Goal: Download file/media

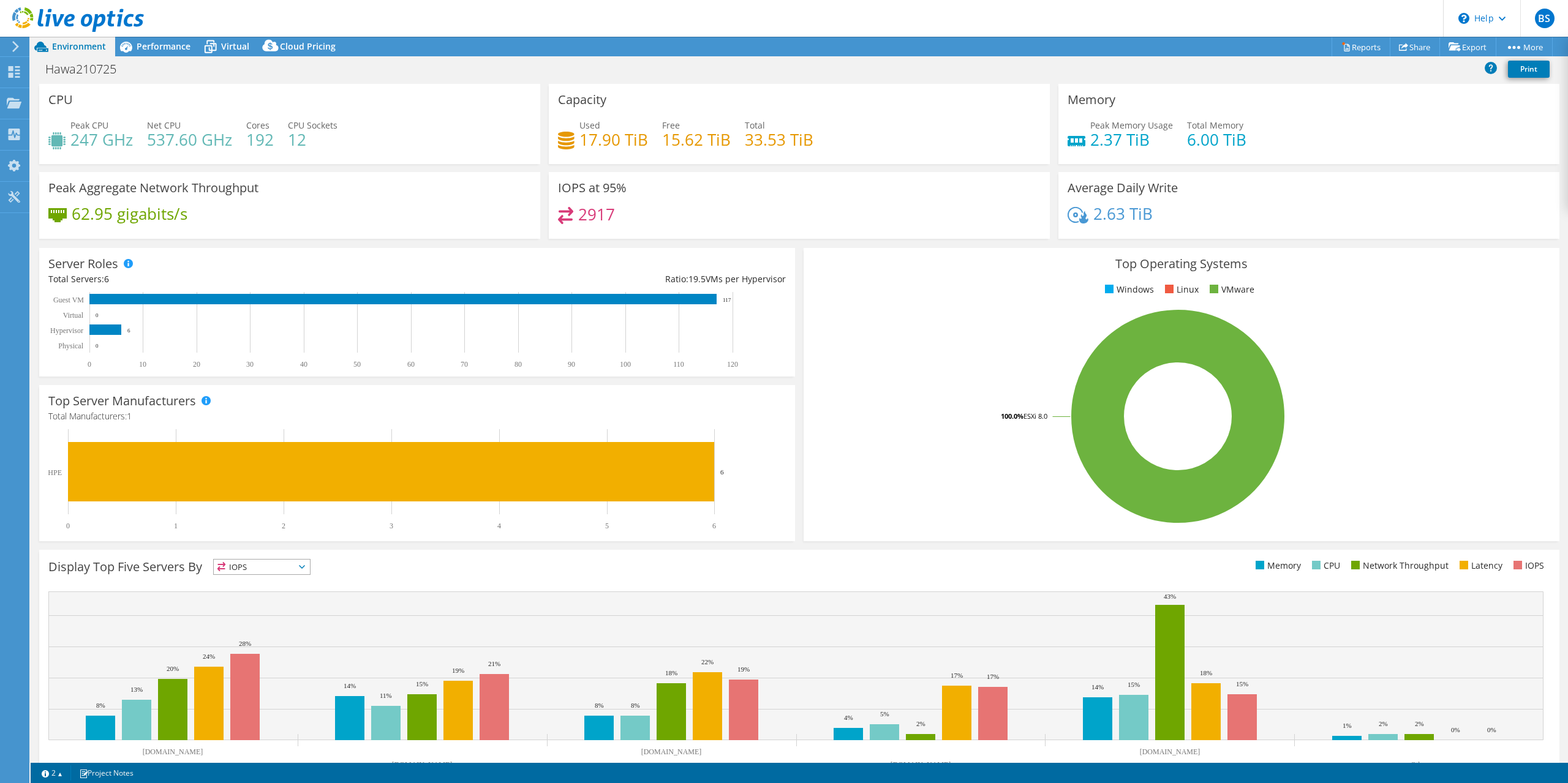
select select "USD"
click at [1356, 46] on link "Reports" at bounding box center [1361, 47] width 59 height 19
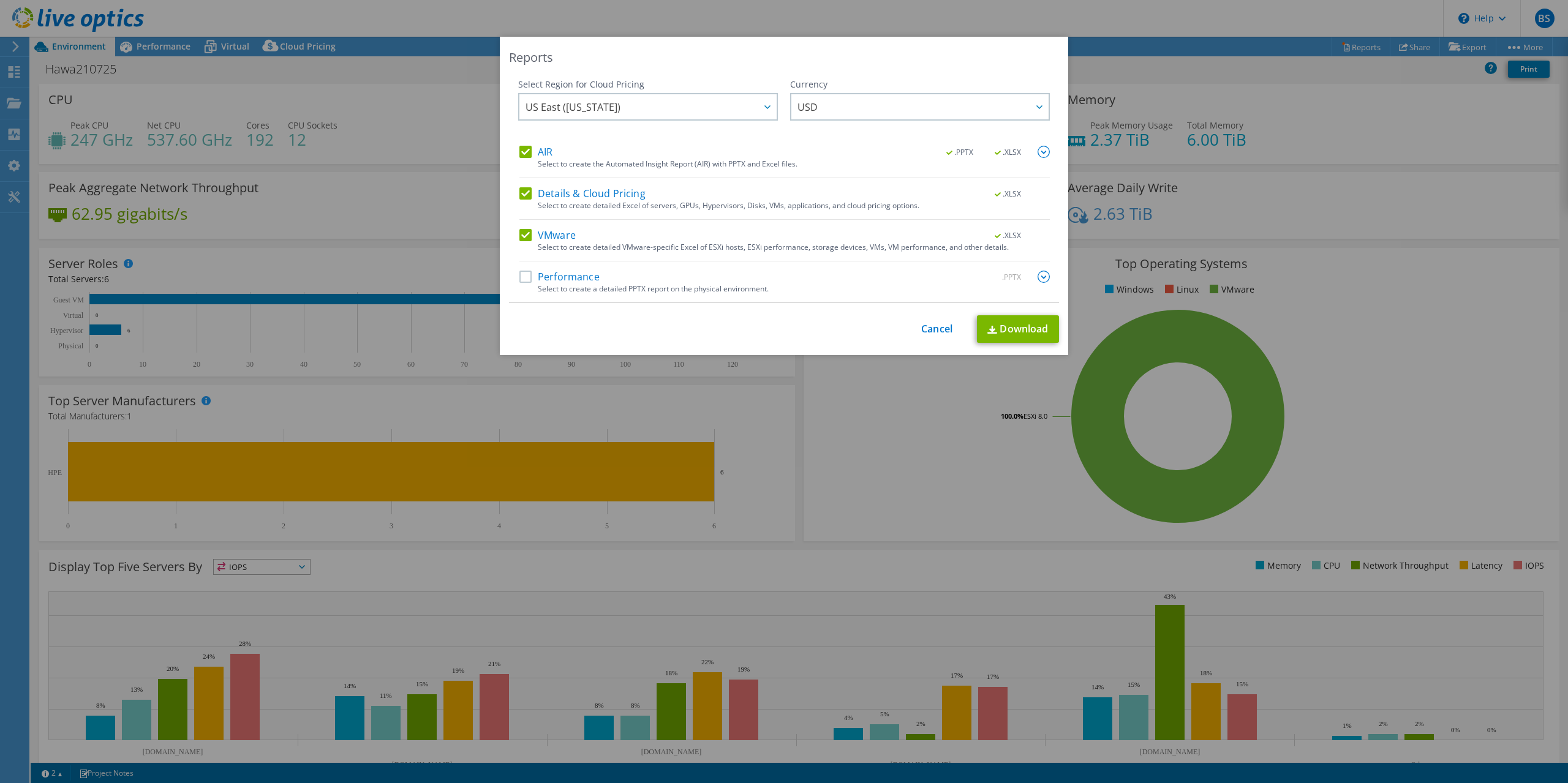
click at [528, 152] on label "AIR" at bounding box center [536, 152] width 33 height 12
click at [0, 0] on input "AIR" at bounding box center [0, 0] width 0 height 0
drag, startPoint x: 529, startPoint y: 193, endPoint x: 515, endPoint y: 246, distance: 54.8
click at [529, 193] on label "Details & Cloud Pricing" at bounding box center [583, 193] width 126 height 12
click at [0, 0] on input "Details & Cloud Pricing" at bounding box center [0, 0] width 0 height 0
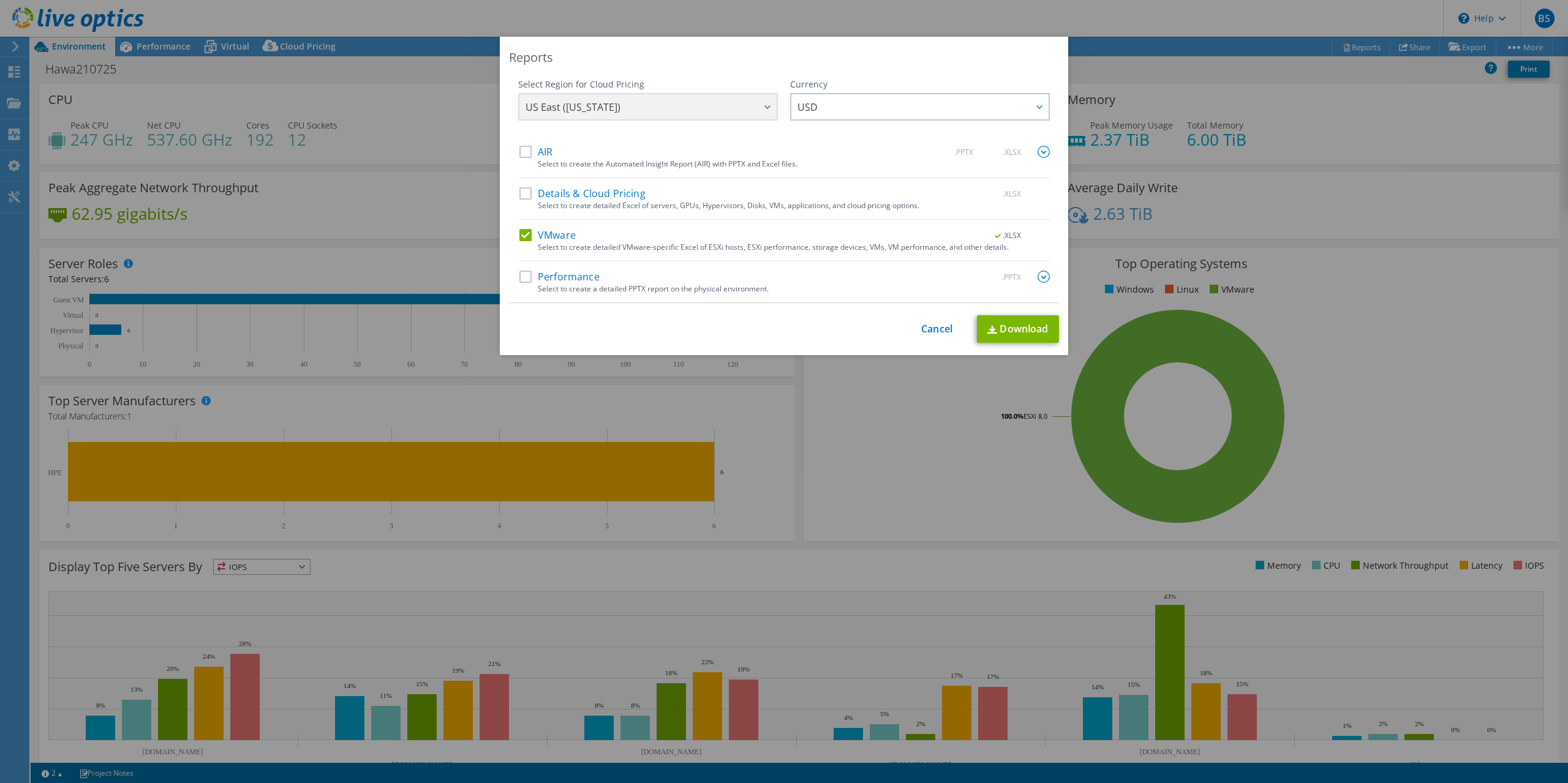
click at [527, 276] on label "Performance" at bounding box center [560, 277] width 81 height 12
click at [0, 0] on input "Performance" at bounding box center [0, 0] width 0 height 0
click at [1044, 278] on img at bounding box center [1043, 277] width 12 height 12
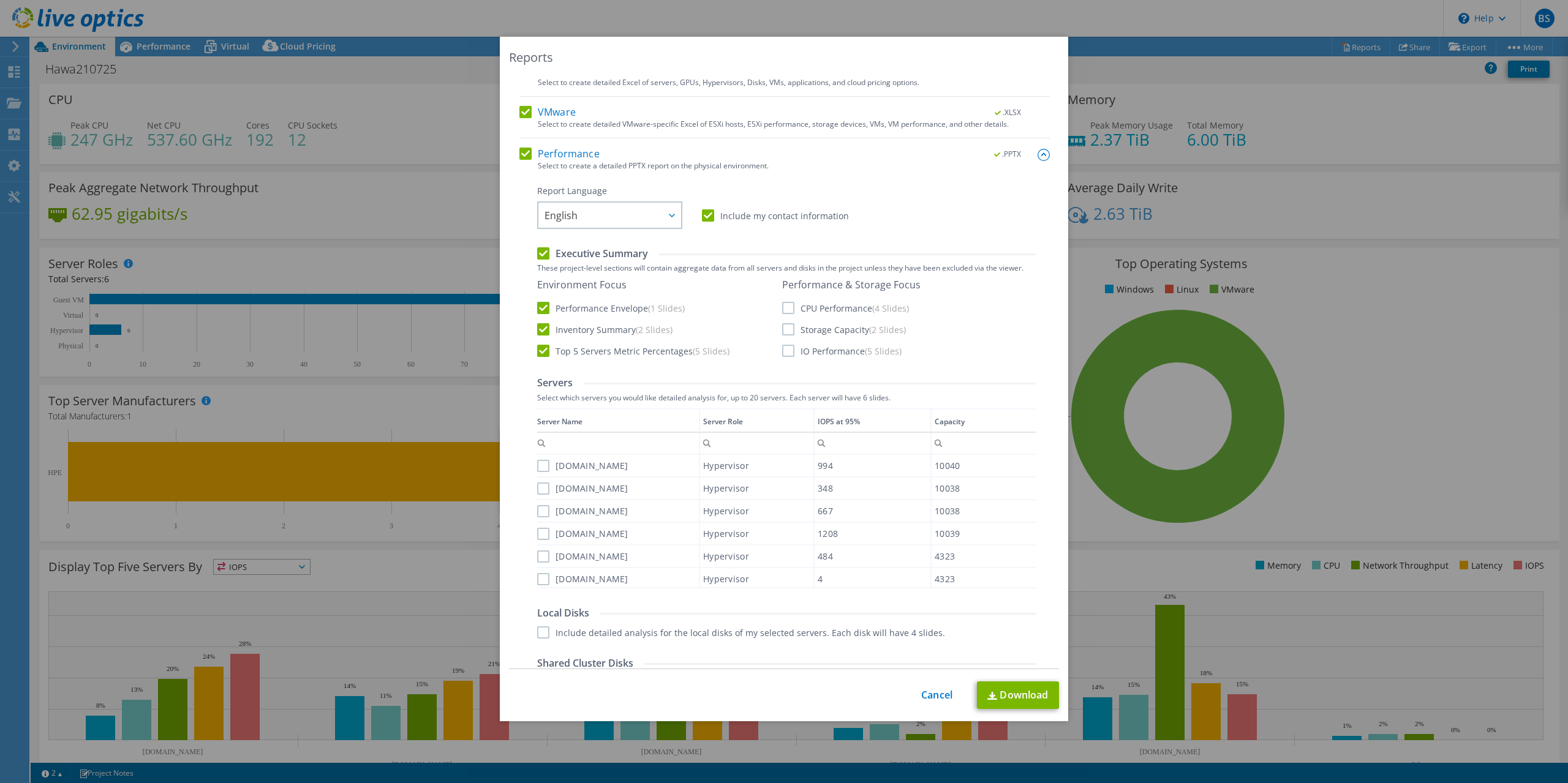
scroll to position [125, 0]
click at [791, 307] on label "CPU Performance (4 Slides)" at bounding box center [846, 306] width 127 height 12
click at [0, 0] on input "CPU Performance (4 Slides)" at bounding box center [0, 0] width 0 height 0
click at [792, 327] on label "Storage Capacity (2 Slides)" at bounding box center [844, 327] width 124 height 12
click at [0, 0] on input "Storage Capacity (2 Slides)" at bounding box center [0, 0] width 0 height 0
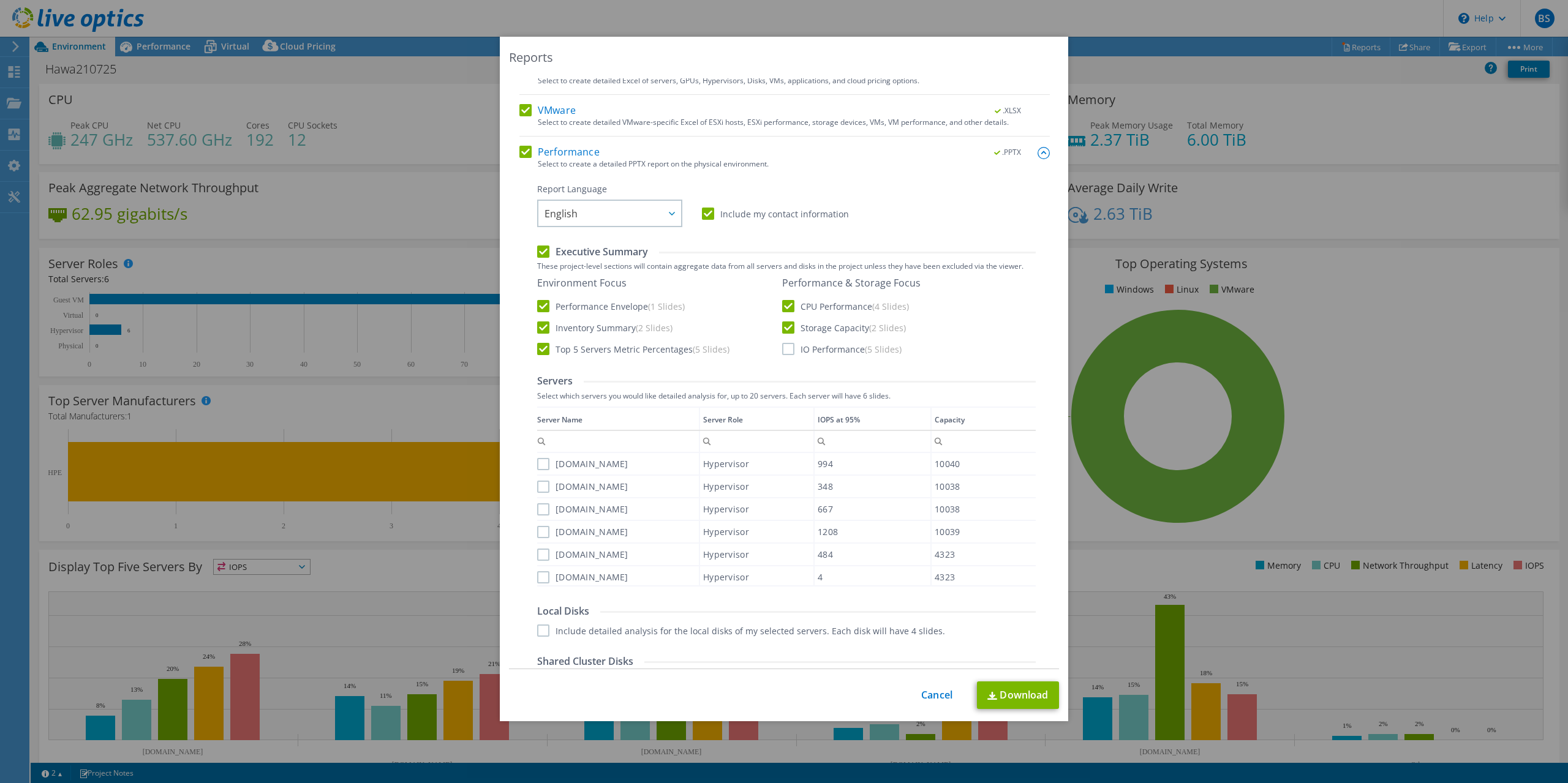
click at [783, 355] on label "IO Performance (5 Slides)" at bounding box center [842, 349] width 119 height 12
click at [0, 0] on input "IO Performance (5 Slides)" at bounding box center [0, 0] width 0 height 0
click at [544, 352] on label "Top 5 Servers Metric Percentages (5 Slides)" at bounding box center [633, 349] width 193 height 12
click at [0, 0] on input "Top 5 Servers Metric Percentages (5 Slides)" at bounding box center [0, 0] width 0 height 0
drag, startPoint x: 543, startPoint y: 465, endPoint x: 543, endPoint y: 475, distance: 10.0
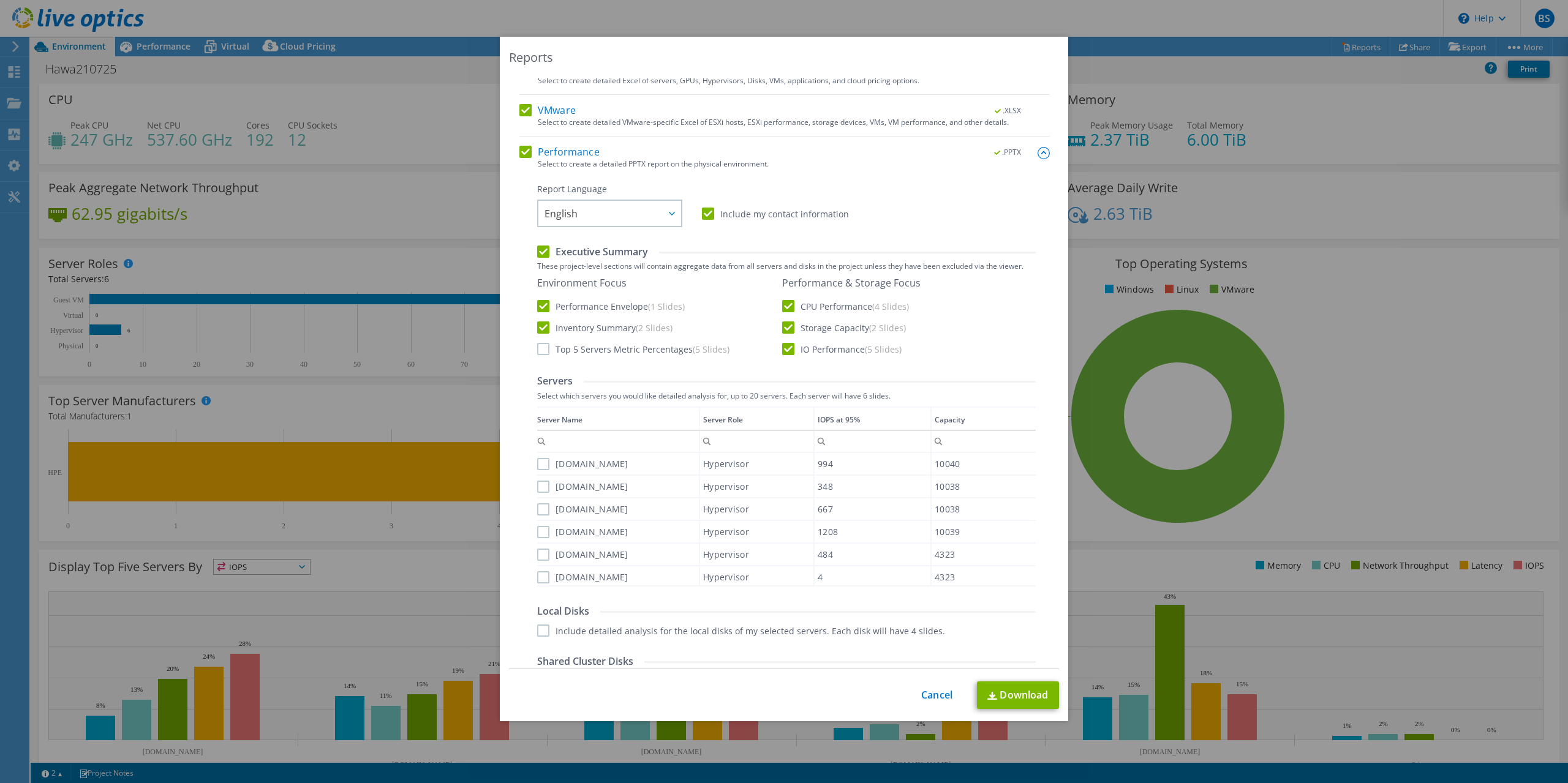
click at [543, 467] on label "[DOMAIN_NAME]" at bounding box center [583, 464] width 92 height 12
click at [544, 460] on label "[DOMAIN_NAME]" at bounding box center [583, 464] width 92 height 12
click at [0, 0] on input "[DOMAIN_NAME]" at bounding box center [0, 0] width 0 height 0
click at [541, 481] on label "[DOMAIN_NAME]" at bounding box center [583, 486] width 92 height 12
click at [0, 0] on input "[DOMAIN_NAME]" at bounding box center [0, 0] width 0 height 0
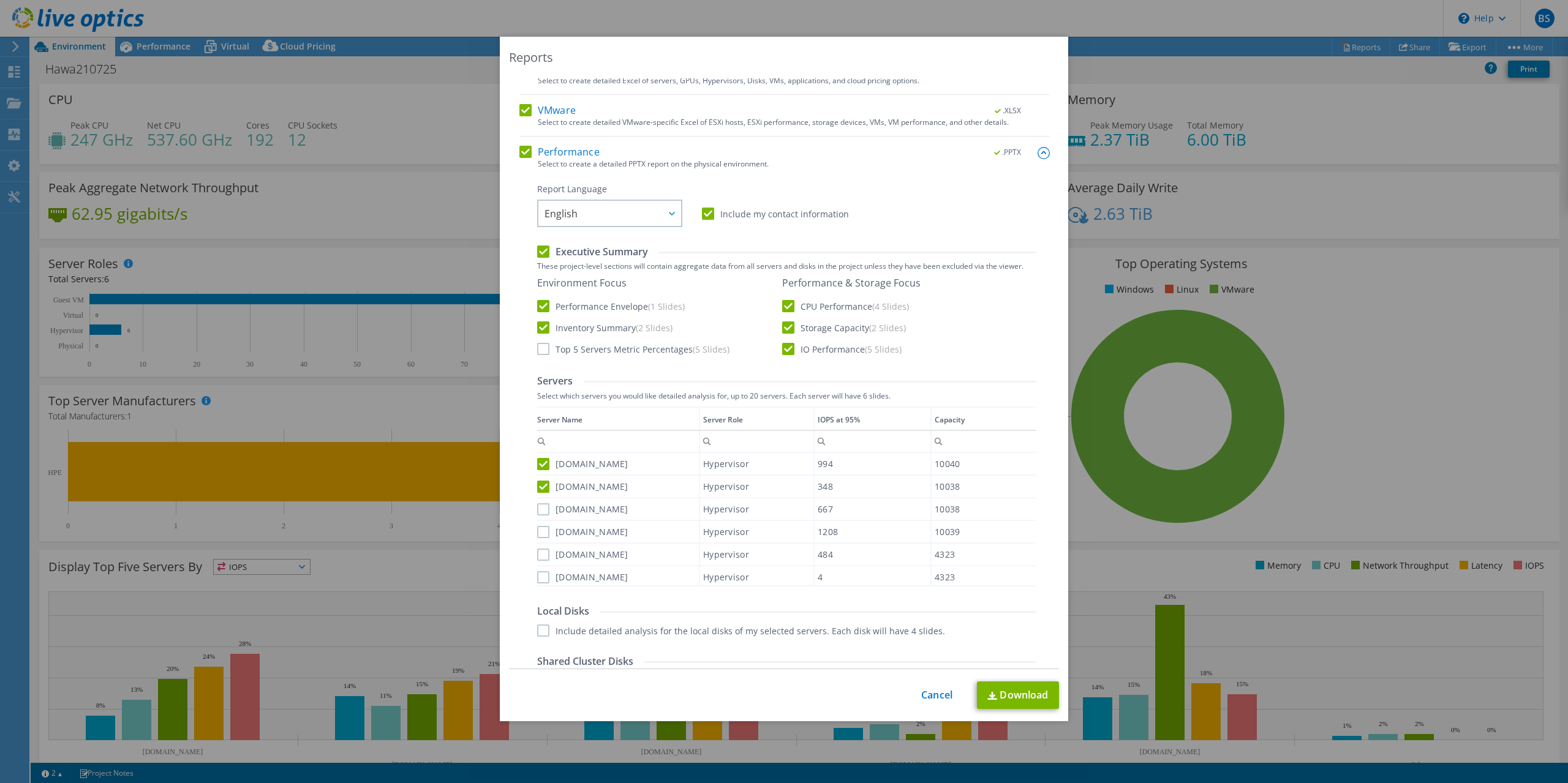
drag, startPoint x: 548, startPoint y: 510, endPoint x: 544, endPoint y: 527, distance: 17.5
click at [547, 512] on label "[DOMAIN_NAME]" at bounding box center [583, 509] width 92 height 12
drag, startPoint x: 544, startPoint y: 500, endPoint x: 545, endPoint y: 508, distance: 8.1
click at [543, 505] on div "[DOMAIN_NAME]" at bounding box center [618, 509] width 162 height 21
click at [544, 507] on label "[DOMAIN_NAME]" at bounding box center [583, 509] width 92 height 12
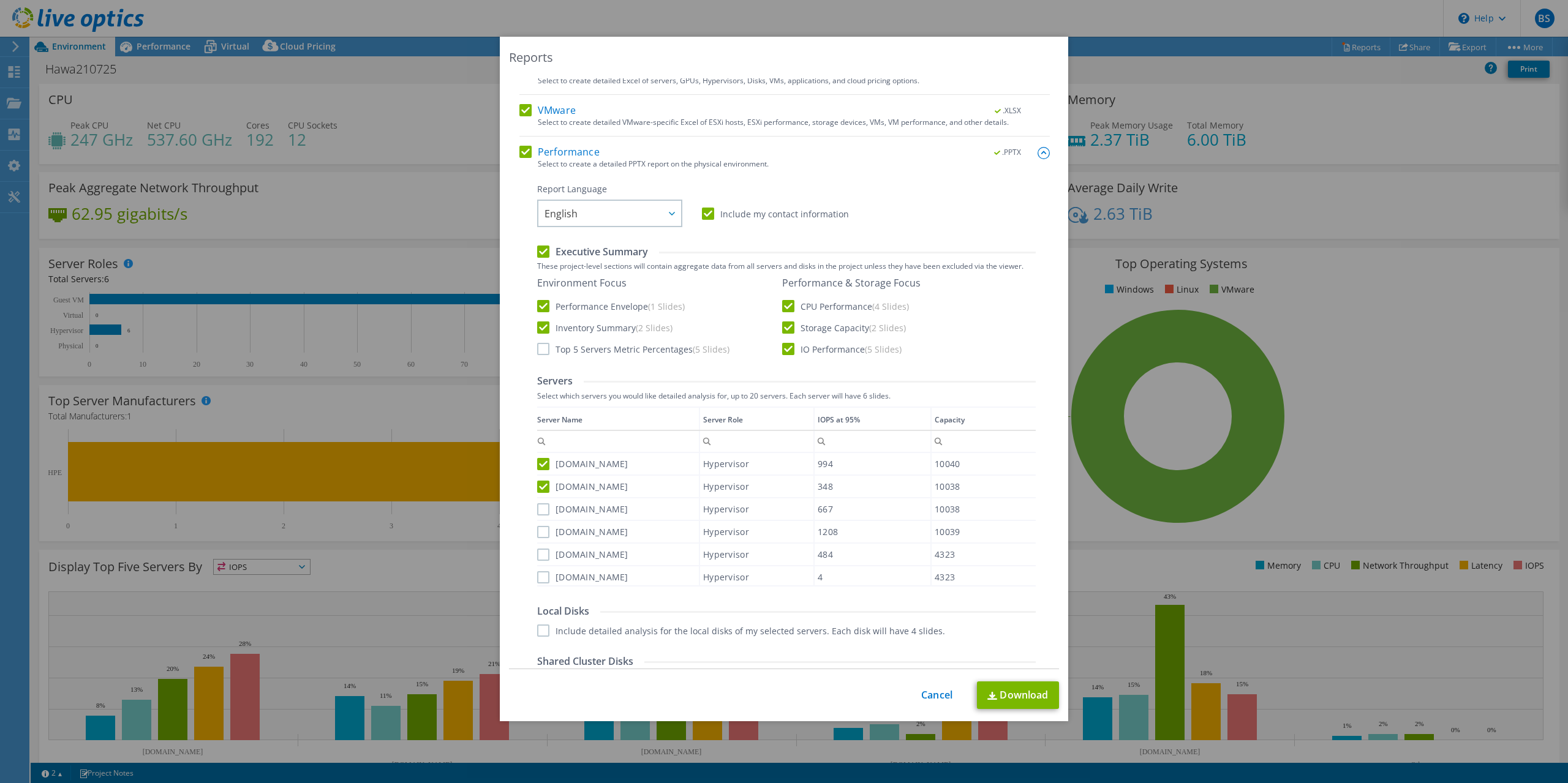
click at [0, 0] on input "[DOMAIN_NAME]" at bounding box center [0, 0] width 0 height 0
click at [541, 533] on label "[DOMAIN_NAME]" at bounding box center [583, 532] width 92 height 12
click at [0, 0] on input "[DOMAIN_NAME]" at bounding box center [0, 0] width 0 height 0
click at [544, 558] on label "[DOMAIN_NAME]" at bounding box center [583, 554] width 92 height 12
click at [0, 0] on input "[DOMAIN_NAME]" at bounding box center [0, 0] width 0 height 0
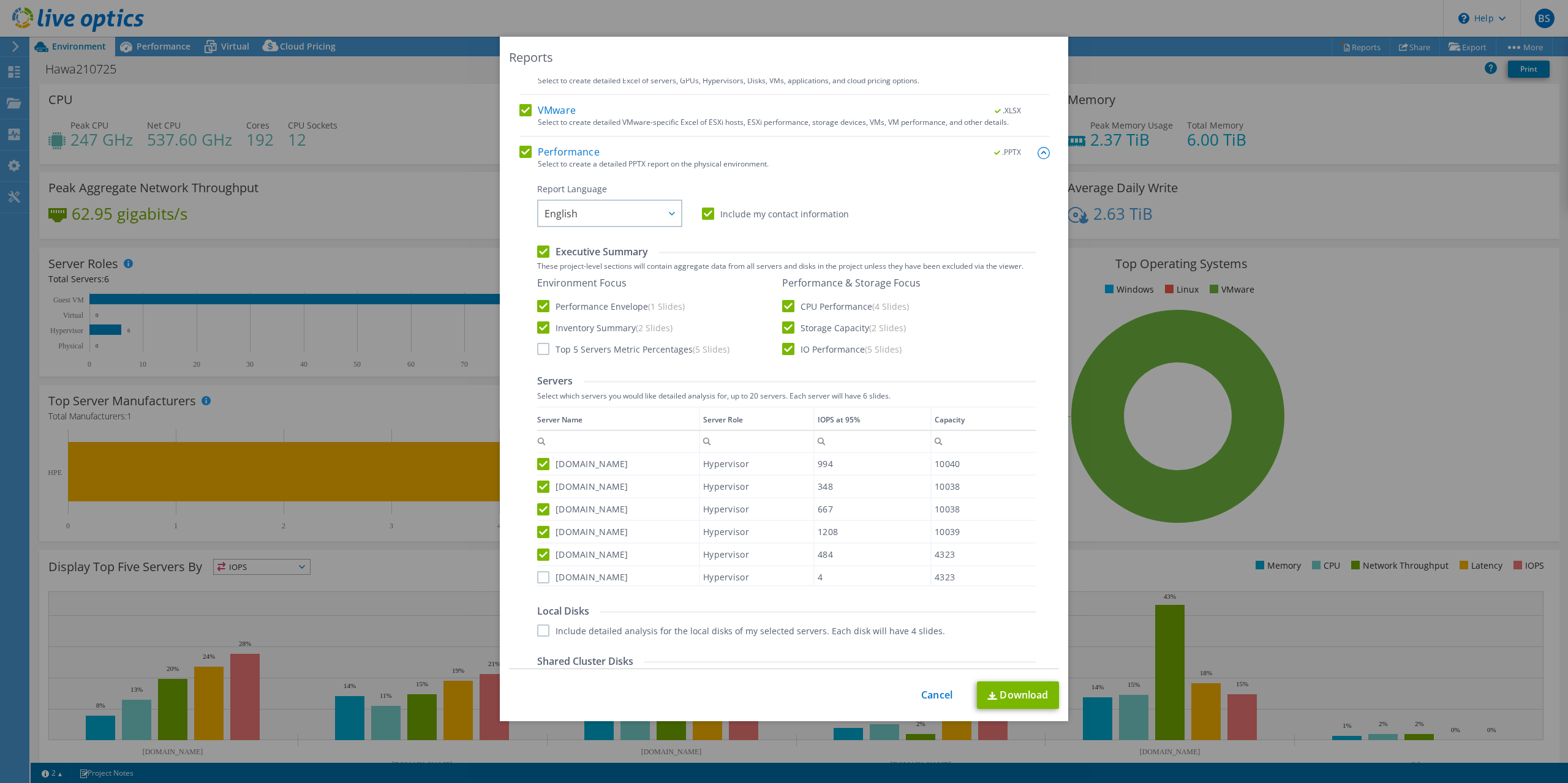
click at [543, 577] on label "[DOMAIN_NAME]" at bounding box center [583, 577] width 92 height 12
click at [0, 0] on input "[DOMAIN_NAME]" at bounding box center [0, 0] width 0 height 0
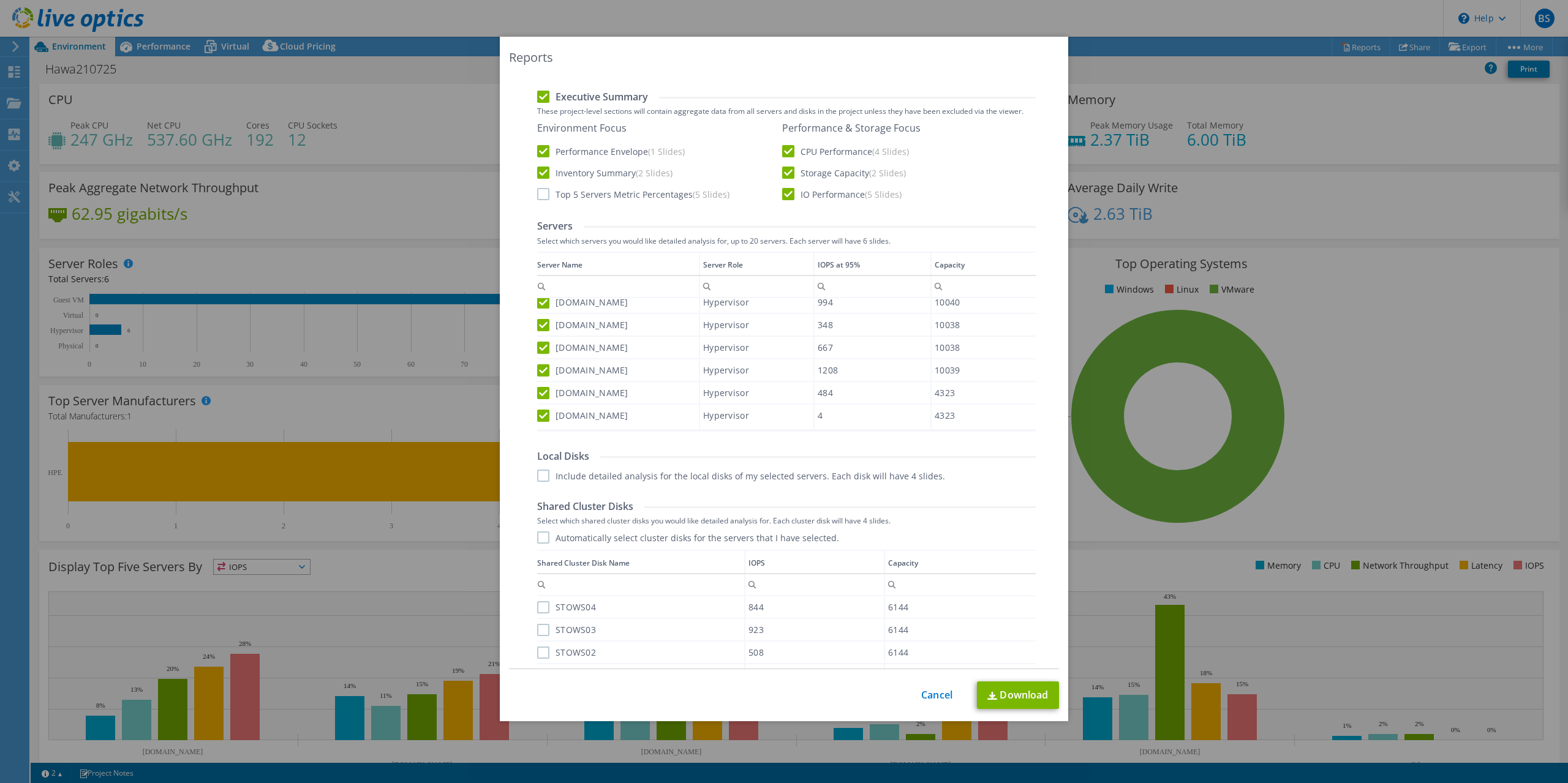
scroll to position [312, 0]
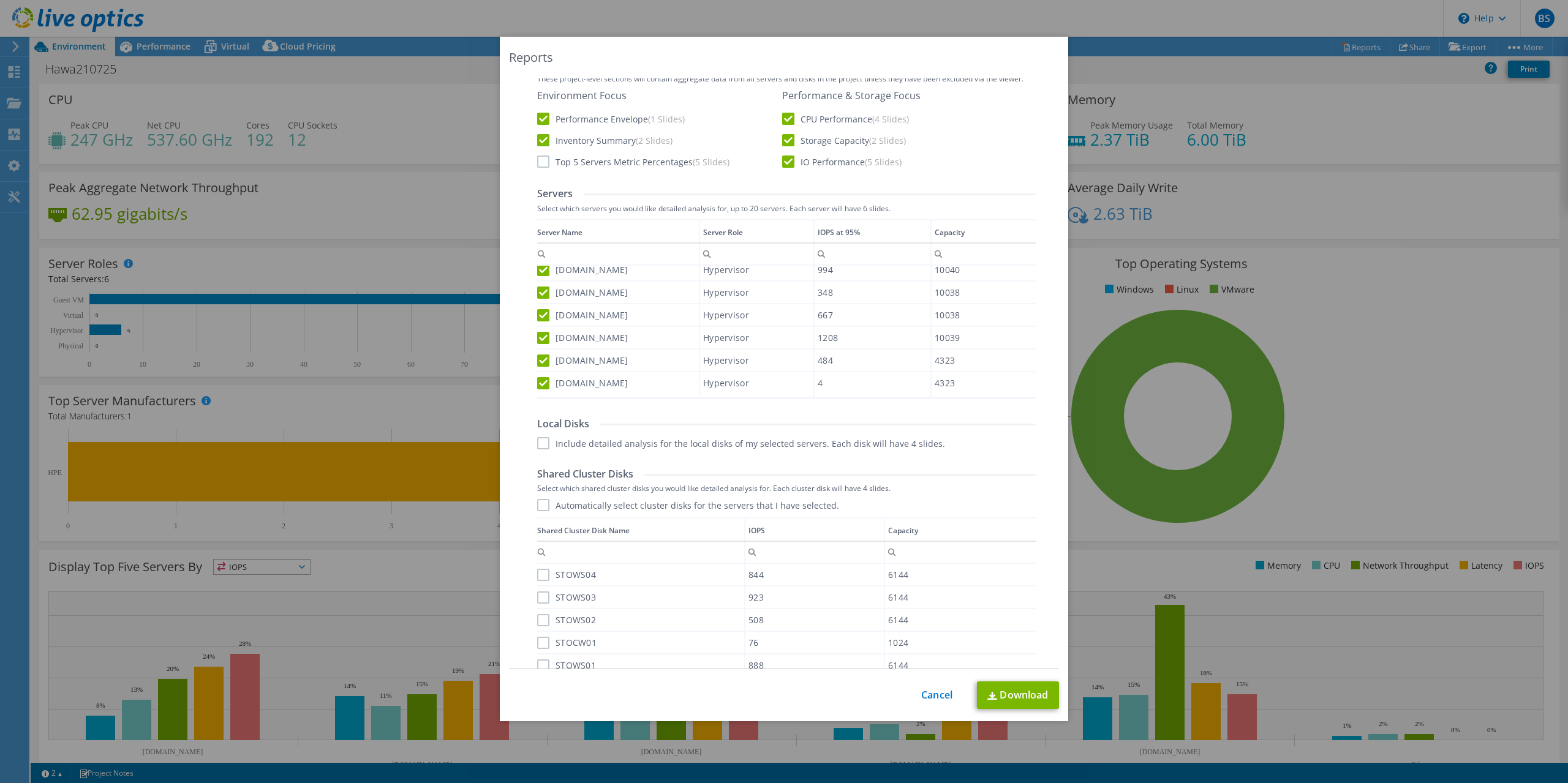
click at [541, 510] on label "Automatically select cluster disks for the servers that I have selected." at bounding box center [688, 505] width 302 height 12
click at [0, 0] on input "Automatically select cluster disks for the servers that I have selected." at bounding box center [0, 0] width 0 height 0
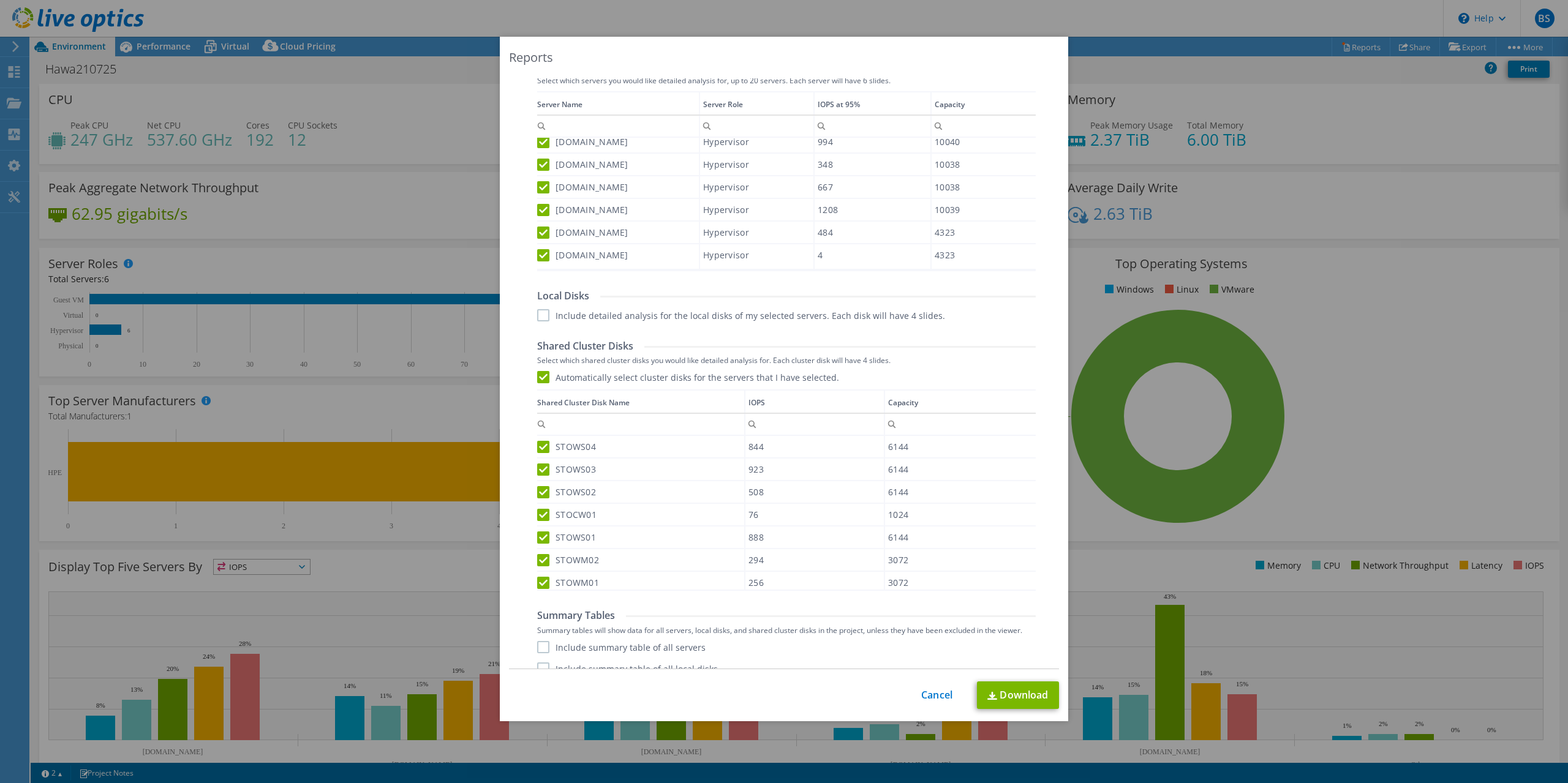
scroll to position [477, 0]
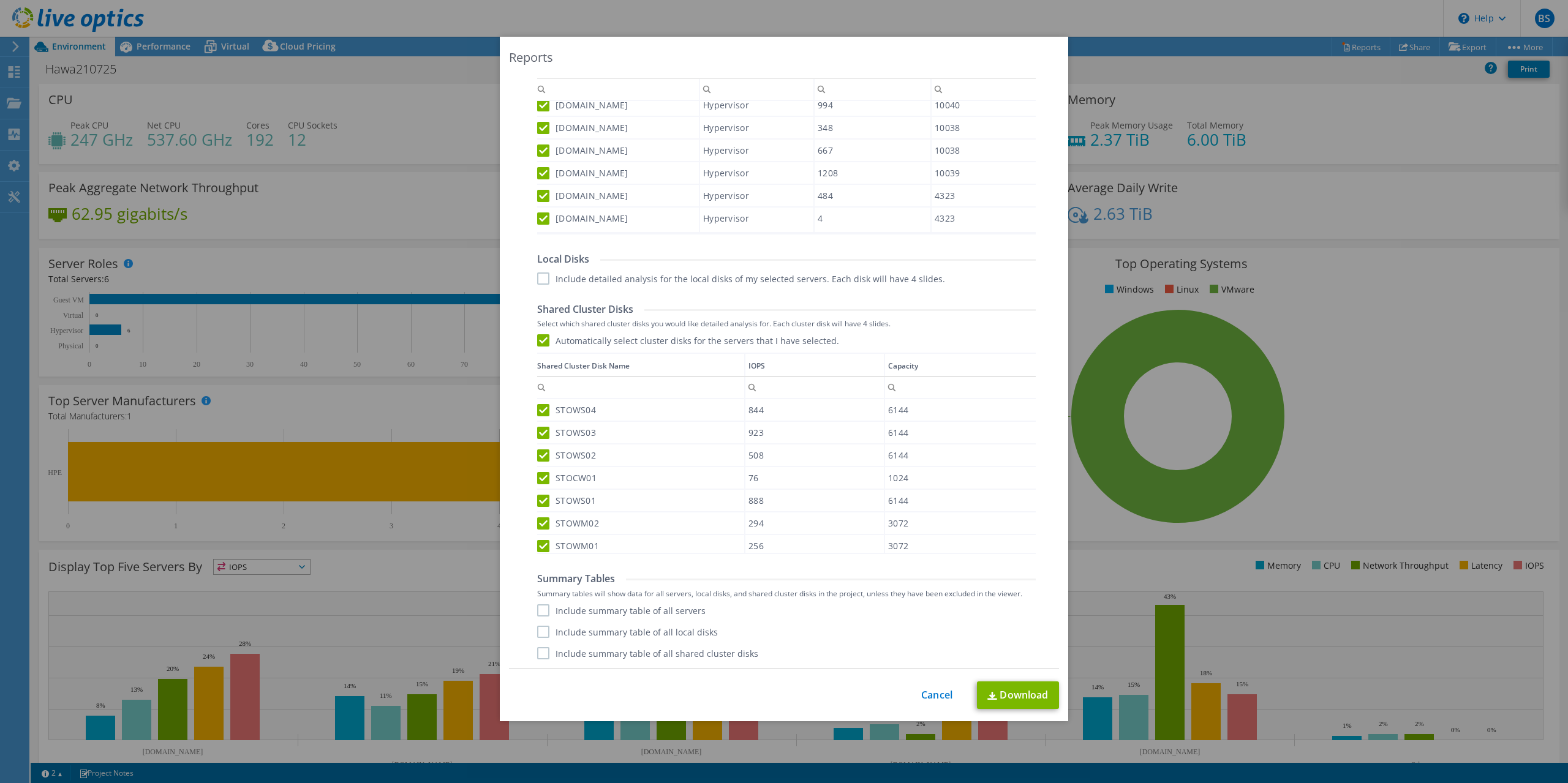
click at [544, 610] on label "Include summary table of all servers" at bounding box center [621, 610] width 169 height 12
click at [0, 0] on input "Include summary table of all servers" at bounding box center [0, 0] width 0 height 0
click at [544, 653] on label "Include summary table of all shared cluster disks" at bounding box center [648, 653] width 221 height 12
click at [0, 0] on input "Include summary table of all shared cluster disks" at bounding box center [0, 0] width 0 height 0
click at [1013, 697] on link "Download" at bounding box center [1018, 696] width 82 height 28
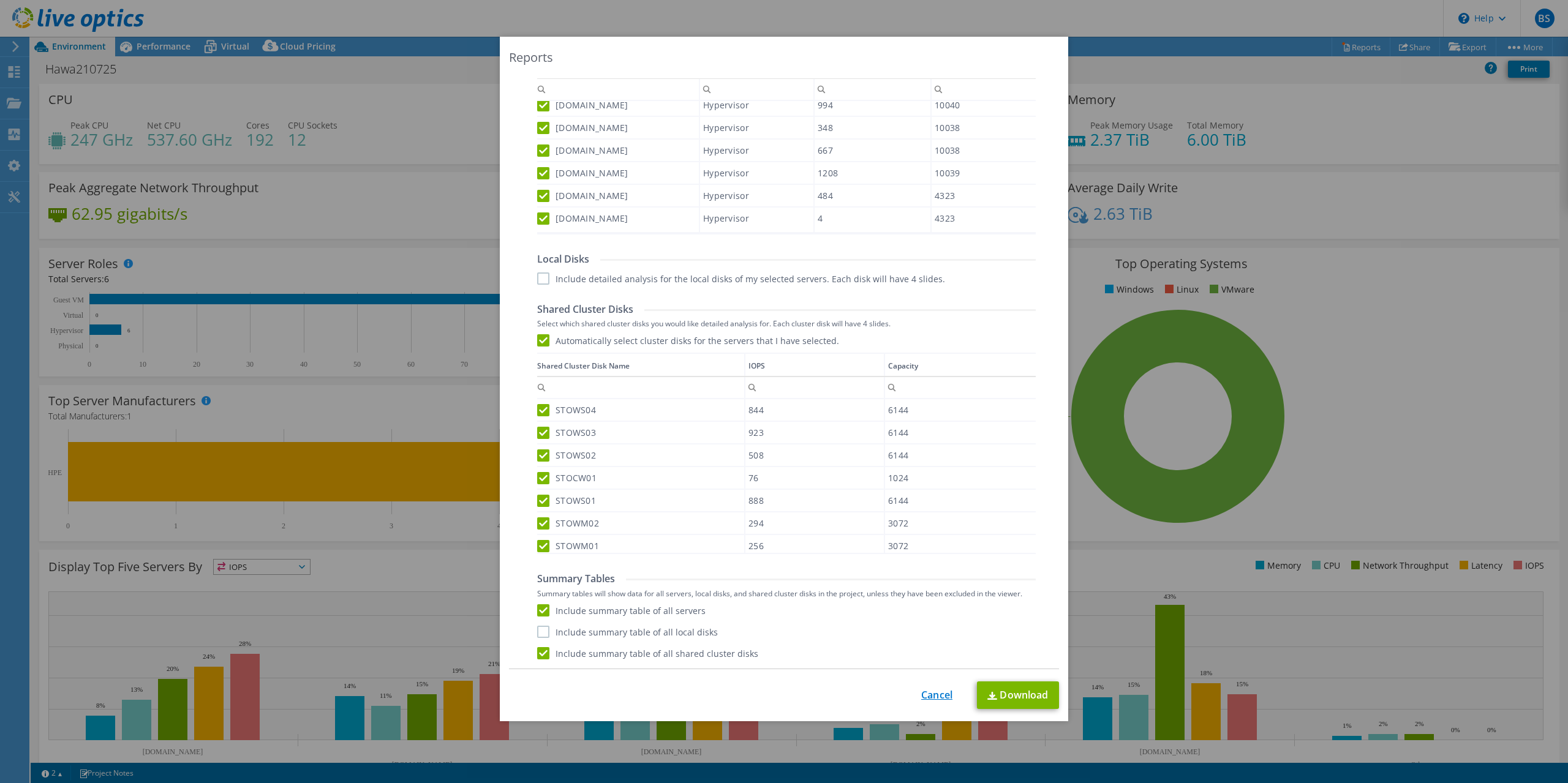
click at [934, 699] on link "Cancel" at bounding box center [937, 695] width 32 height 12
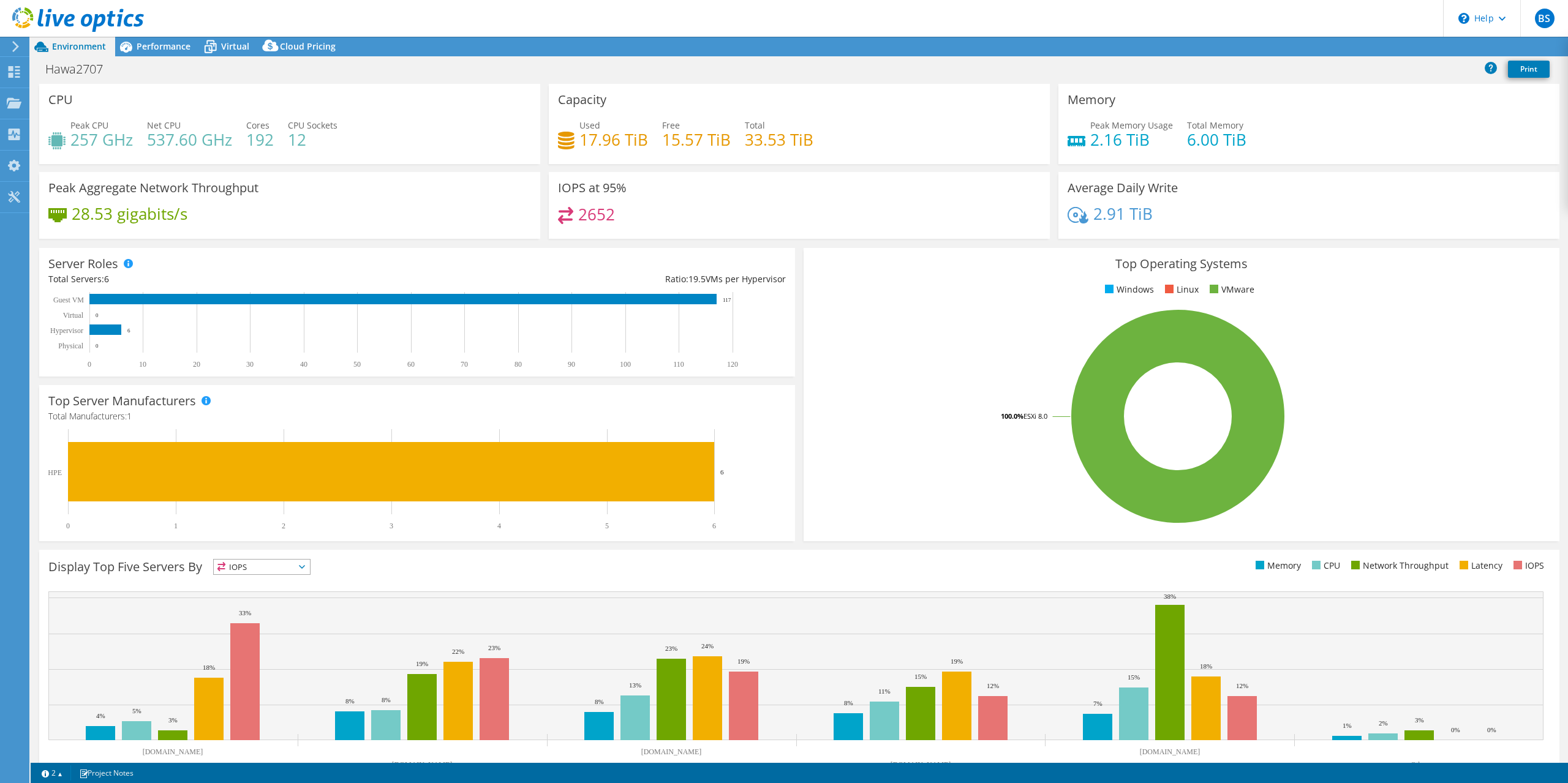
select select "USD"
click at [1364, 53] on link "Reports" at bounding box center [1361, 47] width 59 height 19
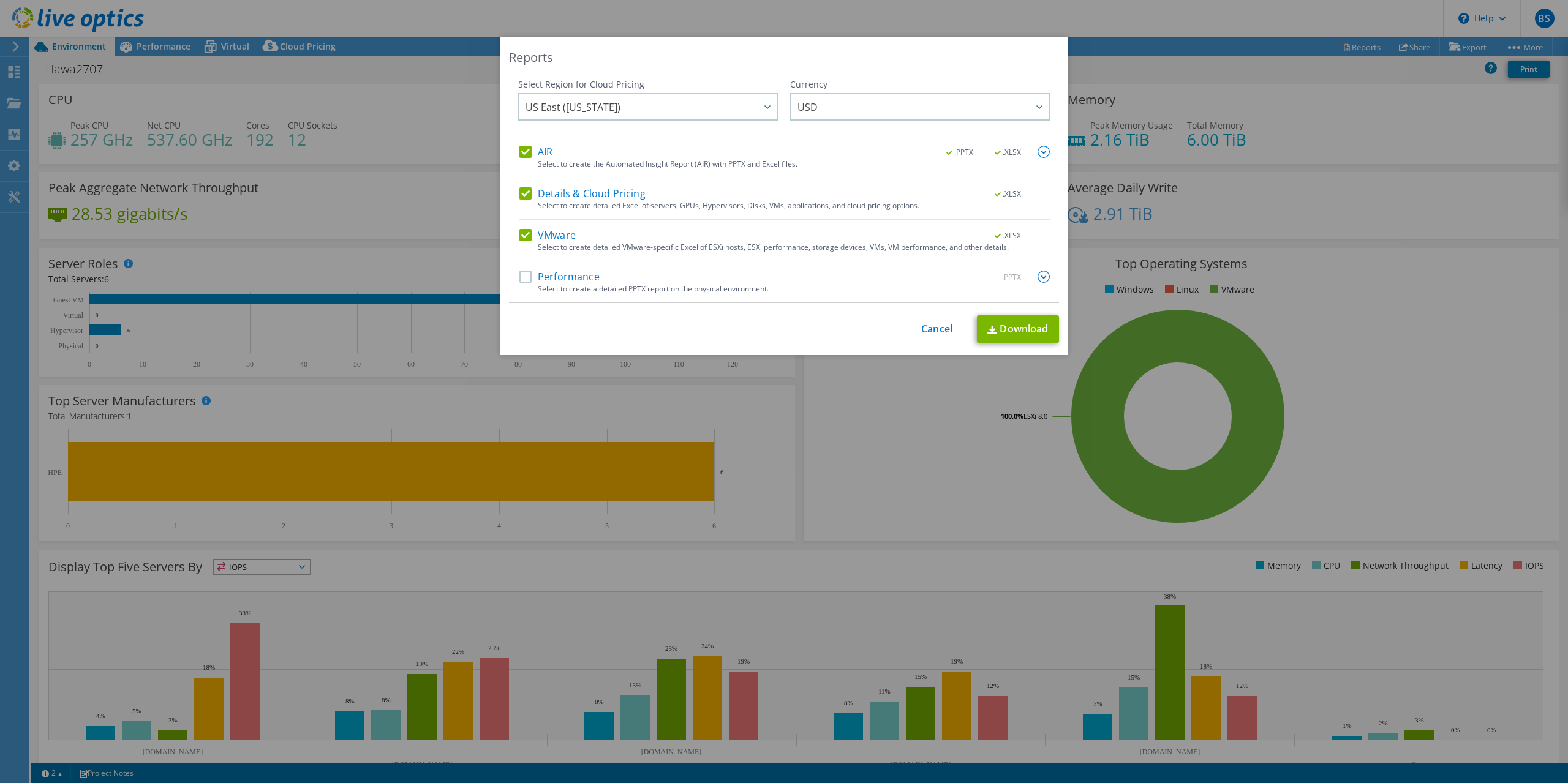
click at [525, 195] on label "Details & Cloud Pricing" at bounding box center [583, 193] width 126 height 12
click at [0, 0] on input "Details & Cloud Pricing" at bounding box center [0, 0] width 0 height 0
click at [528, 152] on label "AIR" at bounding box center [536, 152] width 33 height 12
click at [0, 0] on input "AIR" at bounding box center [0, 0] width 0 height 0
click at [525, 281] on label "Performance" at bounding box center [560, 277] width 81 height 12
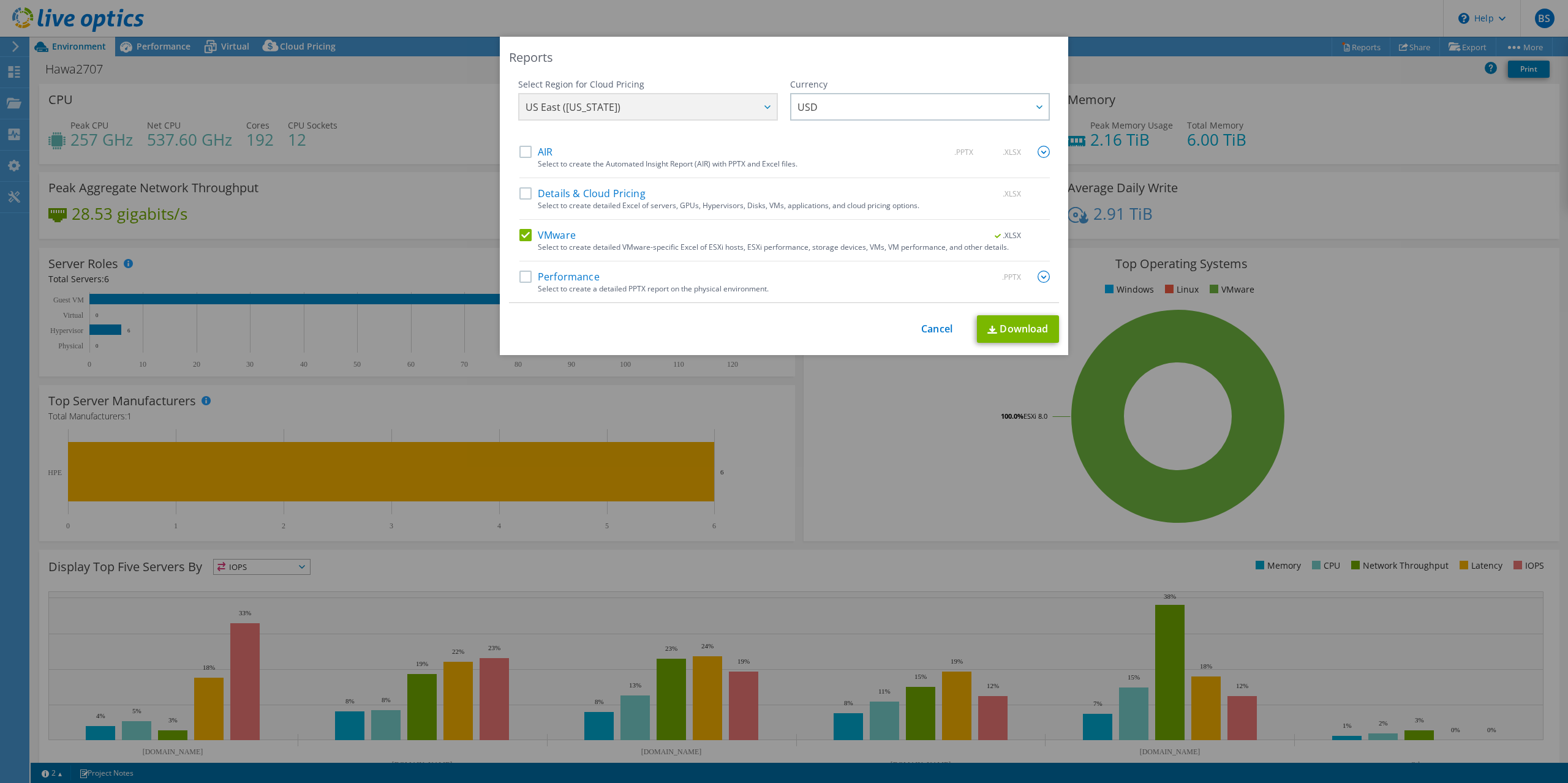
click at [0, 0] on input "Performance" at bounding box center [0, 0] width 0 height 0
click at [1045, 275] on img at bounding box center [1043, 277] width 12 height 12
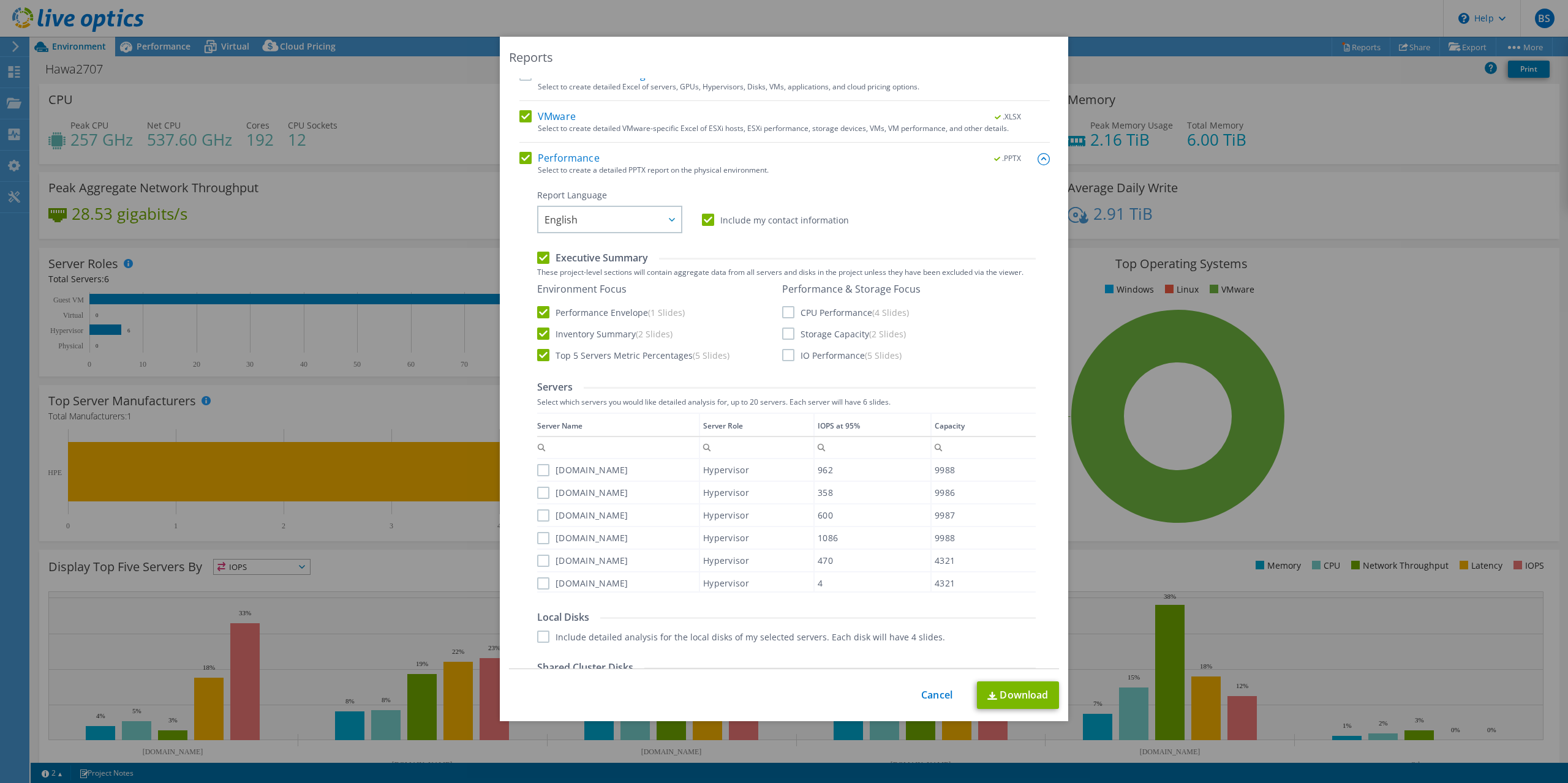
scroll to position [125, 0]
click at [793, 306] on label "CPU Performance (4 Slides)" at bounding box center [846, 306] width 127 height 12
click at [0, 0] on input "CPU Performance (4 Slides)" at bounding box center [0, 0] width 0 height 0
click at [788, 329] on label "Storage Capacity (2 Slides)" at bounding box center [844, 327] width 124 height 12
click at [787, 330] on label "Storage Capacity (2 Slides)" at bounding box center [844, 327] width 124 height 12
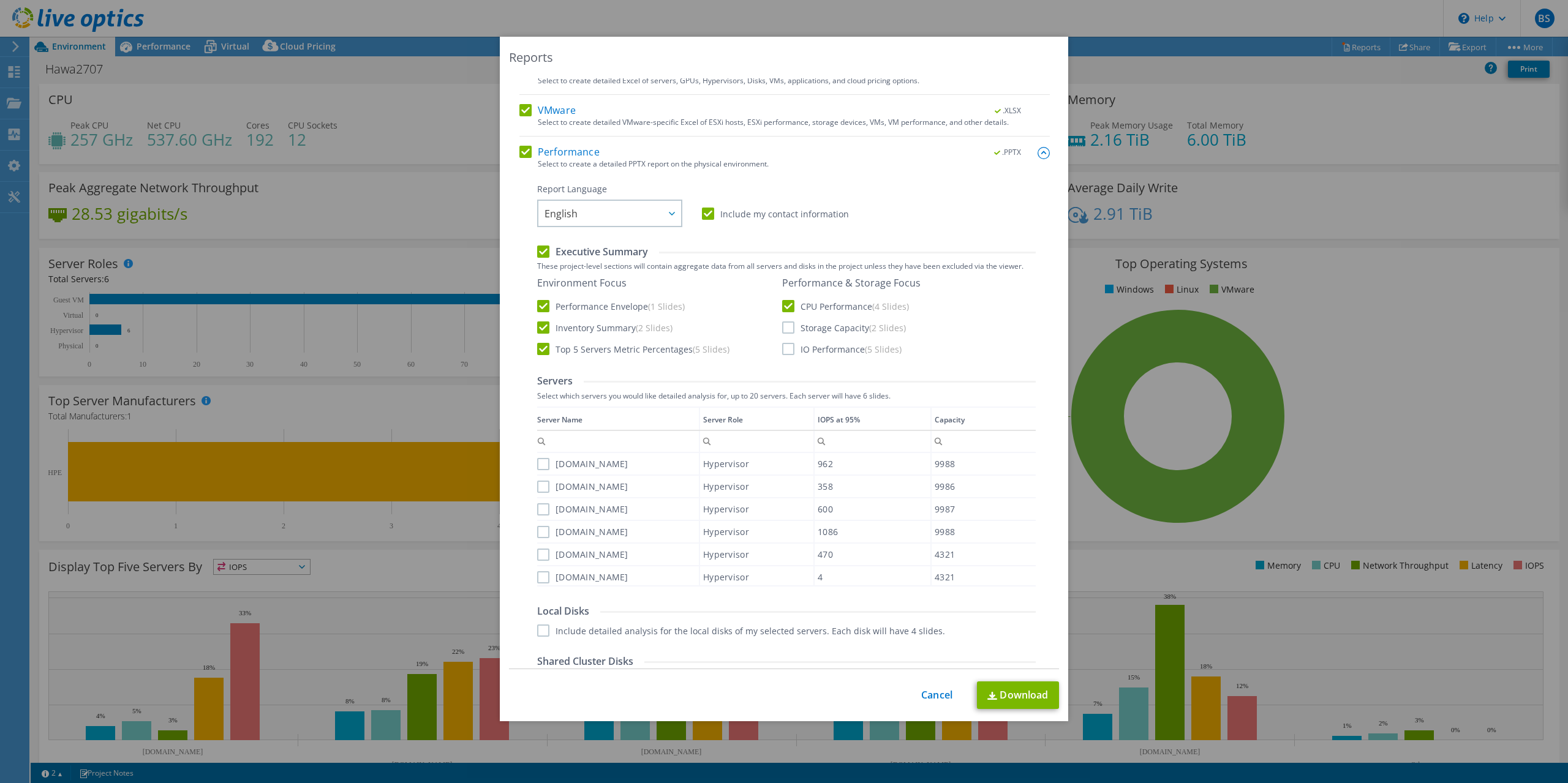
click at [0, 0] on input "Storage Capacity (2 Slides)" at bounding box center [0, 0] width 0 height 0
click at [788, 348] on label "IO Performance (5 Slides)" at bounding box center [842, 349] width 119 height 12
click at [0, 0] on input "IO Performance (5 Slides)" at bounding box center [0, 0] width 0 height 0
click at [544, 256] on label "Executive Summary" at bounding box center [592, 251] width 111 height 13
click at [0, 0] on input "Executive Summary" at bounding box center [0, 0] width 0 height 0
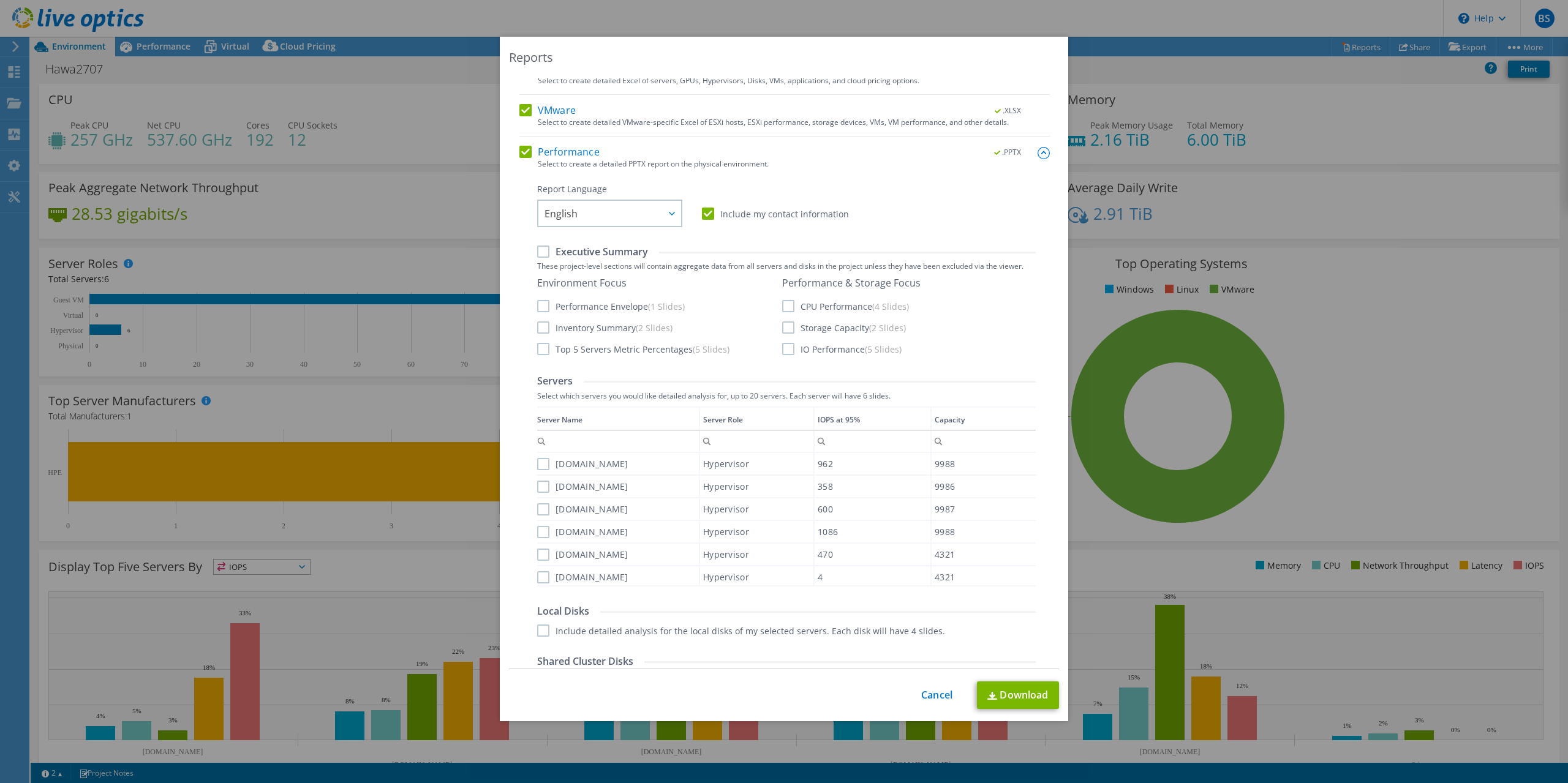
click at [542, 253] on label "Executive Summary" at bounding box center [592, 251] width 111 height 13
click at [0, 0] on input "Executive Summary" at bounding box center [0, 0] width 0 height 0
click at [544, 349] on label "Top 5 Servers Metric Percentages (5 Slides)" at bounding box center [633, 349] width 193 height 12
click at [0, 0] on input "Top 5 Servers Metric Percentages (5 Slides)" at bounding box center [0, 0] width 0 height 0
click at [542, 349] on label "Top 5 Servers Metric Percentages (5 Slides)" at bounding box center [633, 349] width 193 height 12
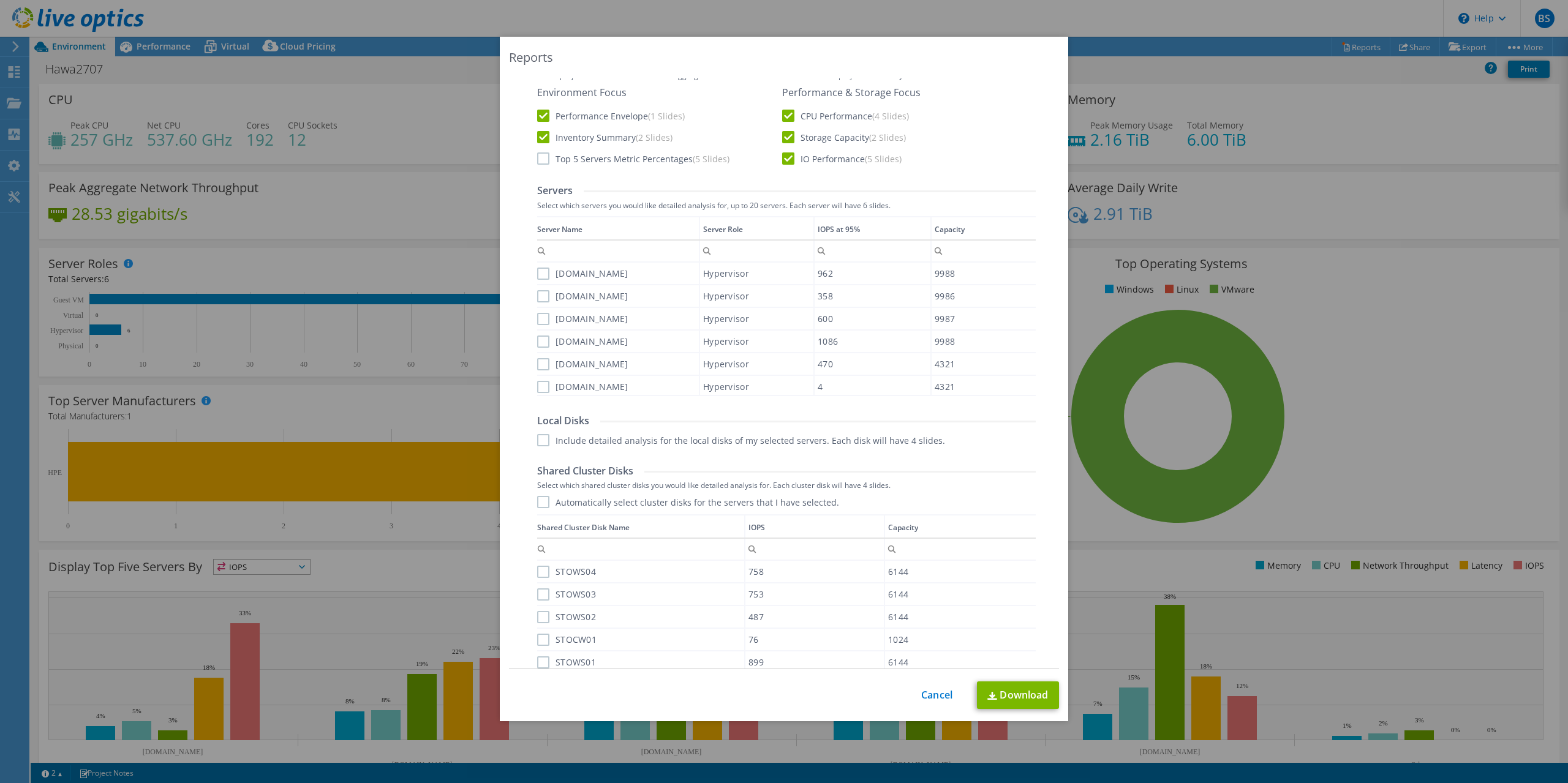
scroll to position [375, 0]
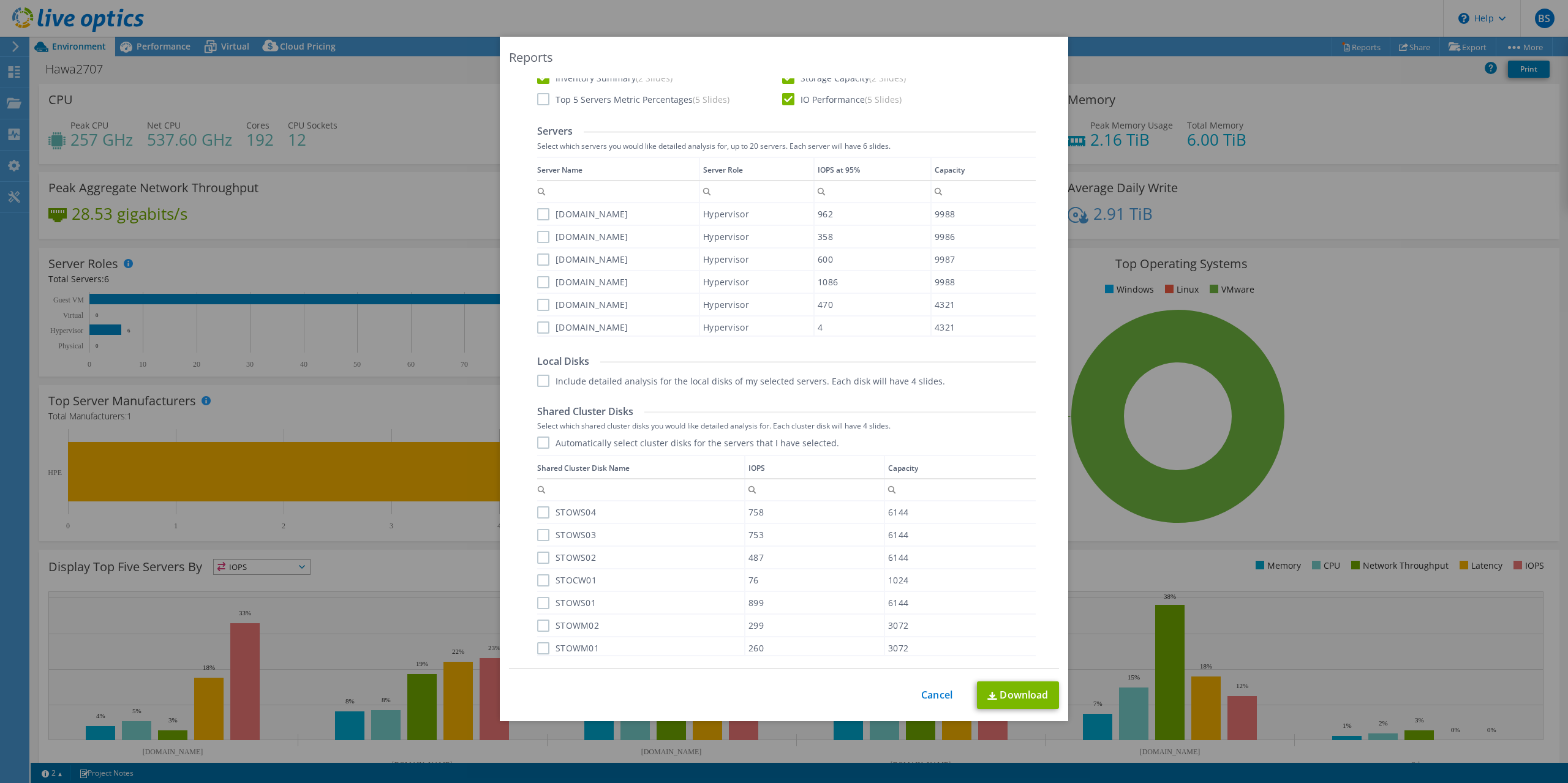
click at [543, 217] on label "[DOMAIN_NAME]" at bounding box center [583, 214] width 92 height 12
click at [0, 0] on input "[DOMAIN_NAME]" at bounding box center [0, 0] width 0 height 0
click at [542, 237] on label "[DOMAIN_NAME]" at bounding box center [583, 237] width 92 height 12
click at [0, 0] on input "[DOMAIN_NAME]" at bounding box center [0, 0] width 0 height 0
click at [542, 266] on div "[DOMAIN_NAME]" at bounding box center [618, 259] width 162 height 21
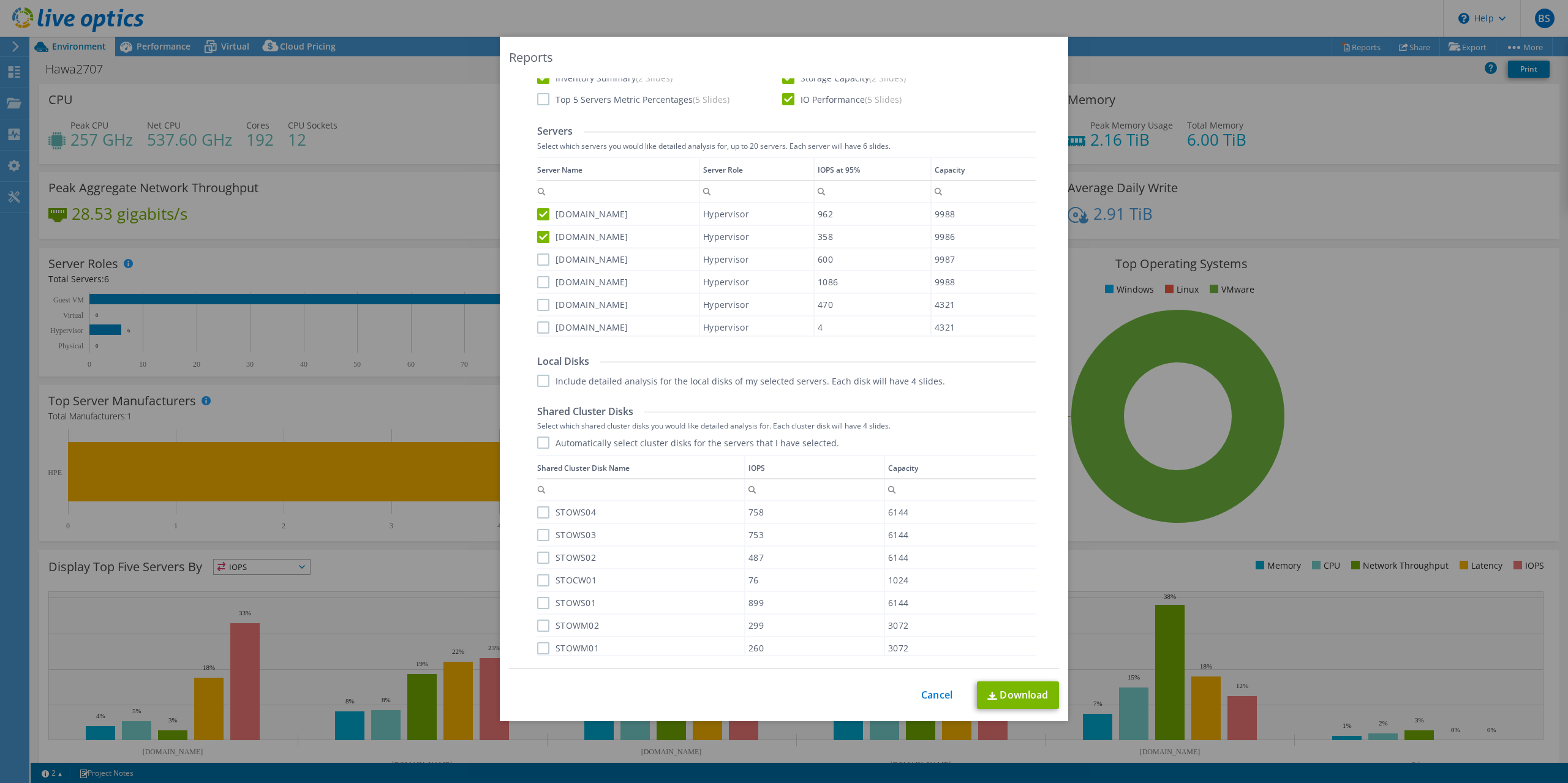
click at [543, 262] on label "[DOMAIN_NAME]" at bounding box center [583, 259] width 92 height 12
click at [0, 0] on input "[DOMAIN_NAME]" at bounding box center [0, 0] width 0 height 0
click at [543, 282] on label "[DOMAIN_NAME]" at bounding box center [583, 282] width 92 height 12
click at [0, 0] on input "[DOMAIN_NAME]" at bounding box center [0, 0] width 0 height 0
click at [544, 304] on label "[DOMAIN_NAME]" at bounding box center [583, 305] width 92 height 12
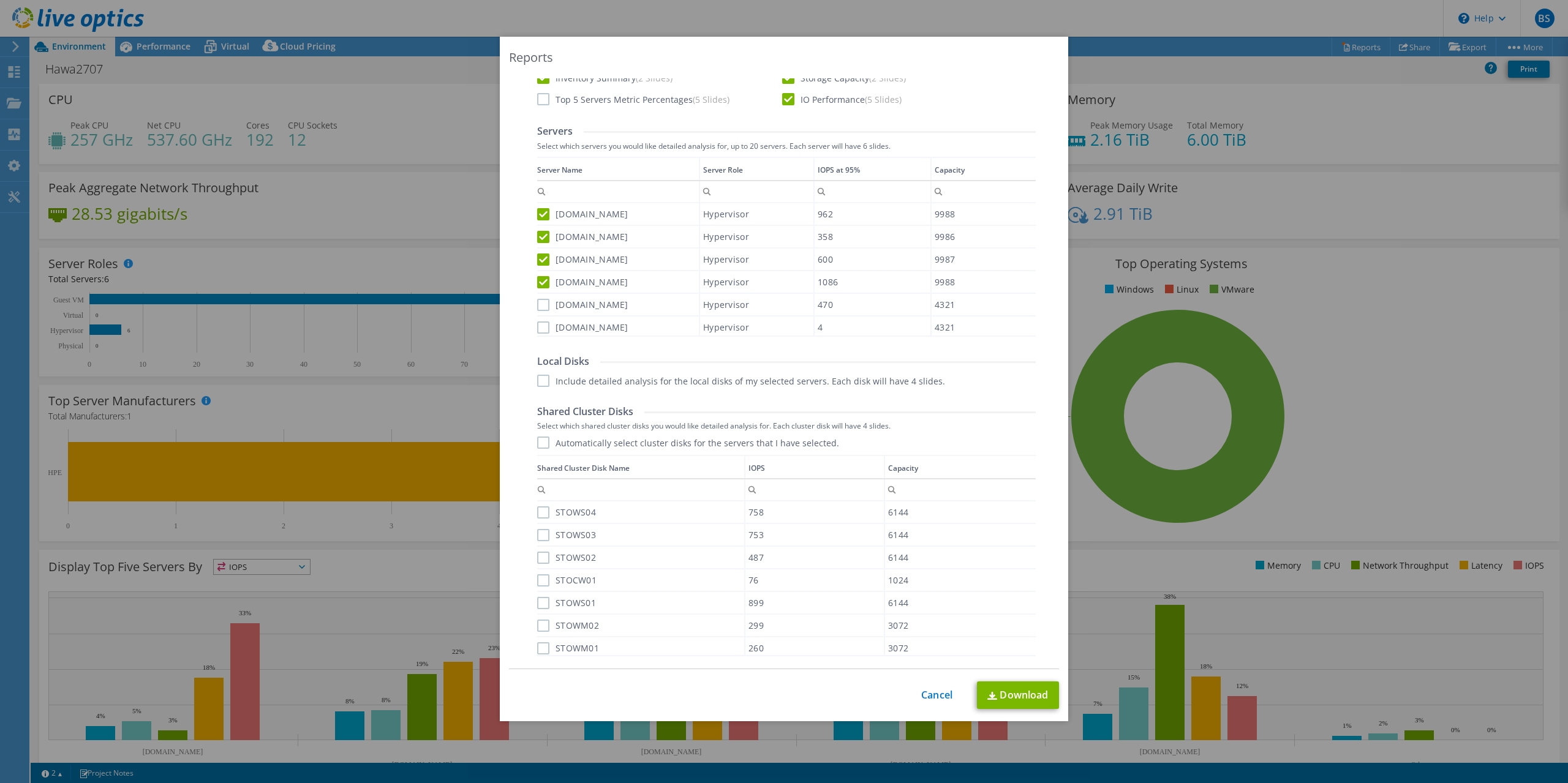
click at [0, 0] on input "[DOMAIN_NAME]" at bounding box center [0, 0] width 0 height 0
click at [545, 325] on label "[DOMAIN_NAME]" at bounding box center [583, 327] width 92 height 12
click at [0, 0] on input "[DOMAIN_NAME]" at bounding box center [0, 0] width 0 height 0
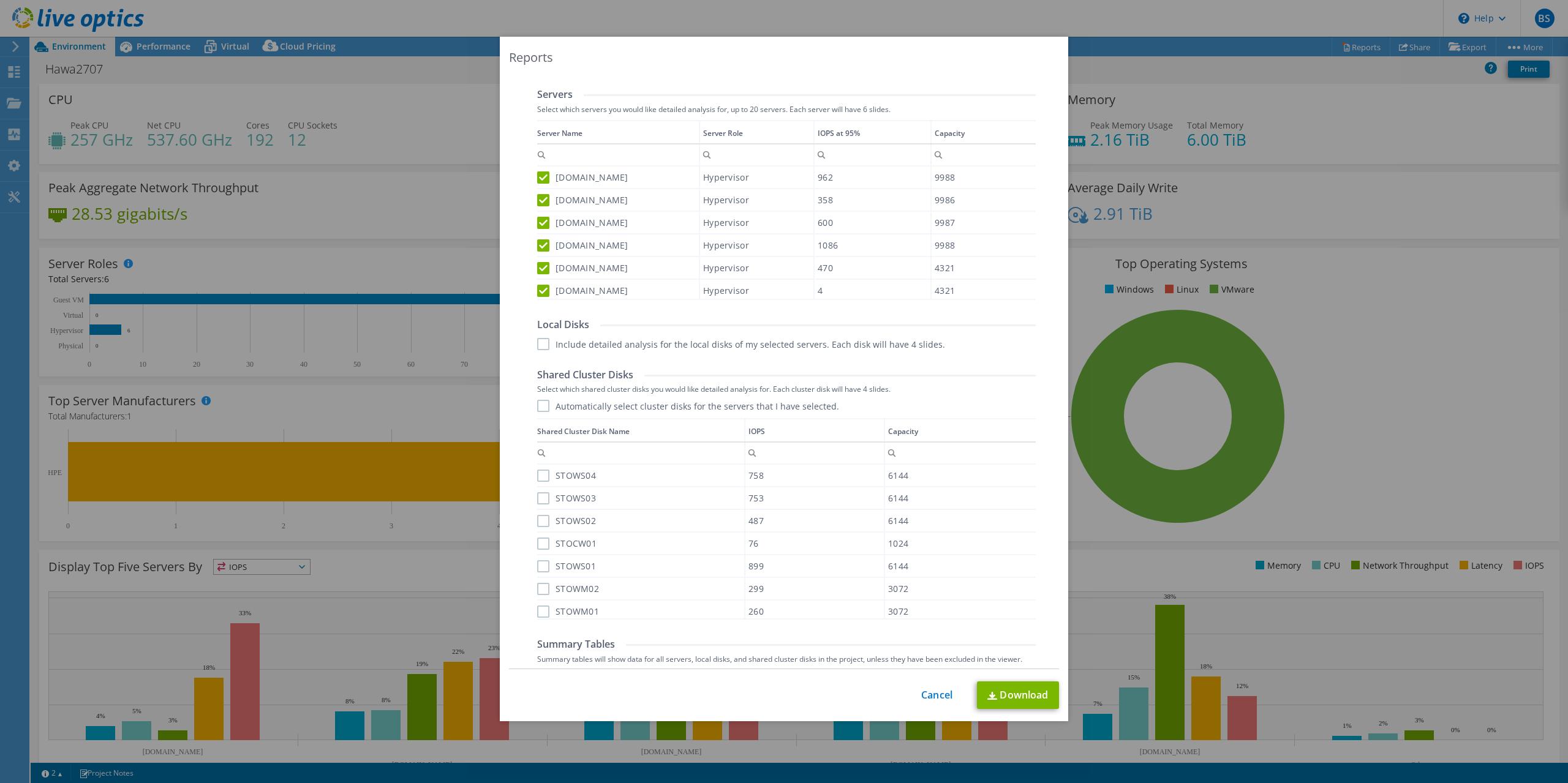
scroll to position [437, 0]
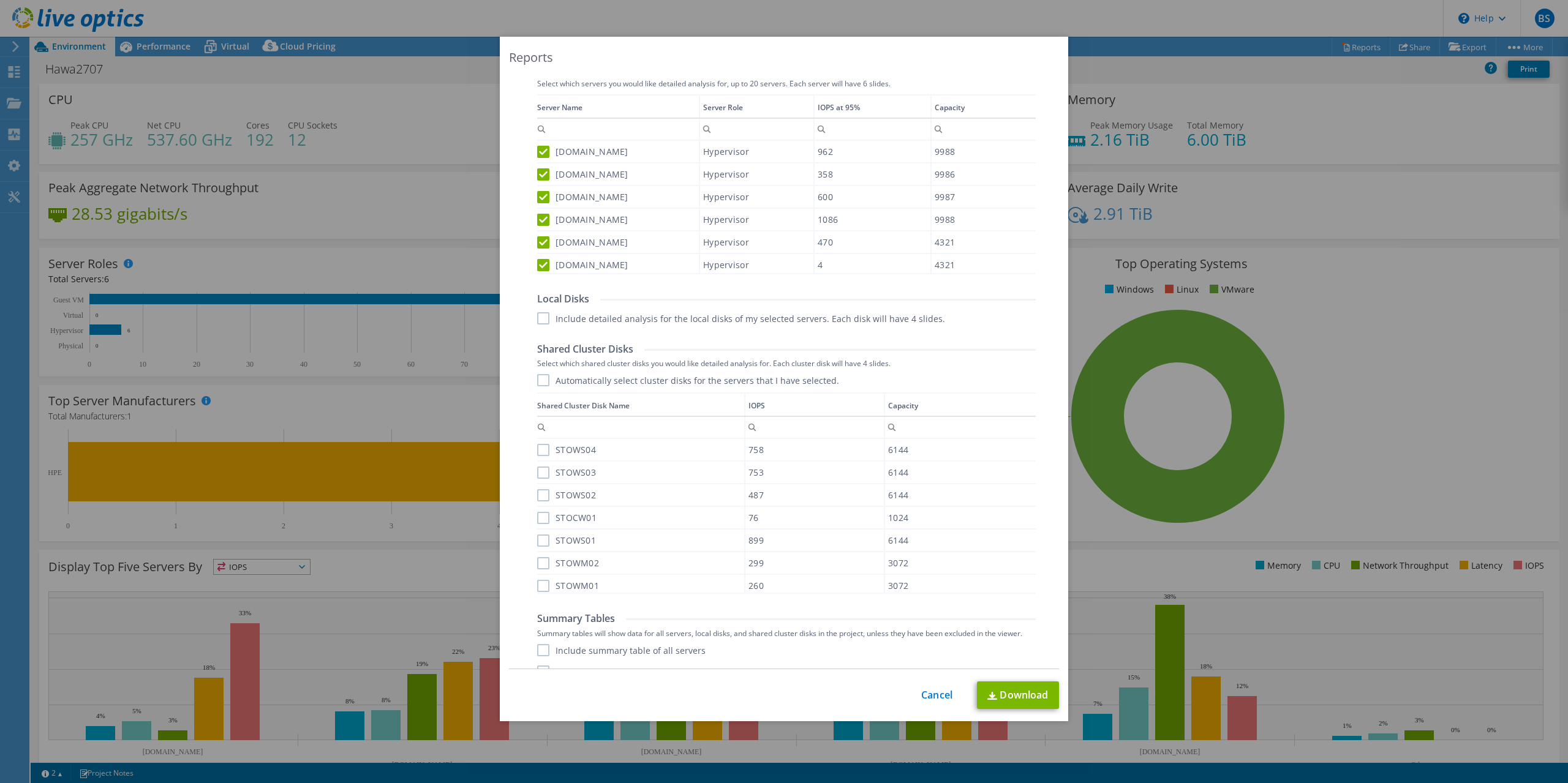
click at [542, 379] on label "Automatically select cluster disks for the servers that I have selected." at bounding box center [688, 380] width 302 height 12
click at [0, 0] on input "Automatically select cluster disks for the servers that I have selected." at bounding box center [0, 0] width 0 height 0
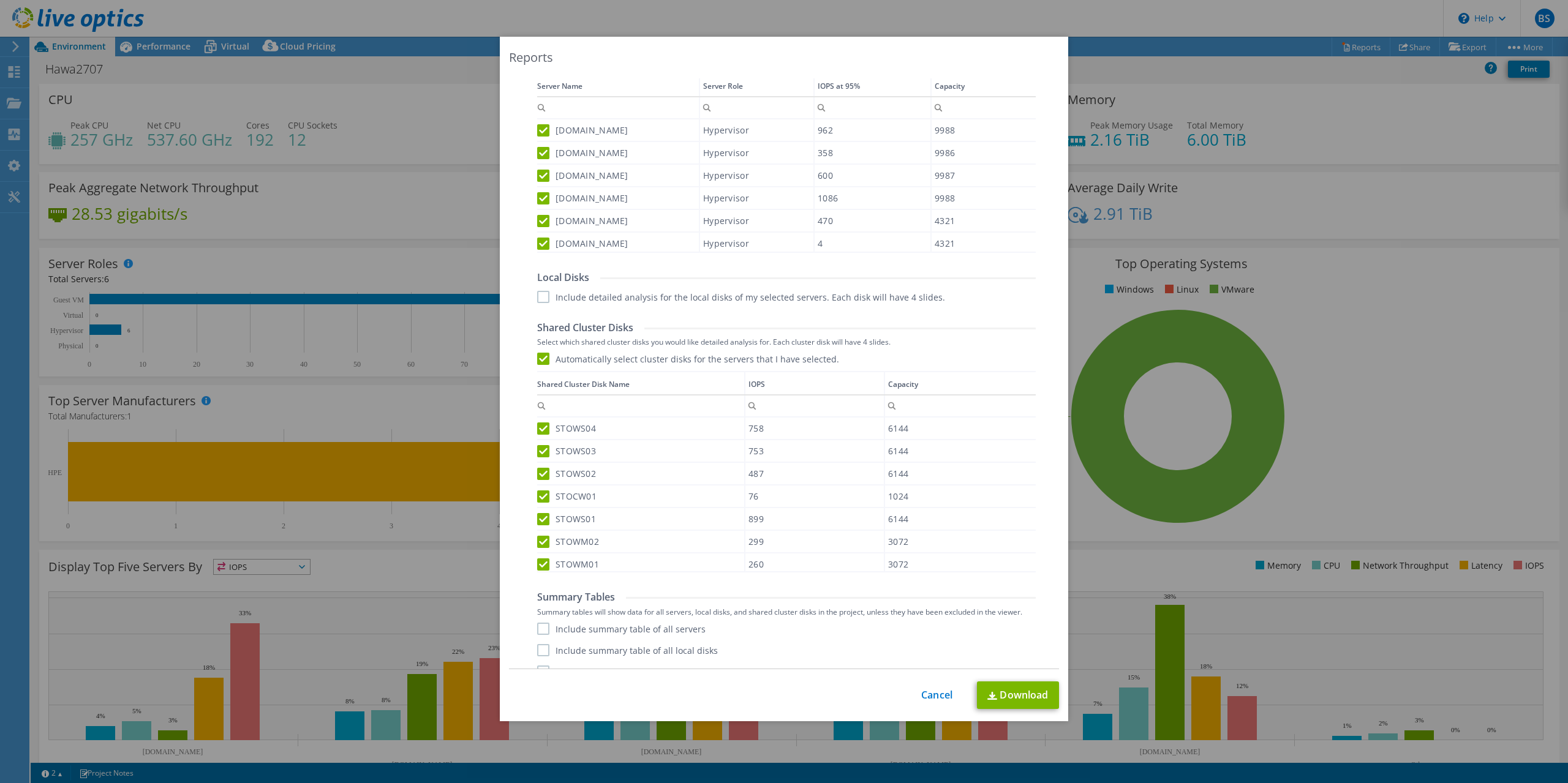
scroll to position [477, 0]
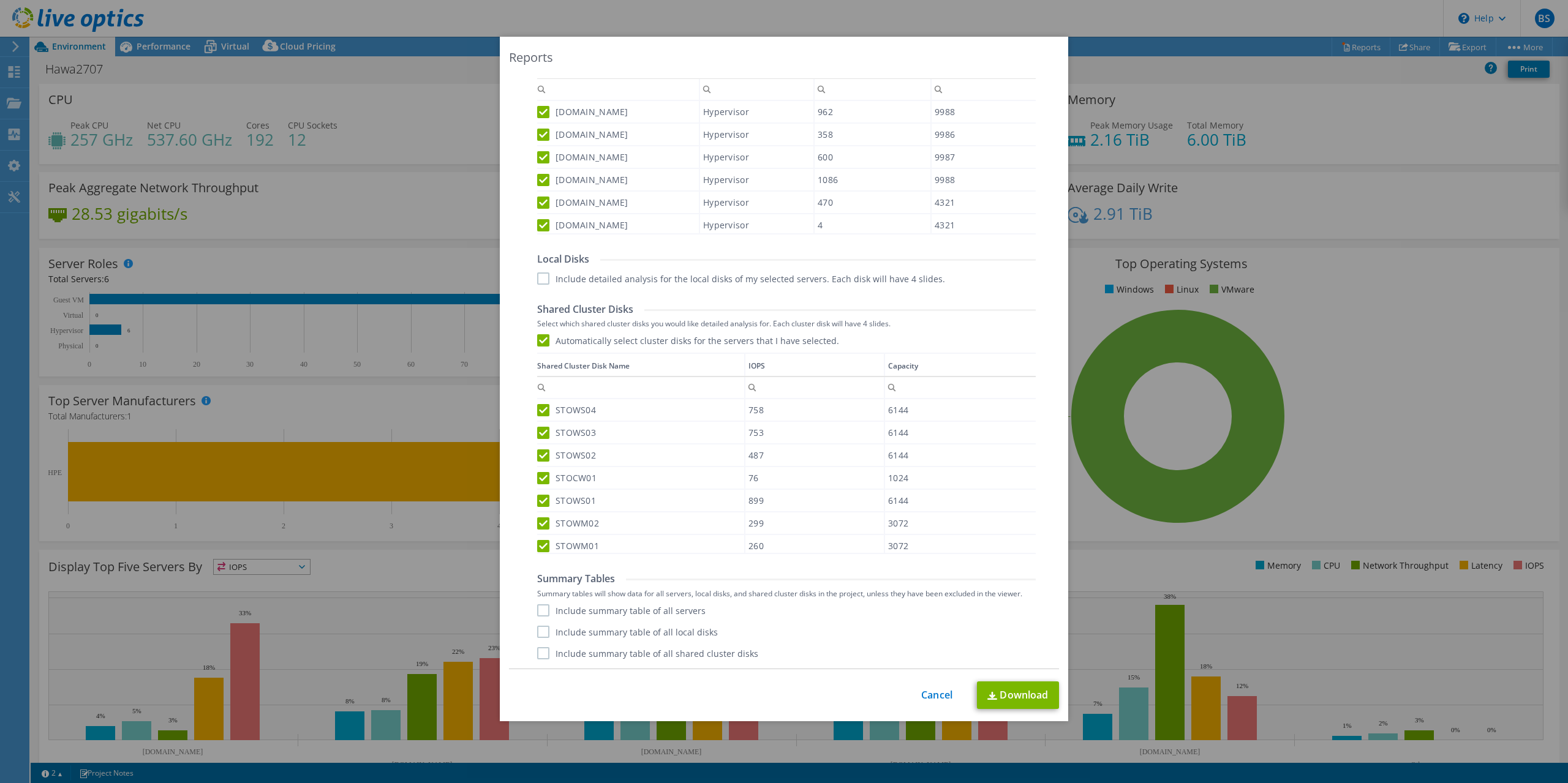
click at [542, 614] on label "Include summary table of all servers" at bounding box center [621, 610] width 169 height 12
click at [0, 0] on input "Include summary table of all servers" at bounding box center [0, 0] width 0 height 0
click at [544, 653] on label "Include summary table of all shared cluster disks" at bounding box center [648, 653] width 221 height 12
click at [0, 0] on input "Include summary table of all shared cluster disks" at bounding box center [0, 0] width 0 height 0
click at [1016, 699] on link "Download" at bounding box center [1018, 696] width 82 height 28
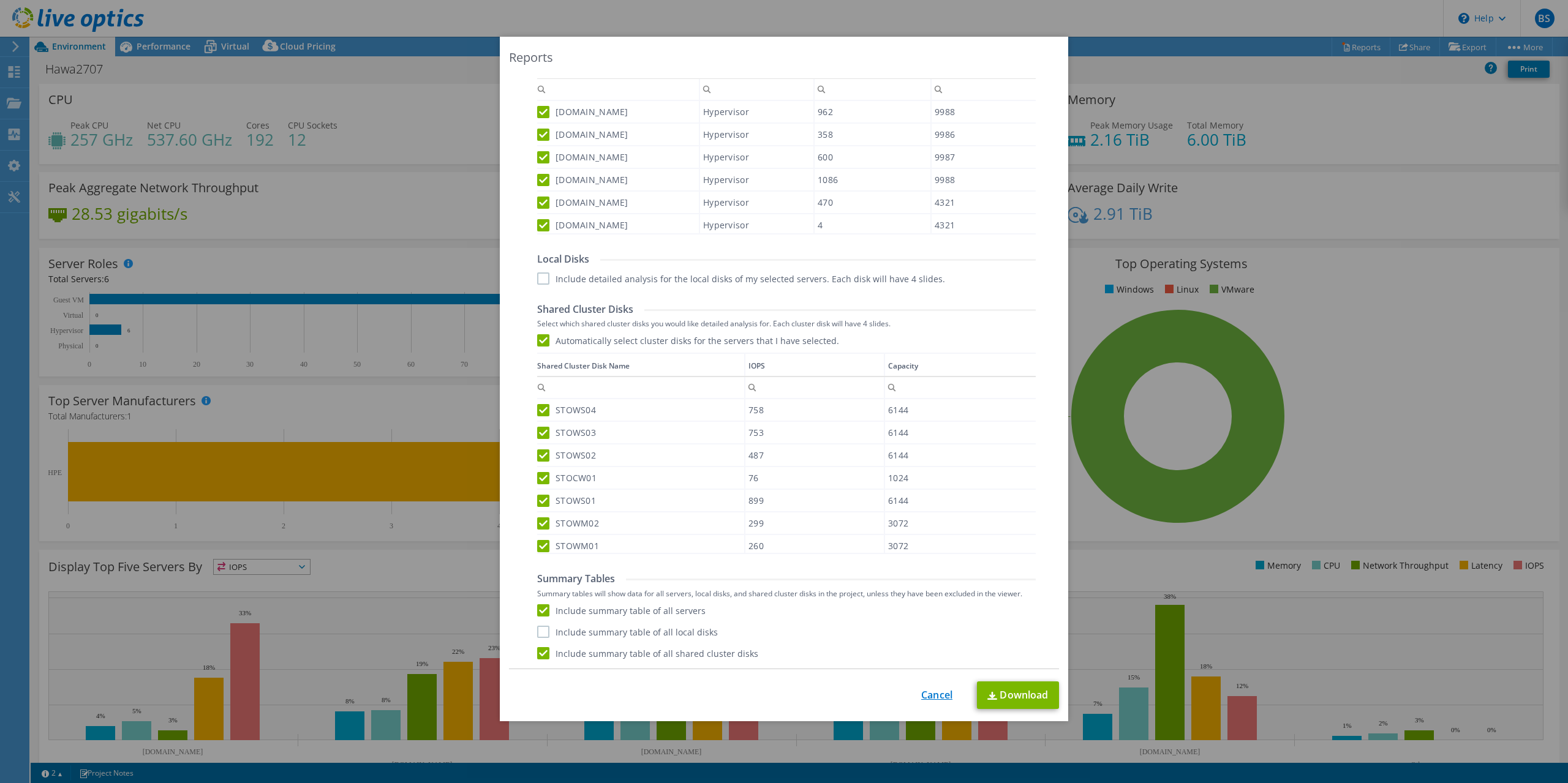
click at [941, 697] on link "Cancel" at bounding box center [937, 695] width 32 height 12
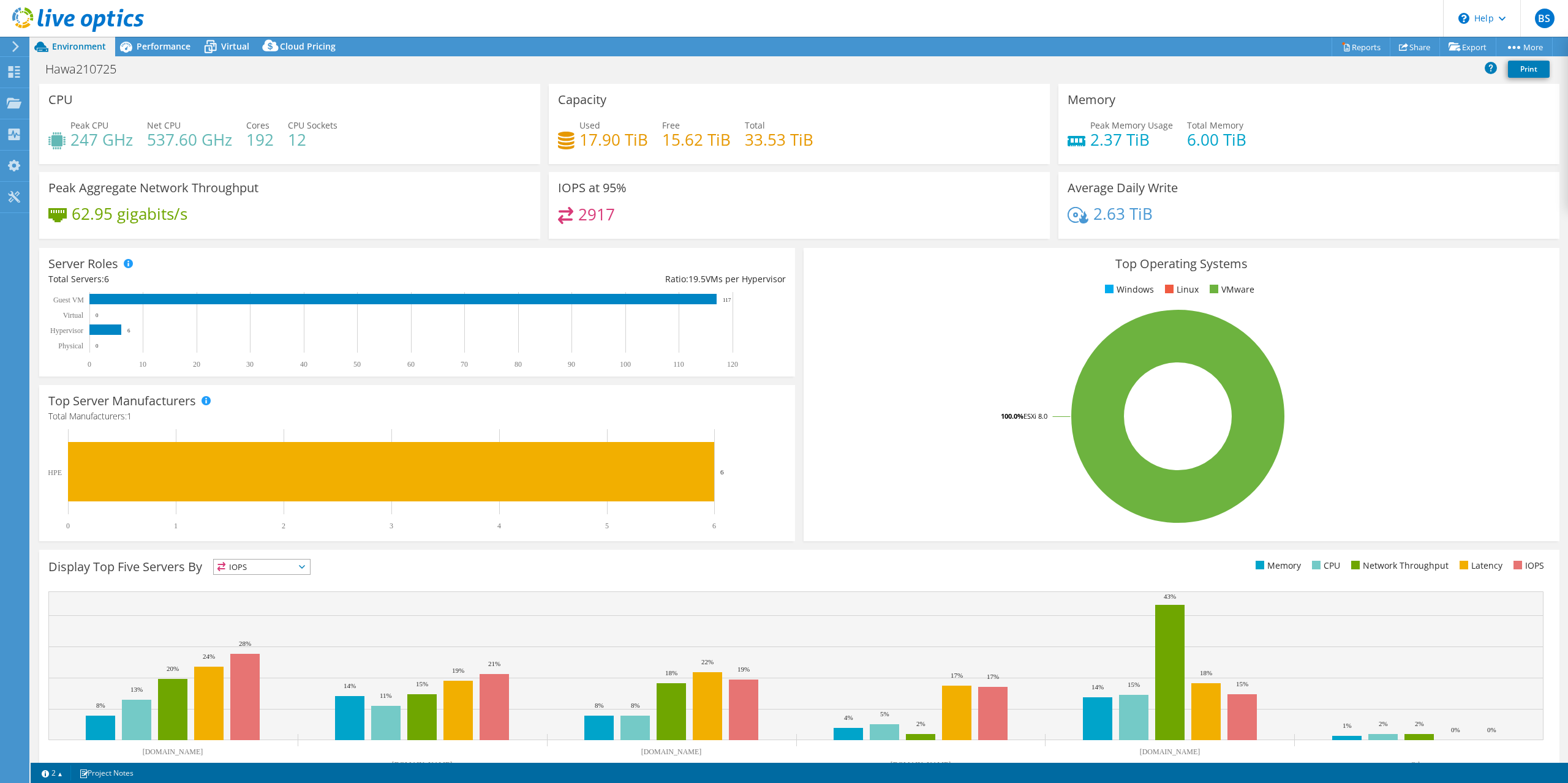
select select "USD"
click at [1369, 51] on link "Reports" at bounding box center [1361, 47] width 59 height 19
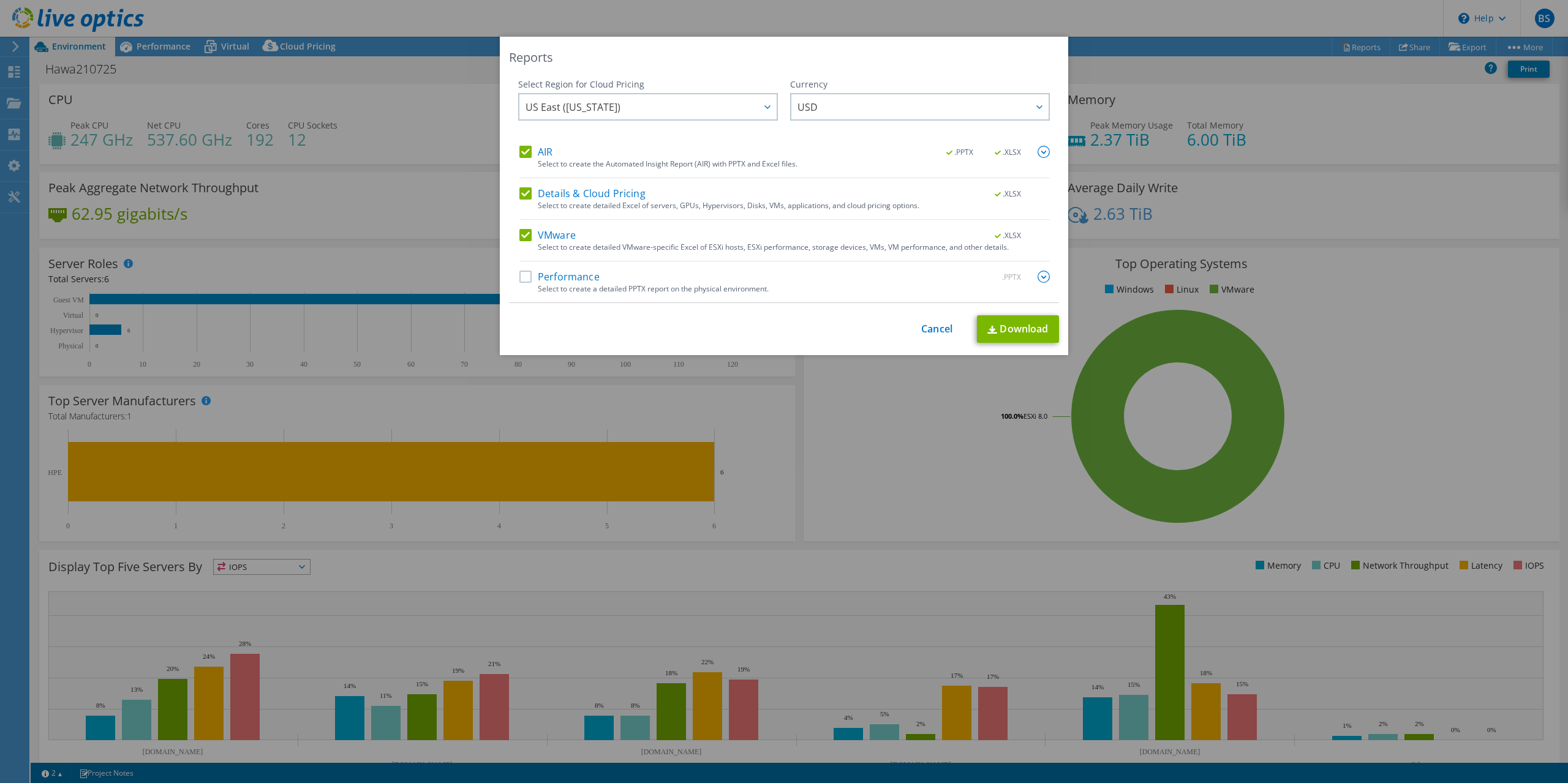
click at [530, 149] on label "AIR" at bounding box center [536, 152] width 33 height 12
click at [0, 0] on input "AIR" at bounding box center [0, 0] width 0 height 0
click at [522, 193] on label "Details & Cloud Pricing" at bounding box center [583, 193] width 126 height 12
click at [0, 0] on input "Details & Cloud Pricing" at bounding box center [0, 0] width 0 height 0
click at [523, 278] on label "Performance" at bounding box center [560, 277] width 81 height 12
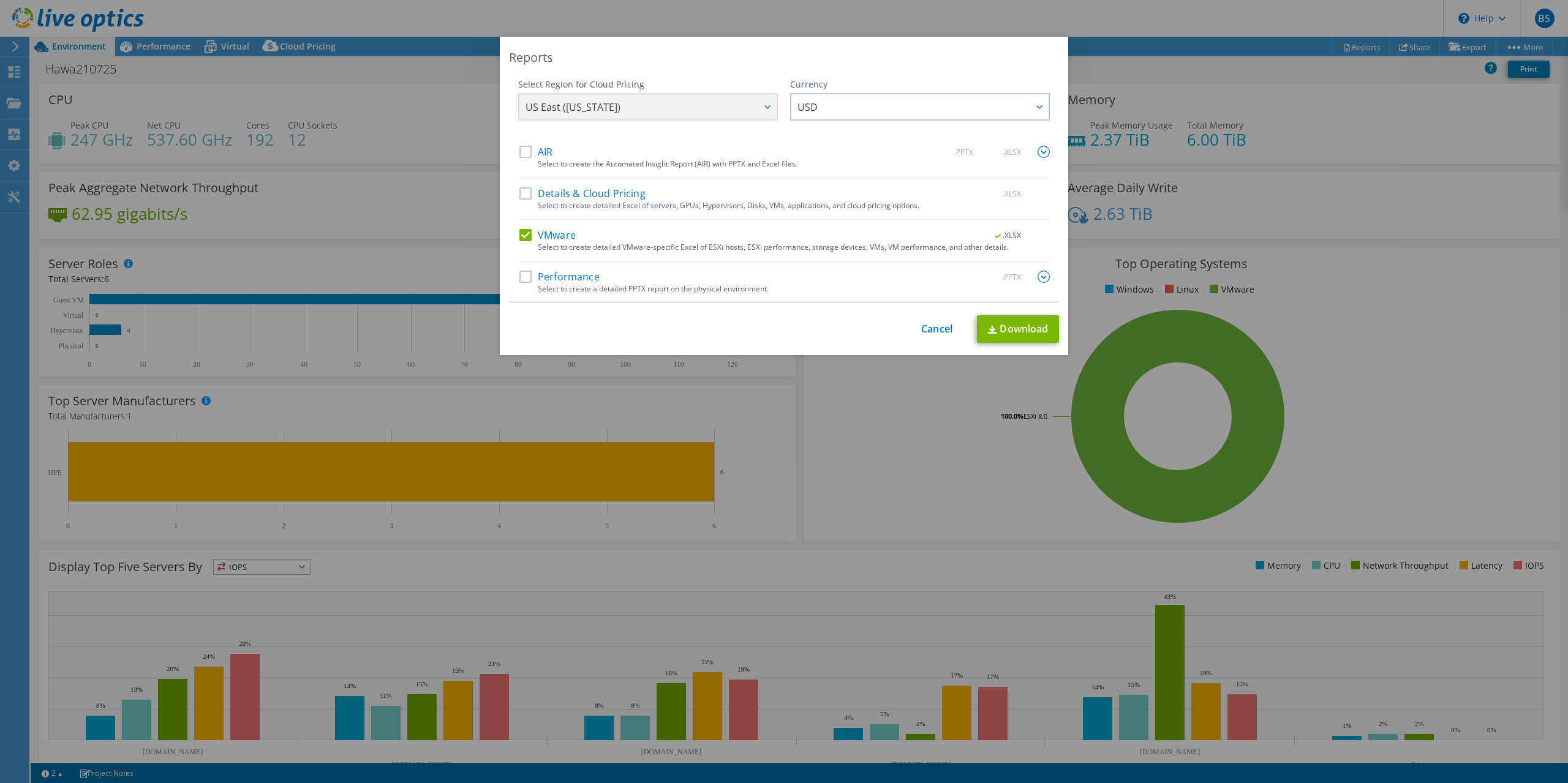
click at [0, 0] on input "Performance" at bounding box center [0, 0] width 0 height 0
click at [1048, 277] on img at bounding box center [1043, 277] width 12 height 12
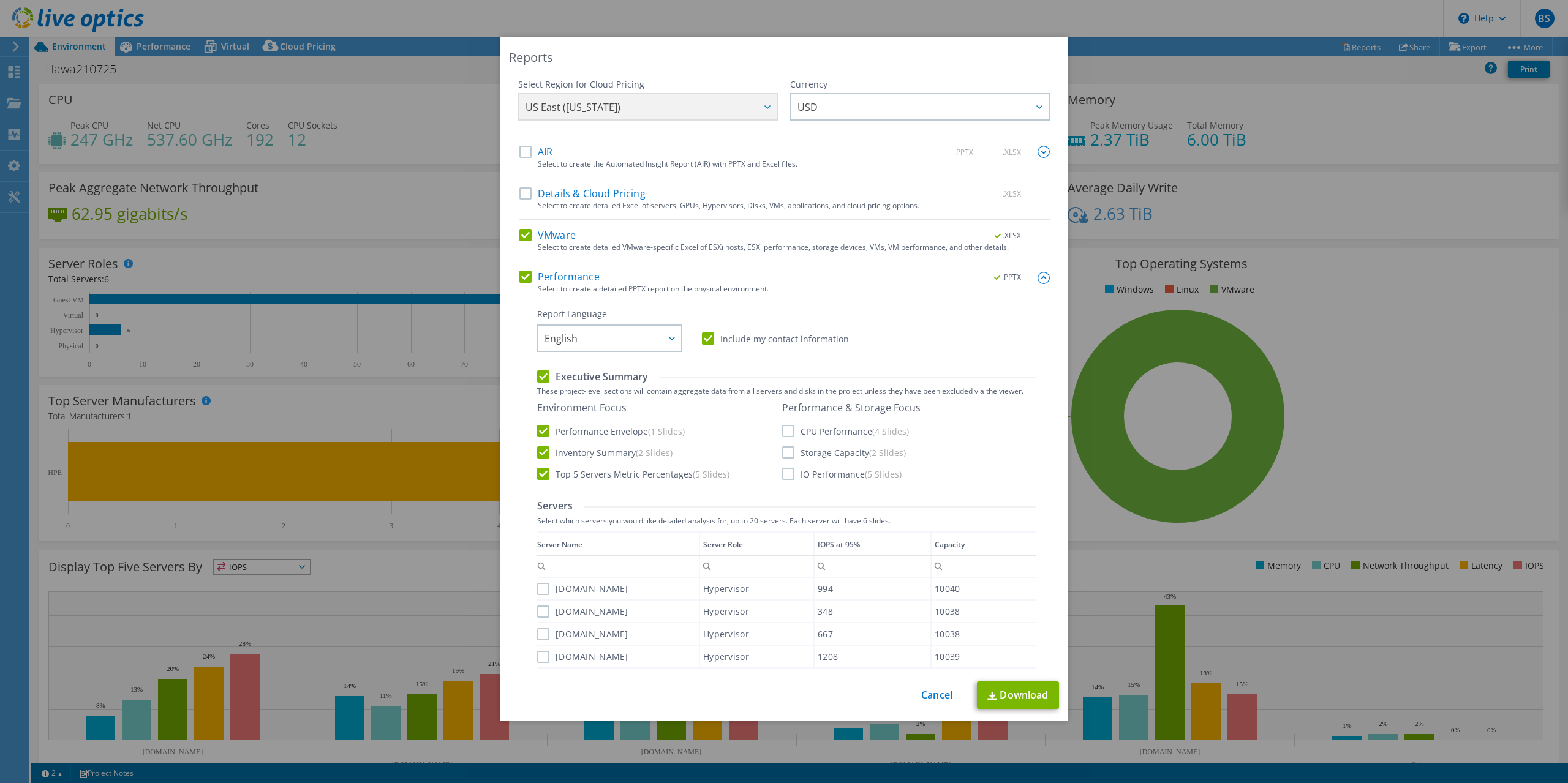
click at [787, 431] on label "CPU Performance (4 Slides)" at bounding box center [846, 431] width 127 height 12
click at [0, 0] on input "CPU Performance (4 Slides)" at bounding box center [0, 0] width 0 height 0
click at [786, 453] on label "Storage Capacity (2 Slides)" at bounding box center [844, 453] width 124 height 12
click at [0, 0] on input "Storage Capacity (2 Slides)" at bounding box center [0, 0] width 0 height 0
click at [783, 475] on label "IO Performance (5 Slides)" at bounding box center [842, 474] width 119 height 12
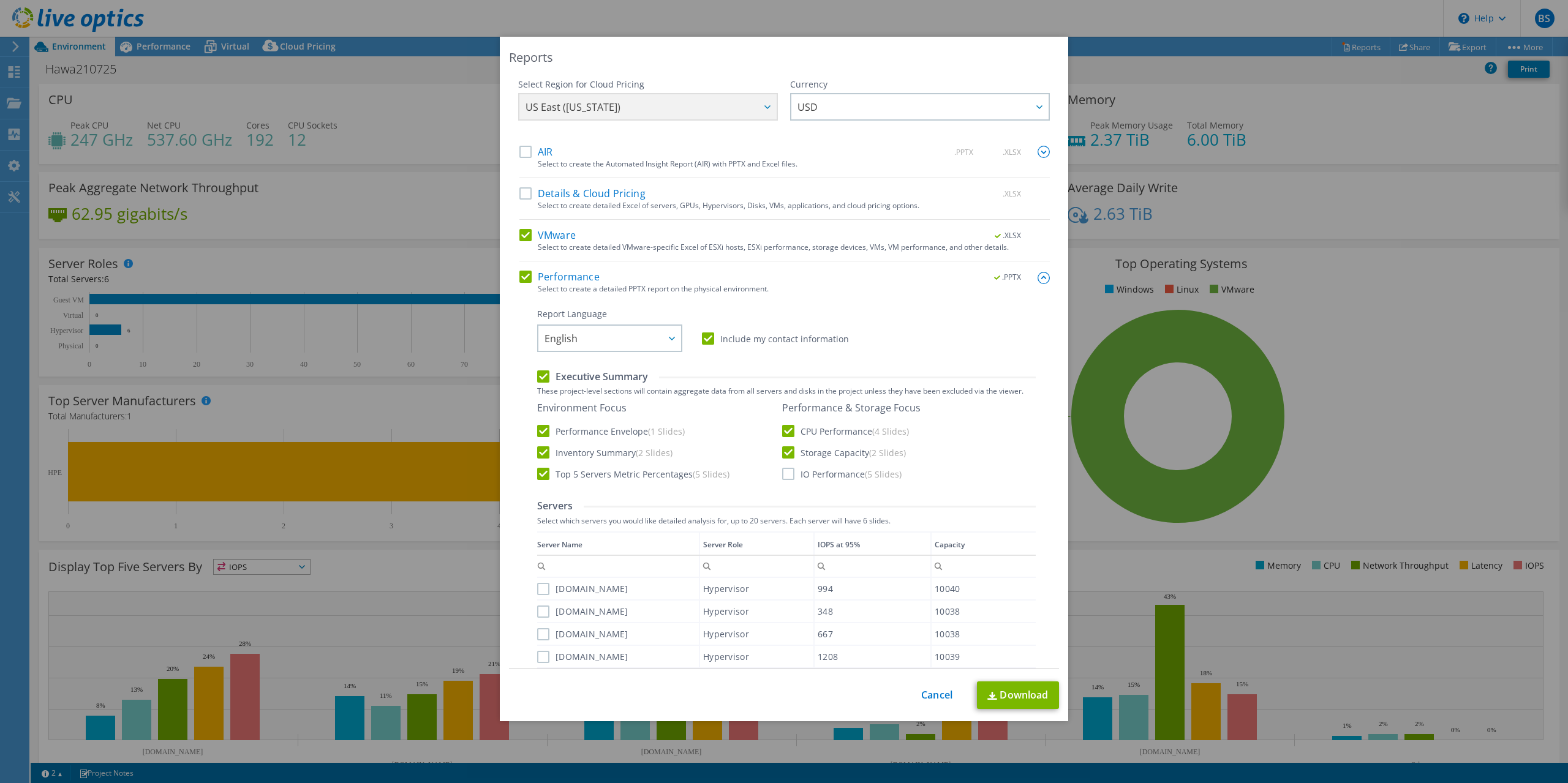
click at [0, 0] on input "IO Performance (5 Slides)" at bounding box center [0, 0] width 0 height 0
click at [540, 475] on label "Top 5 Servers Metric Percentages (5 Slides)" at bounding box center [633, 474] width 193 height 12
click at [0, 0] on input "Top 5 Servers Metric Percentages (5 Slides)" at bounding box center [0, 0] width 0 height 0
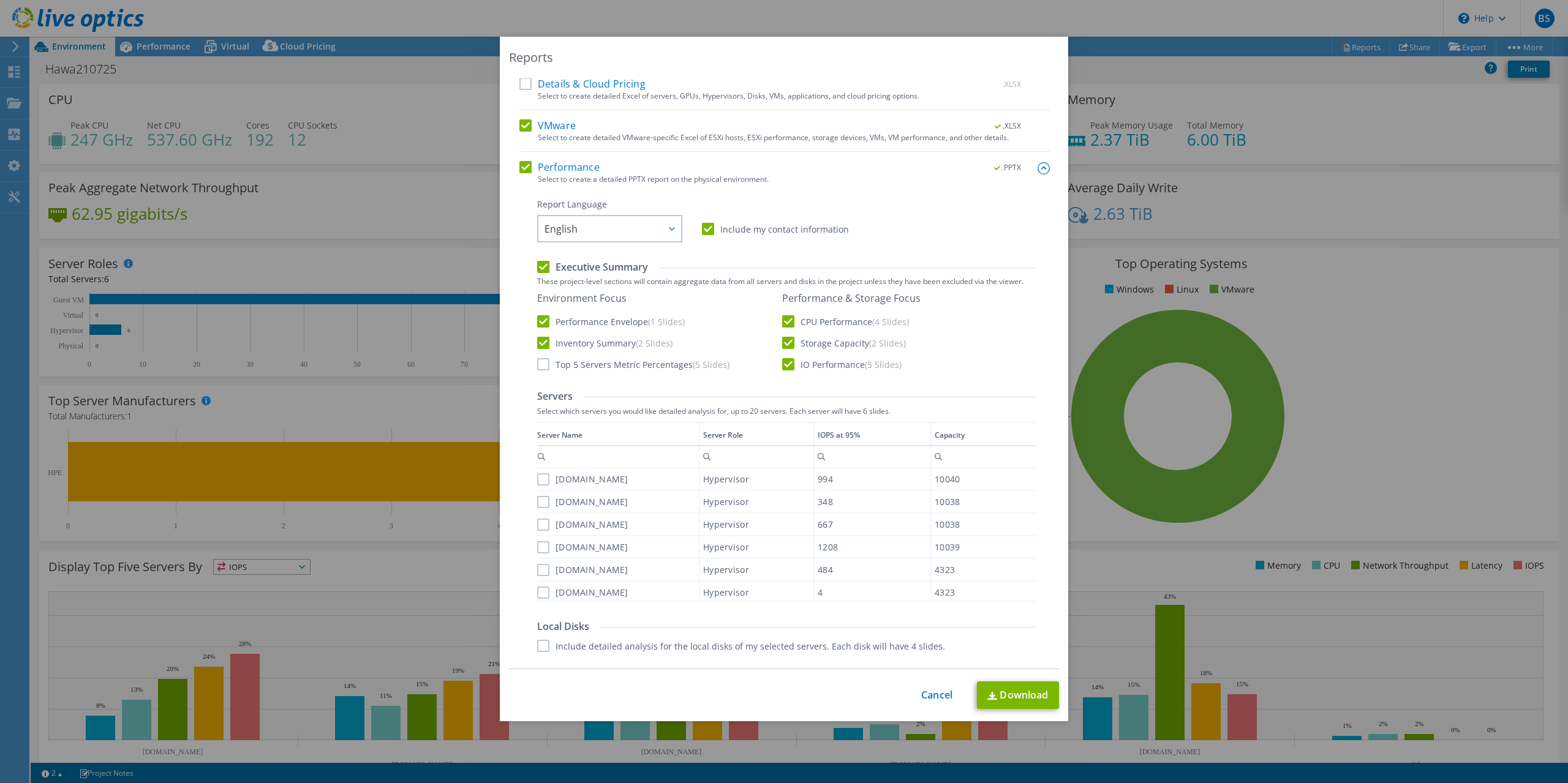
scroll to position [125, 0]
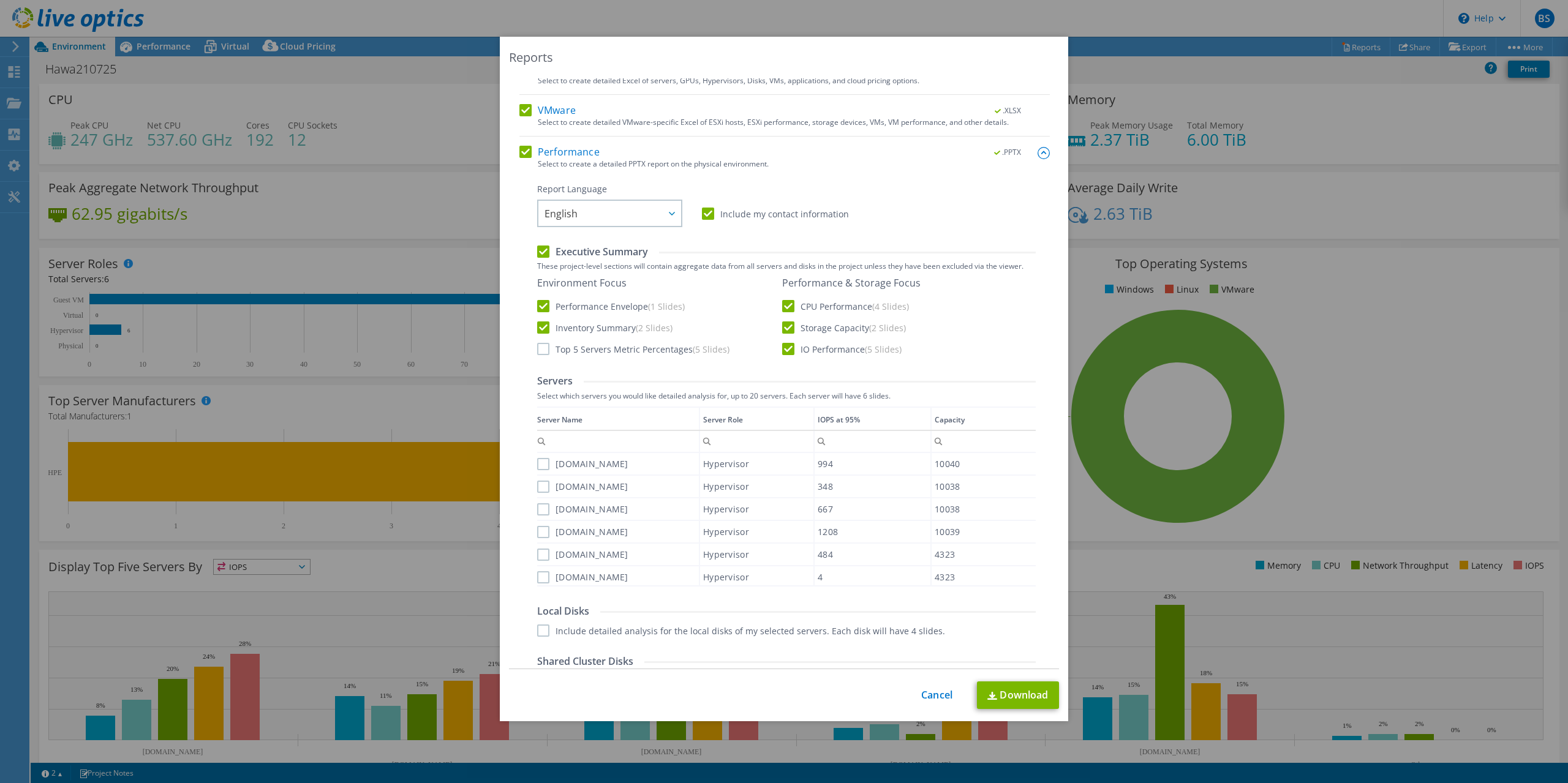
click at [544, 465] on label "[DOMAIN_NAME]" at bounding box center [583, 464] width 92 height 12
click at [0, 0] on input "[DOMAIN_NAME]" at bounding box center [0, 0] width 0 height 0
click at [540, 486] on label "[DOMAIN_NAME]" at bounding box center [583, 486] width 92 height 12
click at [0, 0] on input "[DOMAIN_NAME]" at bounding box center [0, 0] width 0 height 0
click at [544, 508] on label "[DOMAIN_NAME]" at bounding box center [583, 509] width 92 height 12
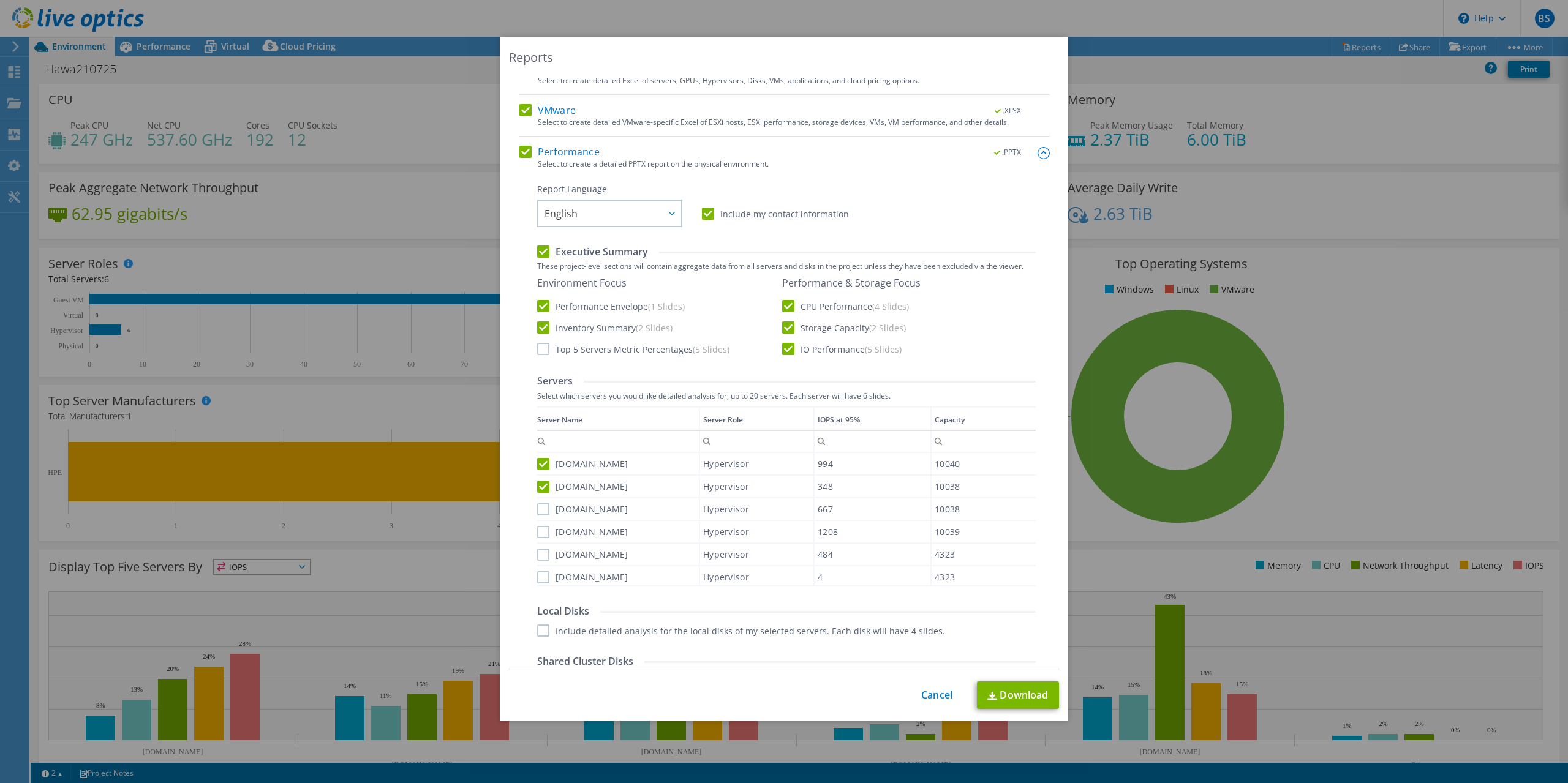
click at [0, 0] on input "[DOMAIN_NAME]" at bounding box center [0, 0] width 0 height 0
drag, startPoint x: 544, startPoint y: 530, endPoint x: 544, endPoint y: 538, distance: 8.0
click at [544, 531] on label "[DOMAIN_NAME]" at bounding box center [583, 532] width 92 height 12
click at [0, 0] on input "[DOMAIN_NAME]" at bounding box center [0, 0] width 0 height 0
click at [546, 554] on label "[DOMAIN_NAME]" at bounding box center [583, 554] width 92 height 12
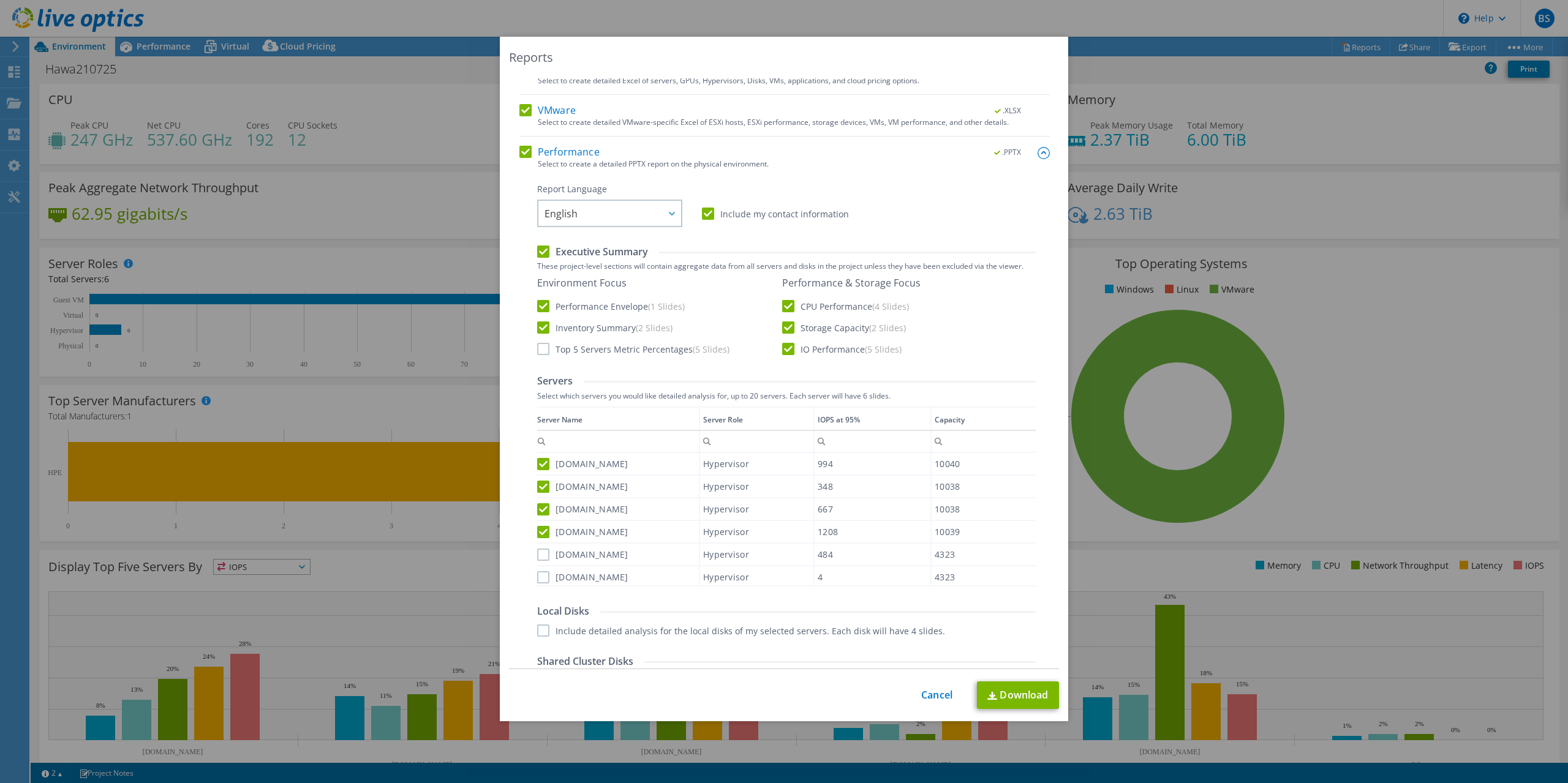
click at [0, 0] on input "[DOMAIN_NAME]" at bounding box center [0, 0] width 0 height 0
click at [545, 577] on label "[DOMAIN_NAME]" at bounding box center [583, 577] width 92 height 12
click at [0, 0] on input "[DOMAIN_NAME]" at bounding box center [0, 0] width 0 height 0
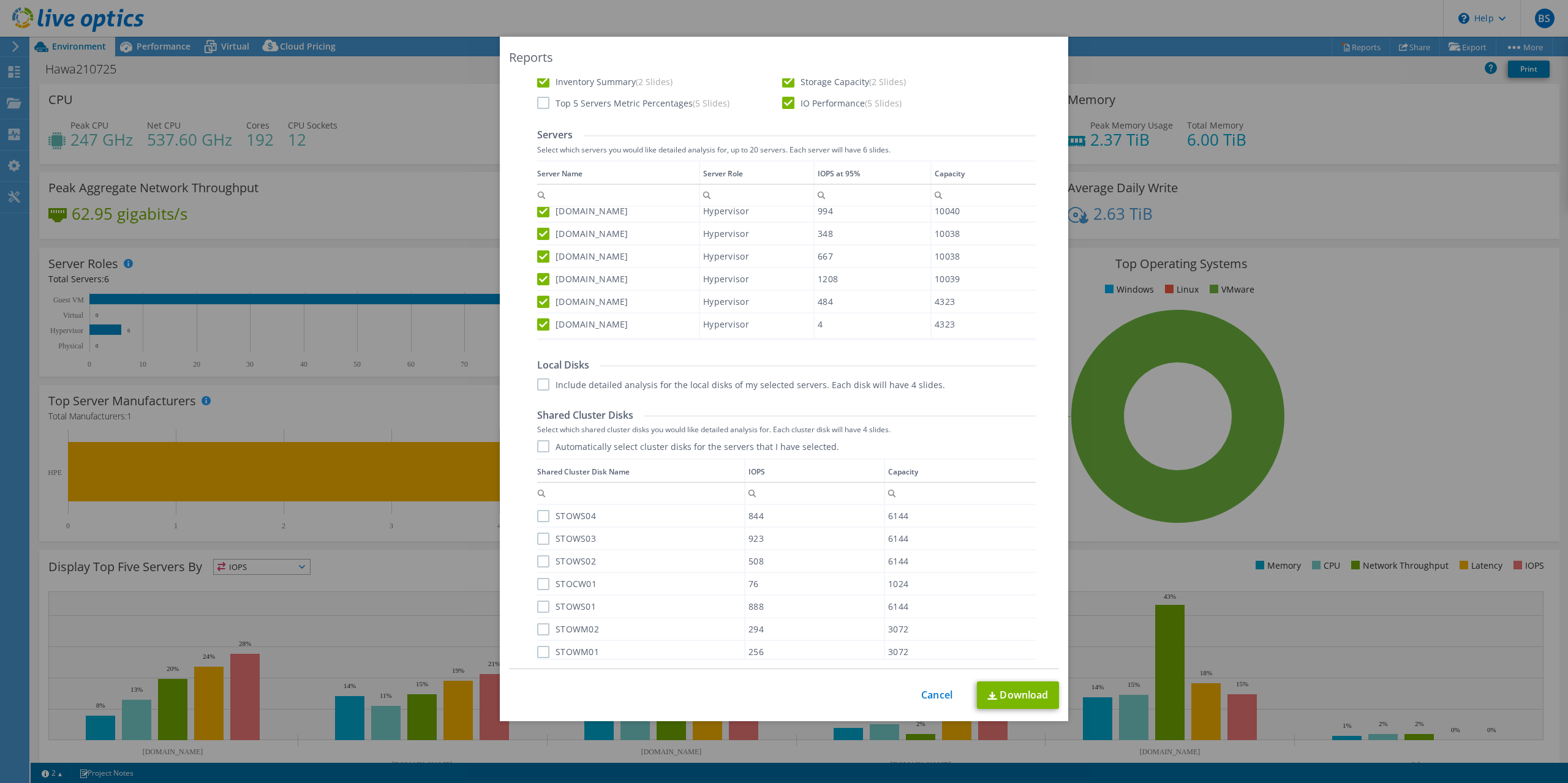
scroll to position [375, 0]
click at [539, 442] on label "Automatically select cluster disks for the servers that I have selected." at bounding box center [688, 442] width 302 height 12
click at [0, 0] on input "Automatically select cluster disks for the servers that I have selected." at bounding box center [0, 0] width 0 height 0
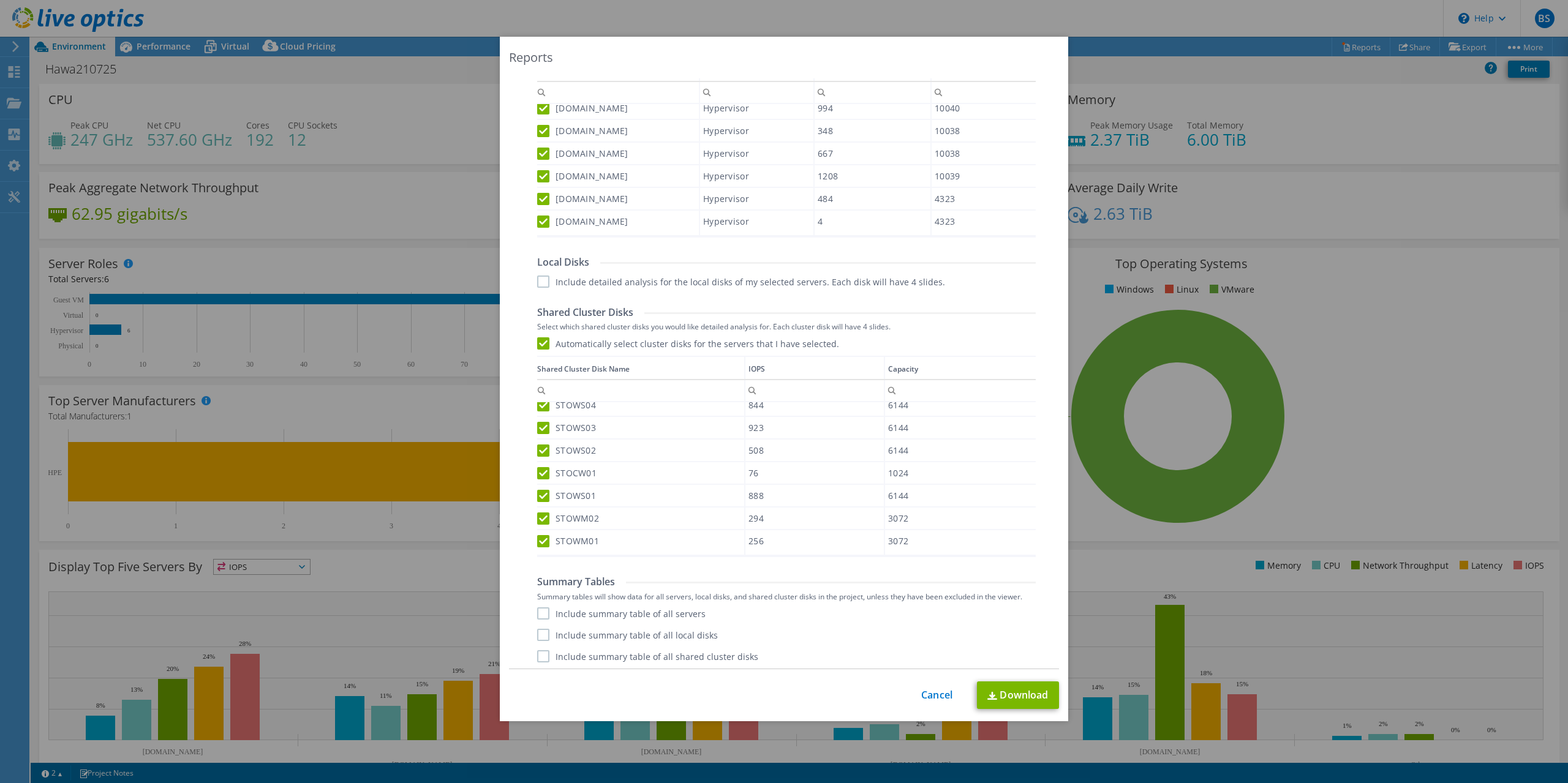
scroll to position [477, 0]
click at [547, 612] on label "Include summary table of all servers" at bounding box center [621, 610] width 169 height 12
click at [0, 0] on input "Include summary table of all servers" at bounding box center [0, 0] width 0 height 0
click at [542, 655] on label "Include summary table of all shared cluster disks" at bounding box center [648, 653] width 221 height 12
click at [0, 0] on input "Include summary table of all shared cluster disks" at bounding box center [0, 0] width 0 height 0
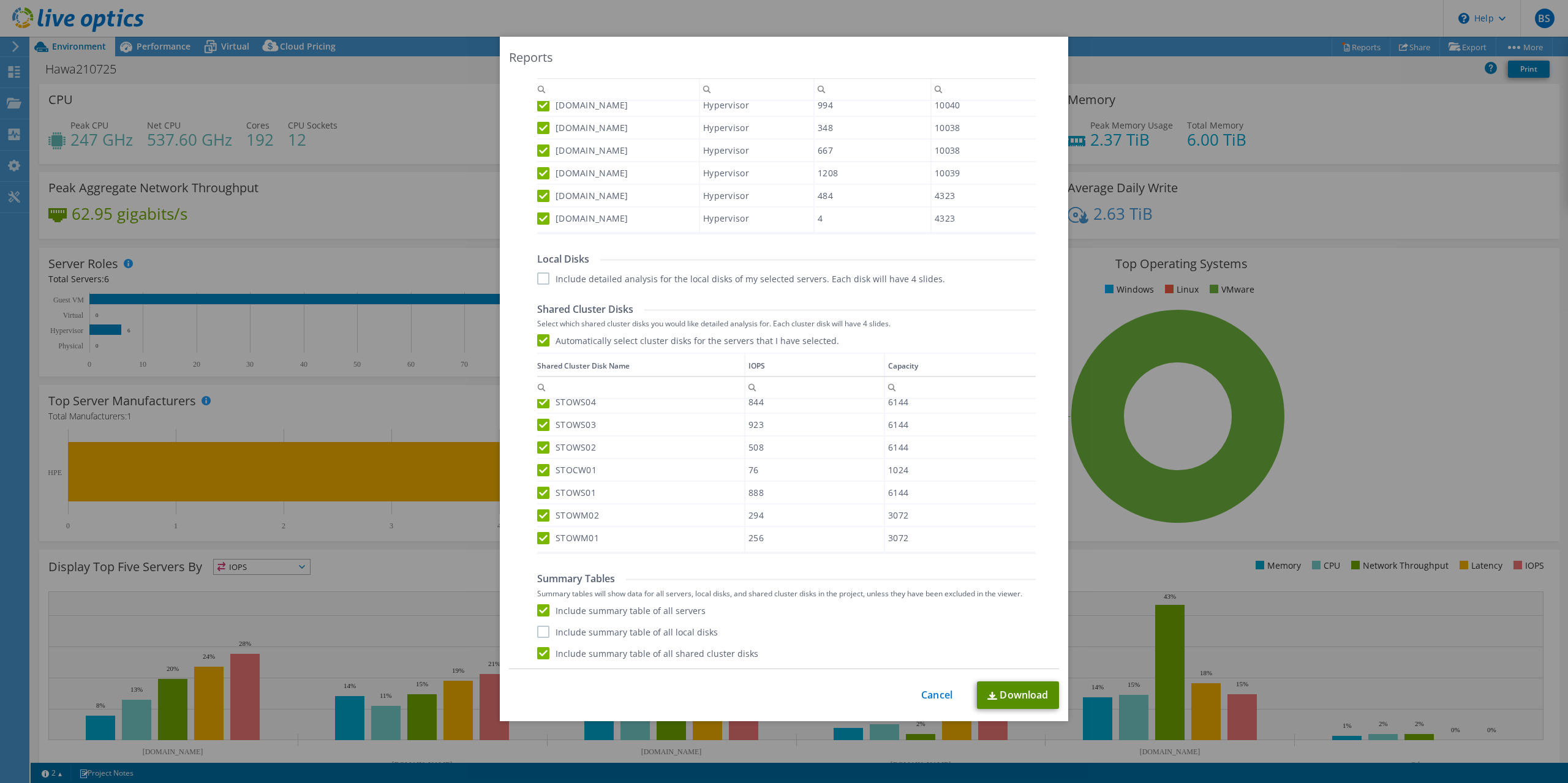
click at [1016, 699] on link "Download" at bounding box center [1018, 696] width 82 height 28
click at [951, 687] on div "This process may take a while, please wait... Cancel Download" at bounding box center [784, 696] width 550 height 28
click at [942, 697] on link "Cancel" at bounding box center [937, 695] width 32 height 12
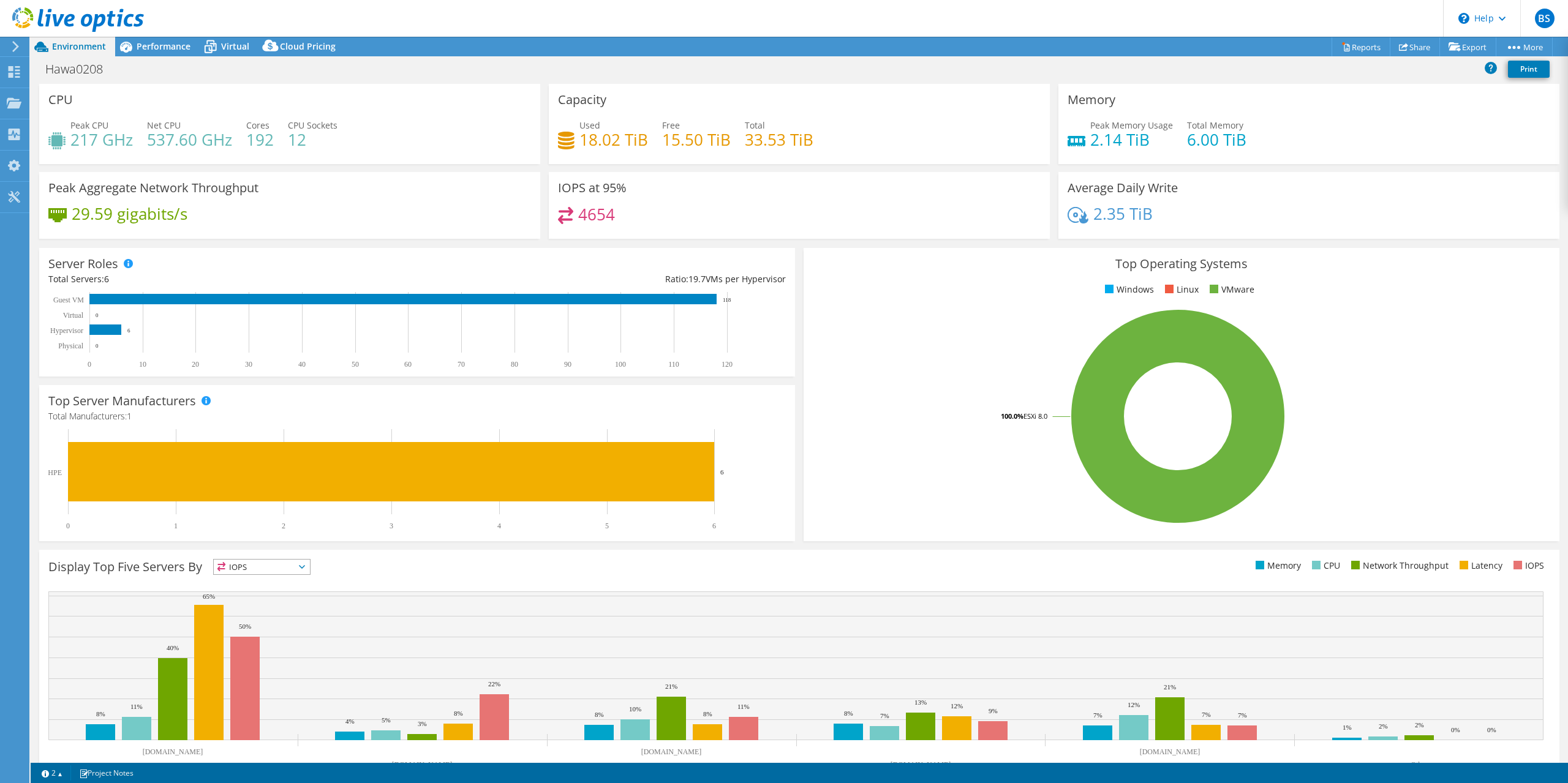
select select "USD"
click at [1344, 51] on link "Reports" at bounding box center [1361, 47] width 59 height 19
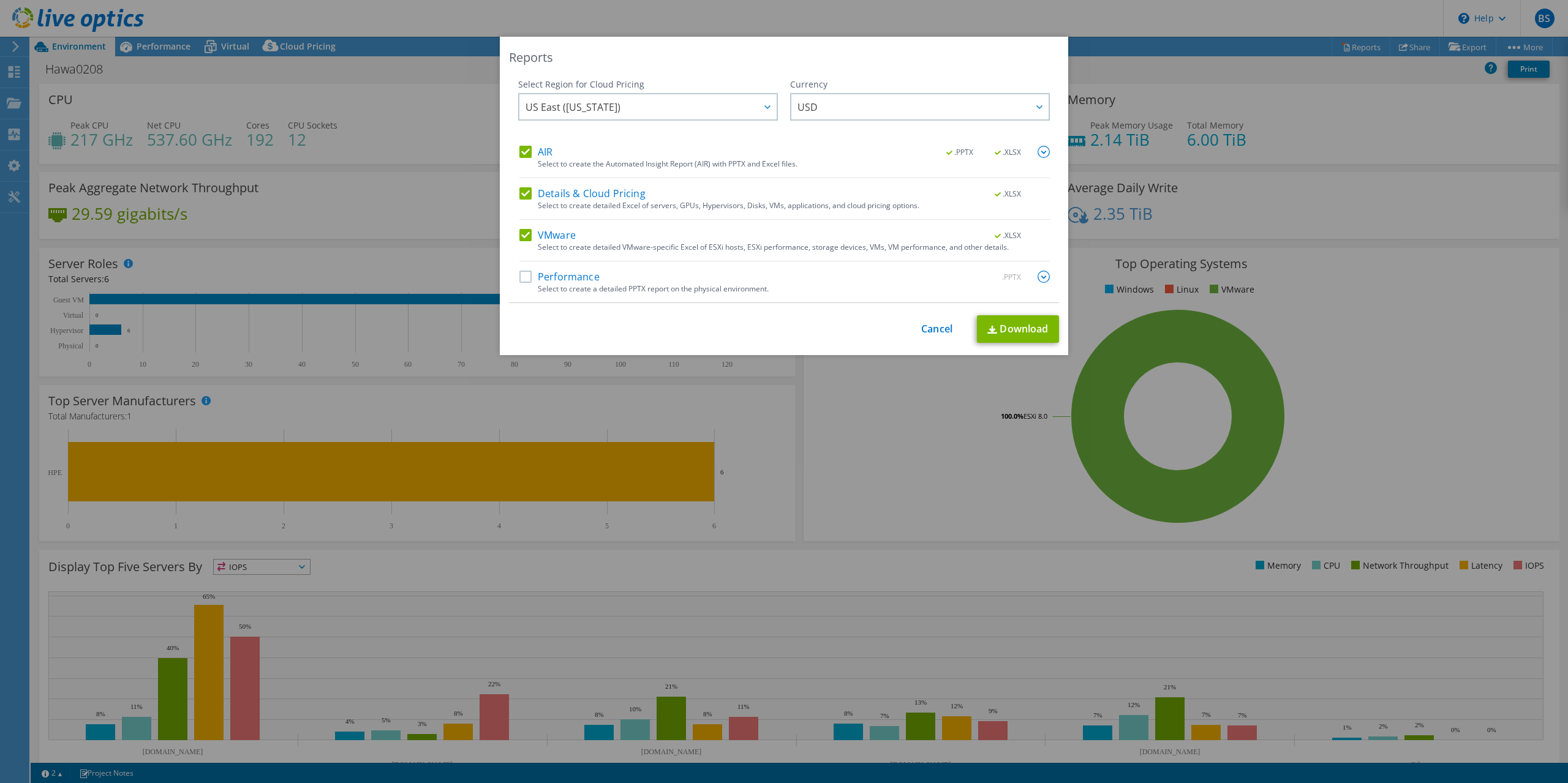
click at [529, 146] on div "Select Region for Cloud Pricing Asia Pacific ([GEOGRAPHIC_DATA]) [GEOGRAPHIC_DA…" at bounding box center [784, 190] width 550 height 225
click at [525, 152] on label "AIR" at bounding box center [536, 152] width 33 height 12
click at [0, 0] on input "AIR" at bounding box center [0, 0] width 0 height 0
click at [529, 196] on label "Details & Cloud Pricing" at bounding box center [583, 193] width 126 height 12
click at [0, 0] on input "Details & Cloud Pricing" at bounding box center [0, 0] width 0 height 0
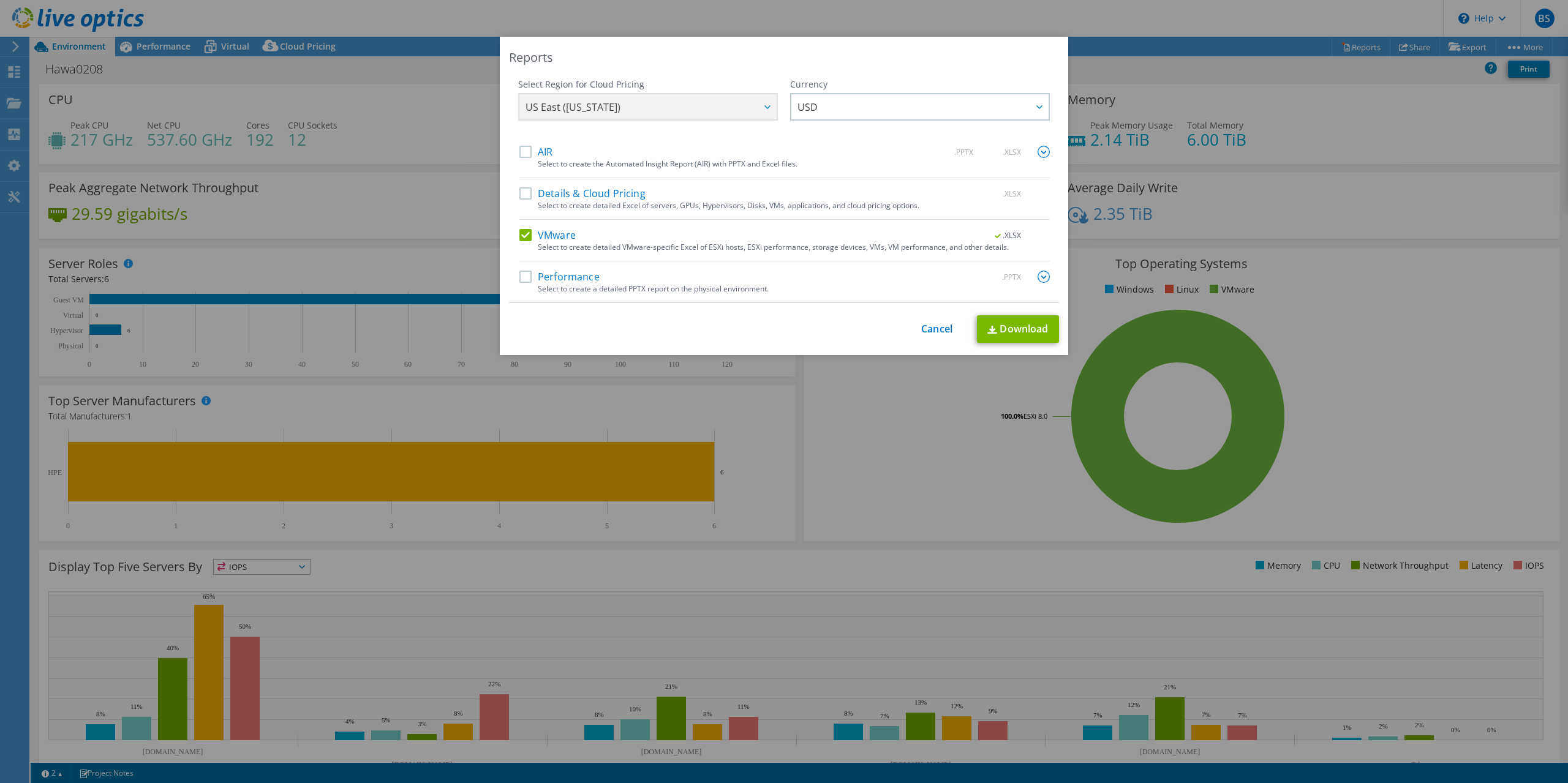
click at [529, 279] on label "Performance" at bounding box center [560, 277] width 81 height 12
click at [0, 0] on input "Performance" at bounding box center [0, 0] width 0 height 0
click at [1048, 277] on img at bounding box center [1043, 277] width 12 height 12
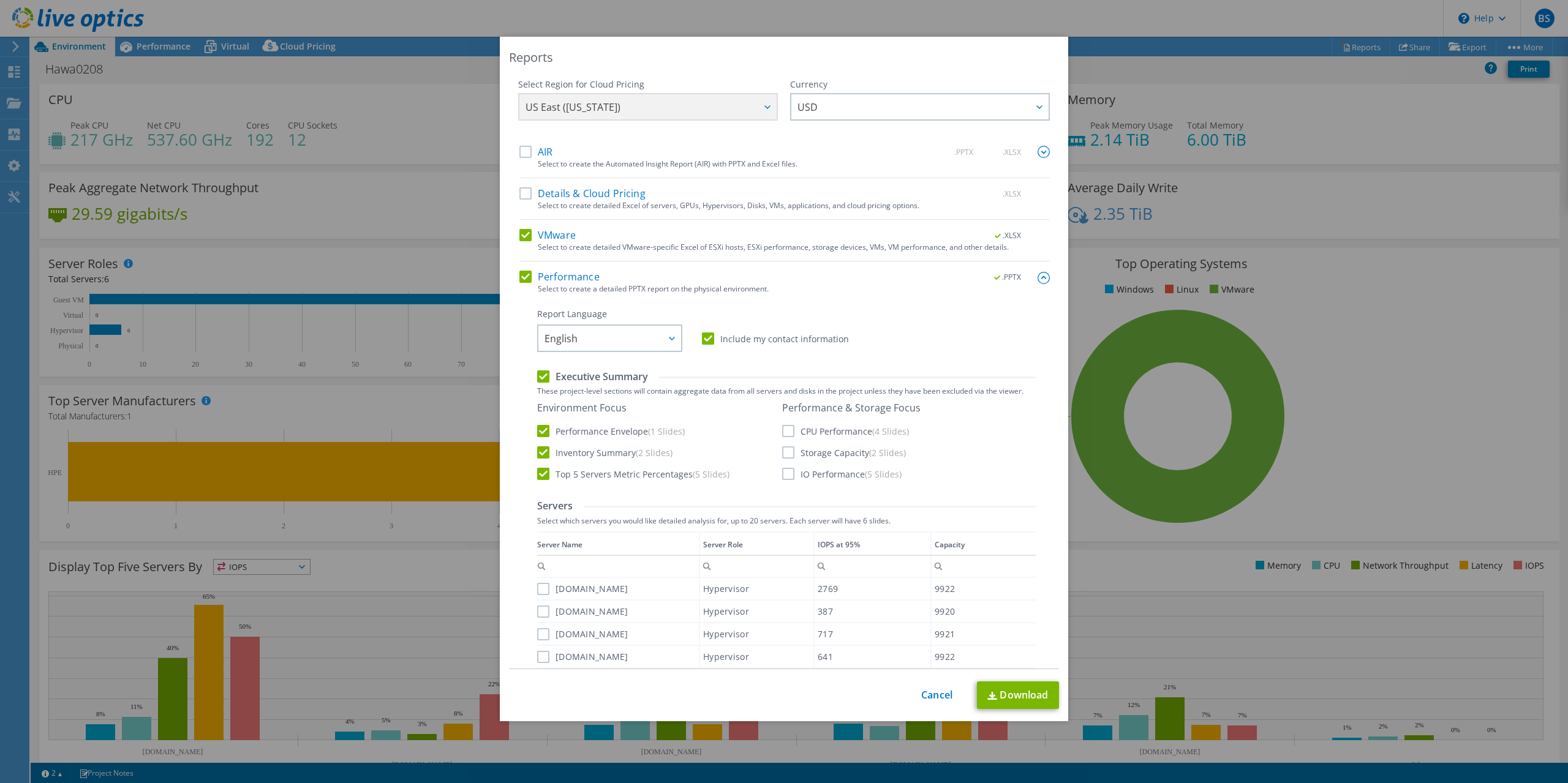
click at [788, 433] on label "CPU Performance (4 Slides)" at bounding box center [846, 431] width 127 height 12
click at [0, 0] on input "CPU Performance (4 Slides)" at bounding box center [0, 0] width 0 height 0
click at [786, 453] on label "Storage Capacity (2 Slides)" at bounding box center [844, 453] width 124 height 12
click at [0, 0] on input "Storage Capacity (2 Slides)" at bounding box center [0, 0] width 0 height 0
click at [790, 472] on label "IO Performance (5 Slides)" at bounding box center [842, 474] width 119 height 12
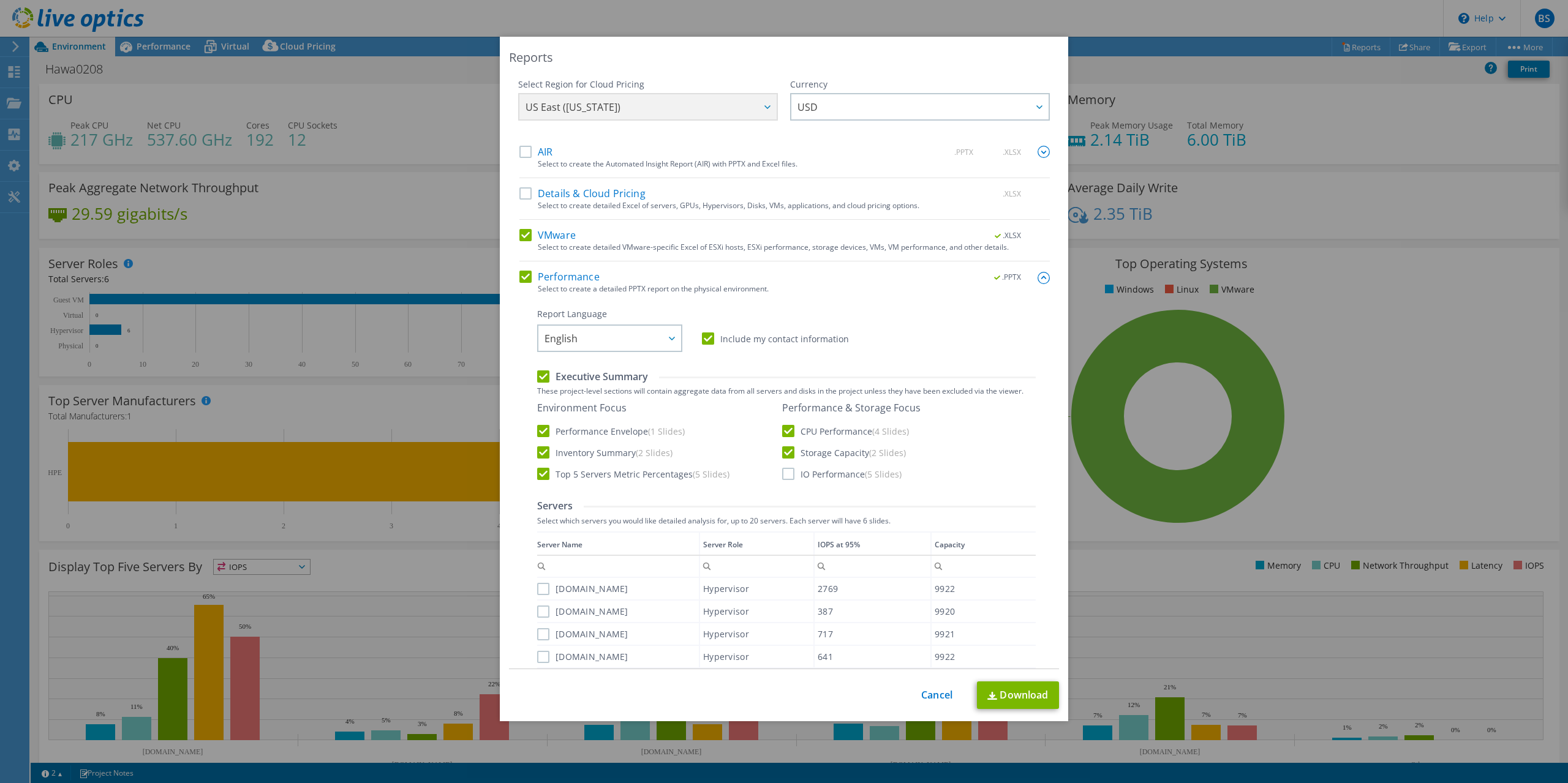
click at [0, 0] on input "IO Performance (5 Slides)" at bounding box center [0, 0] width 0 height 0
click at [547, 475] on label "Top 5 Servers Metric Percentages (5 Slides)" at bounding box center [633, 474] width 193 height 12
click at [0, 0] on input "Top 5 Servers Metric Percentages (5 Slides)" at bounding box center [0, 0] width 0 height 0
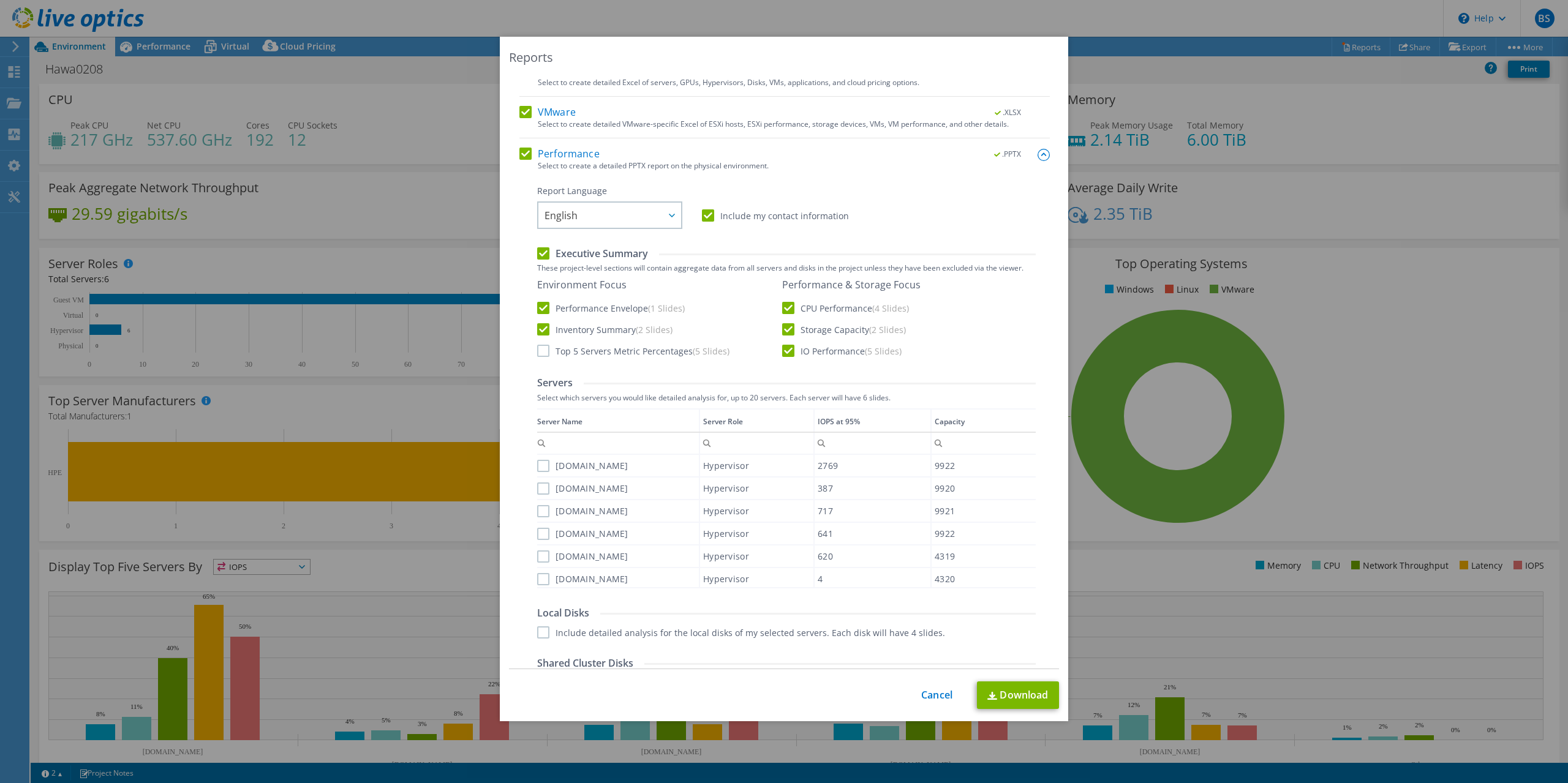
scroll to position [188, 0]
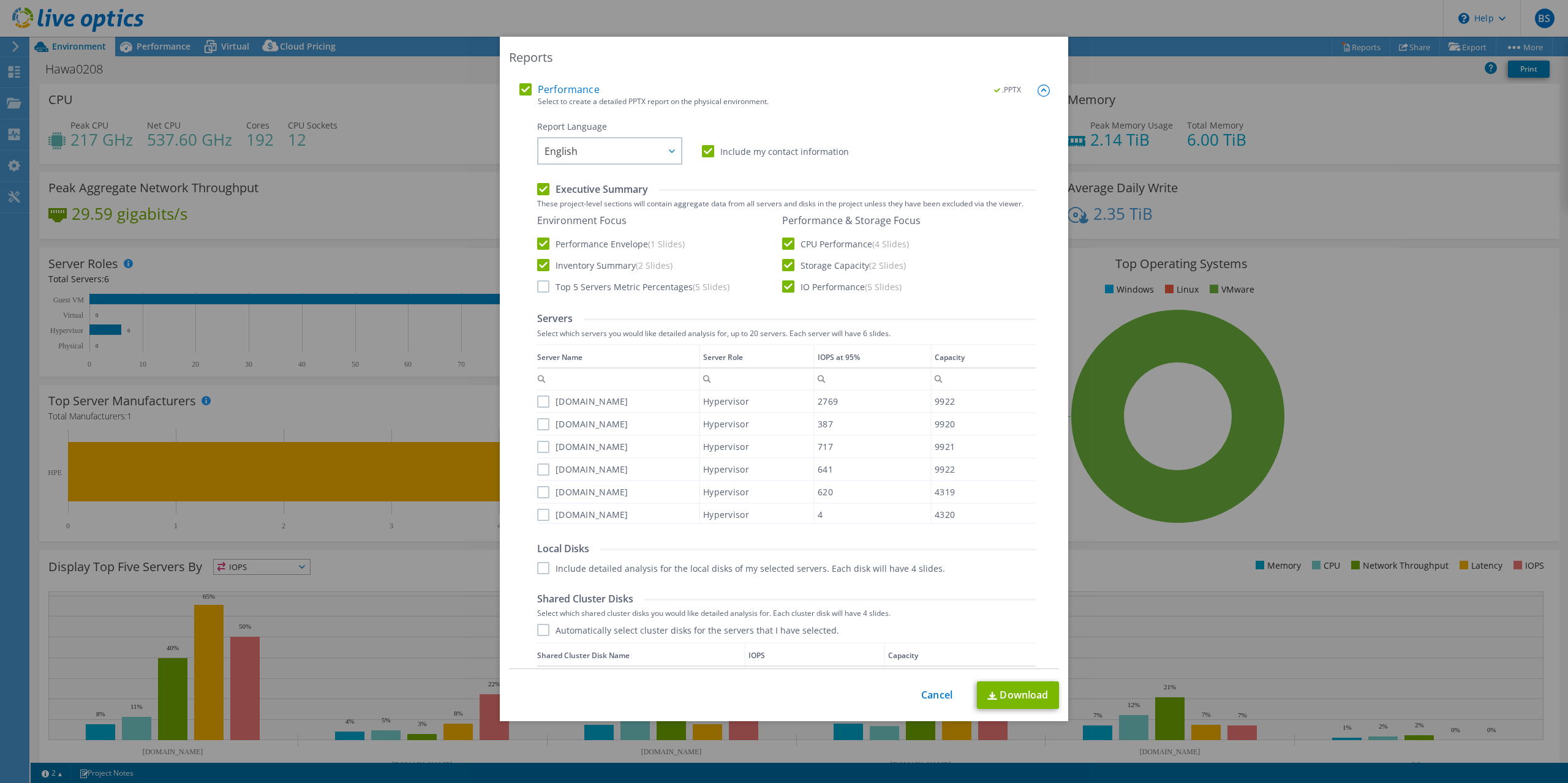
click at [544, 516] on label "[DOMAIN_NAME]" at bounding box center [583, 515] width 92 height 12
click at [0, 0] on input "[DOMAIN_NAME]" at bounding box center [0, 0] width 0 height 0
click at [544, 493] on label "[DOMAIN_NAME]" at bounding box center [583, 492] width 92 height 12
click at [0, 0] on input "[DOMAIN_NAME]" at bounding box center [0, 0] width 0 height 0
click at [546, 471] on label "[DOMAIN_NAME]" at bounding box center [583, 470] width 92 height 12
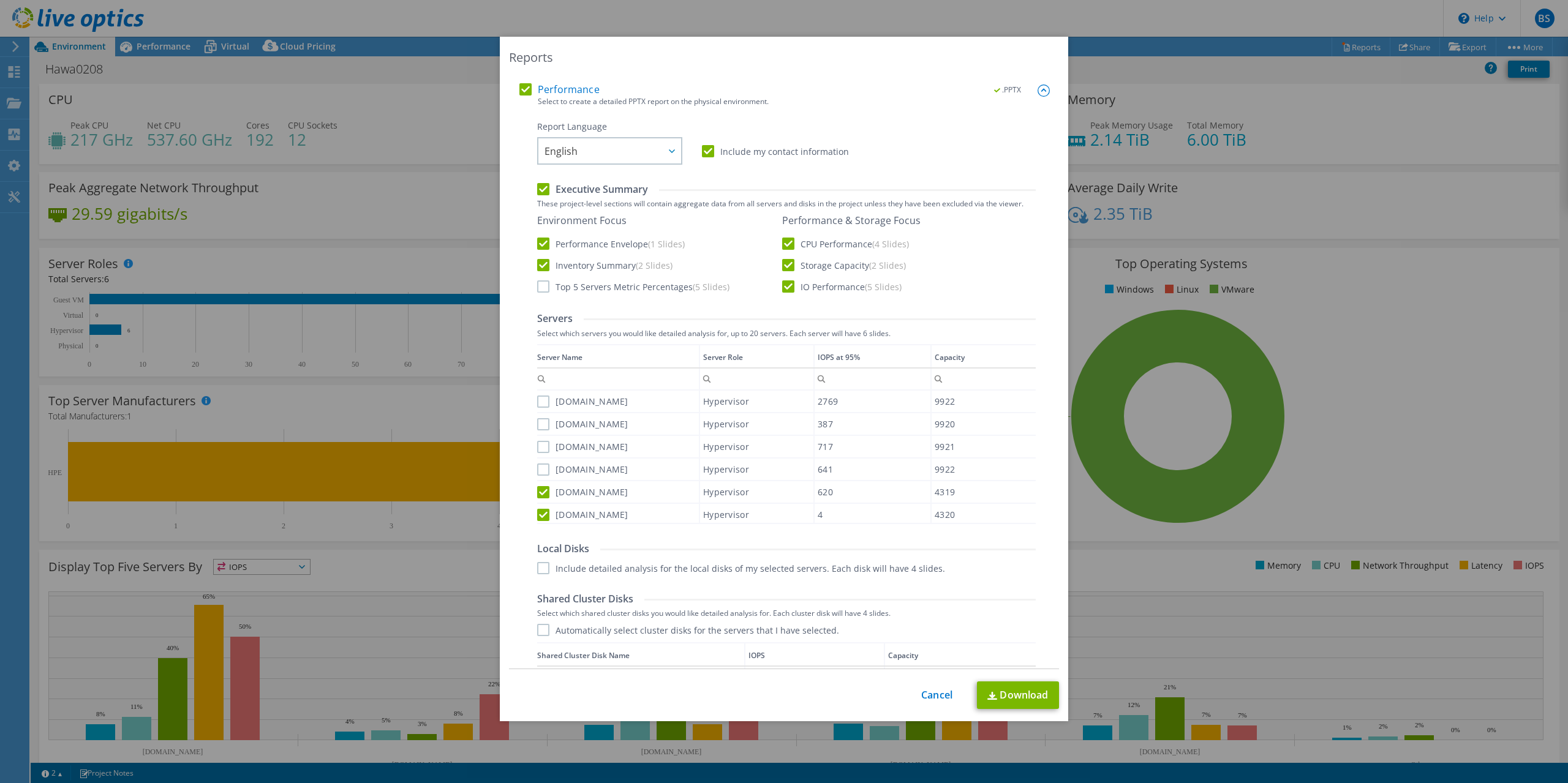
click at [0, 0] on input "[DOMAIN_NAME]" at bounding box center [0, 0] width 0 height 0
click at [540, 448] on label "[DOMAIN_NAME]" at bounding box center [583, 447] width 92 height 12
click at [0, 0] on input "[DOMAIN_NAME]" at bounding box center [0, 0] width 0 height 0
click at [544, 424] on label "[DOMAIN_NAME]" at bounding box center [583, 424] width 92 height 12
click at [0, 0] on input "[DOMAIN_NAME]" at bounding box center [0, 0] width 0 height 0
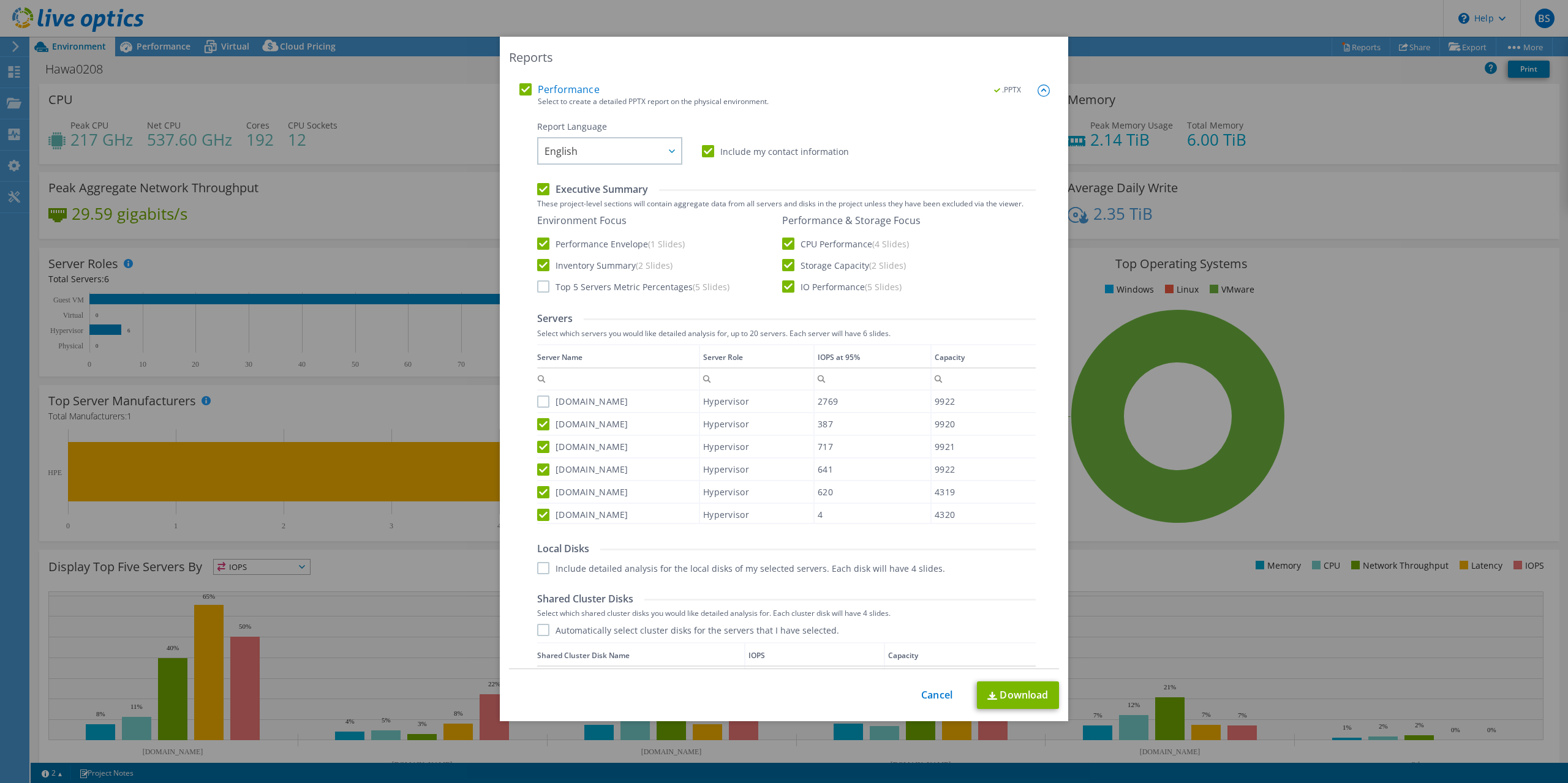
click at [544, 402] on label "[DOMAIN_NAME]" at bounding box center [583, 401] width 92 height 12
click at [0, 0] on input "[DOMAIN_NAME]" at bounding box center [0, 0] width 0 height 0
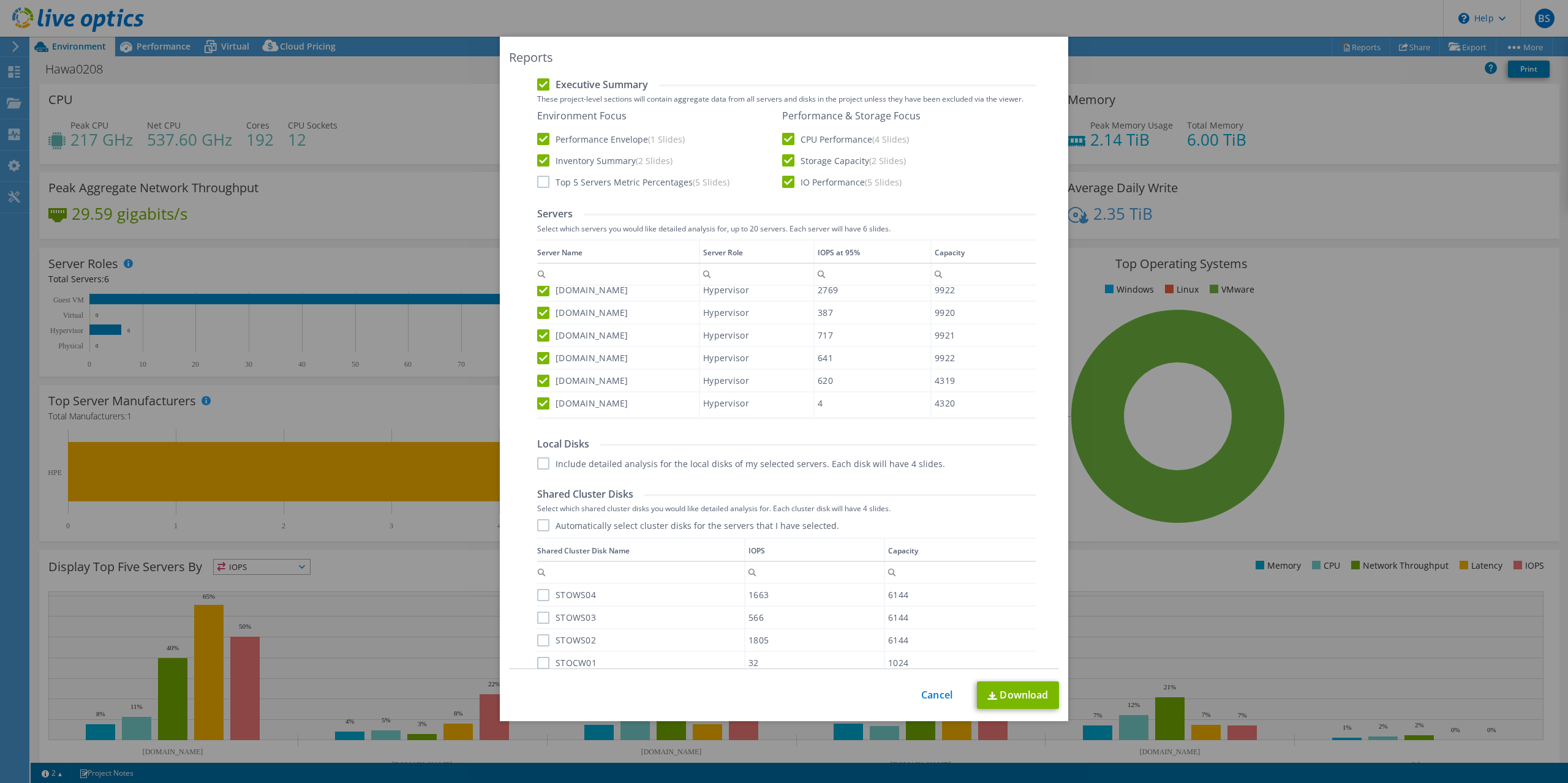
scroll to position [312, 0]
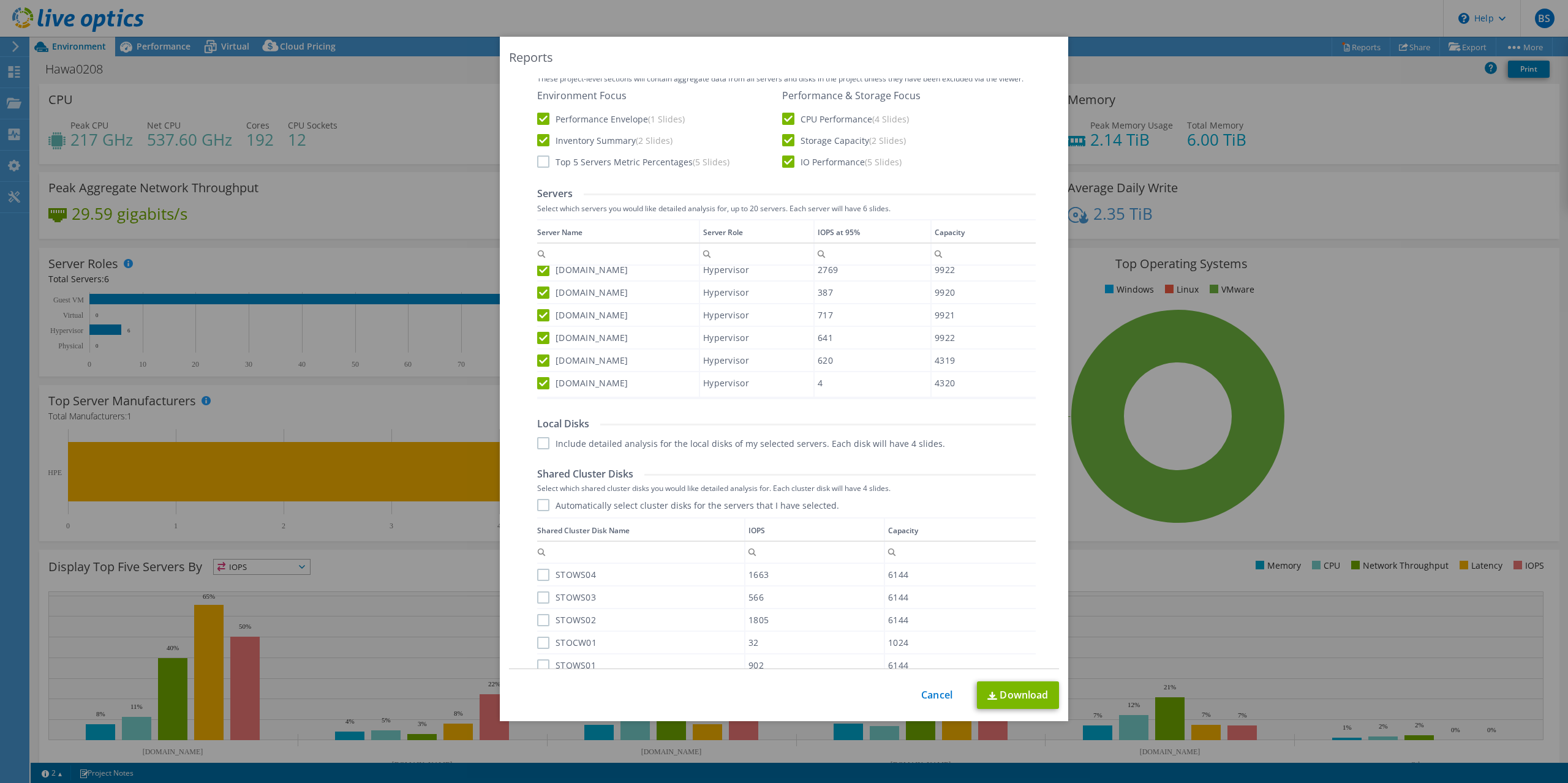
click at [548, 504] on label "Automatically select cluster disks for the servers that I have selected." at bounding box center [688, 505] width 302 height 12
click at [0, 0] on input "Automatically select cluster disks for the servers that I have selected." at bounding box center [0, 0] width 0 height 0
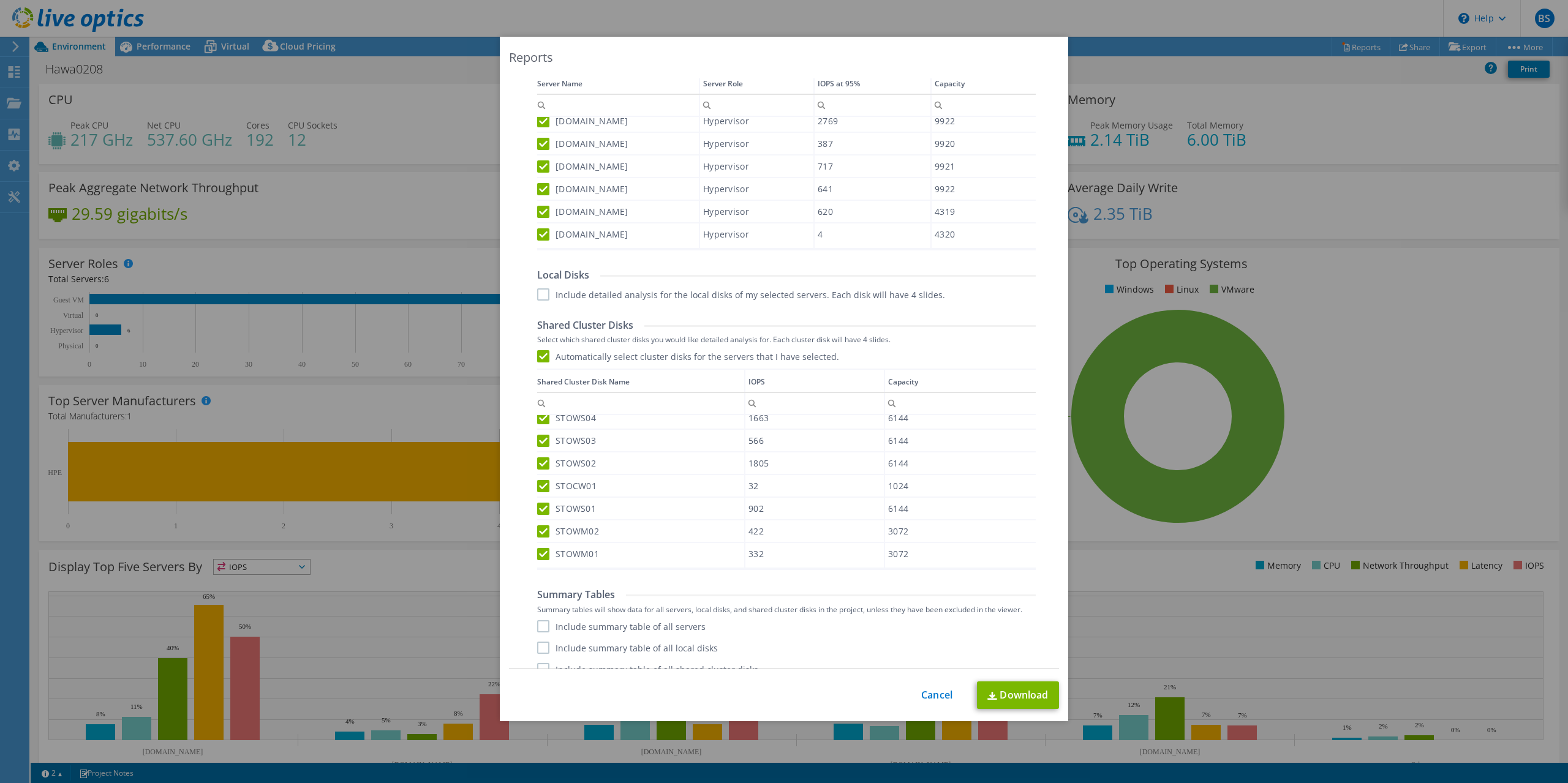
scroll to position [477, 0]
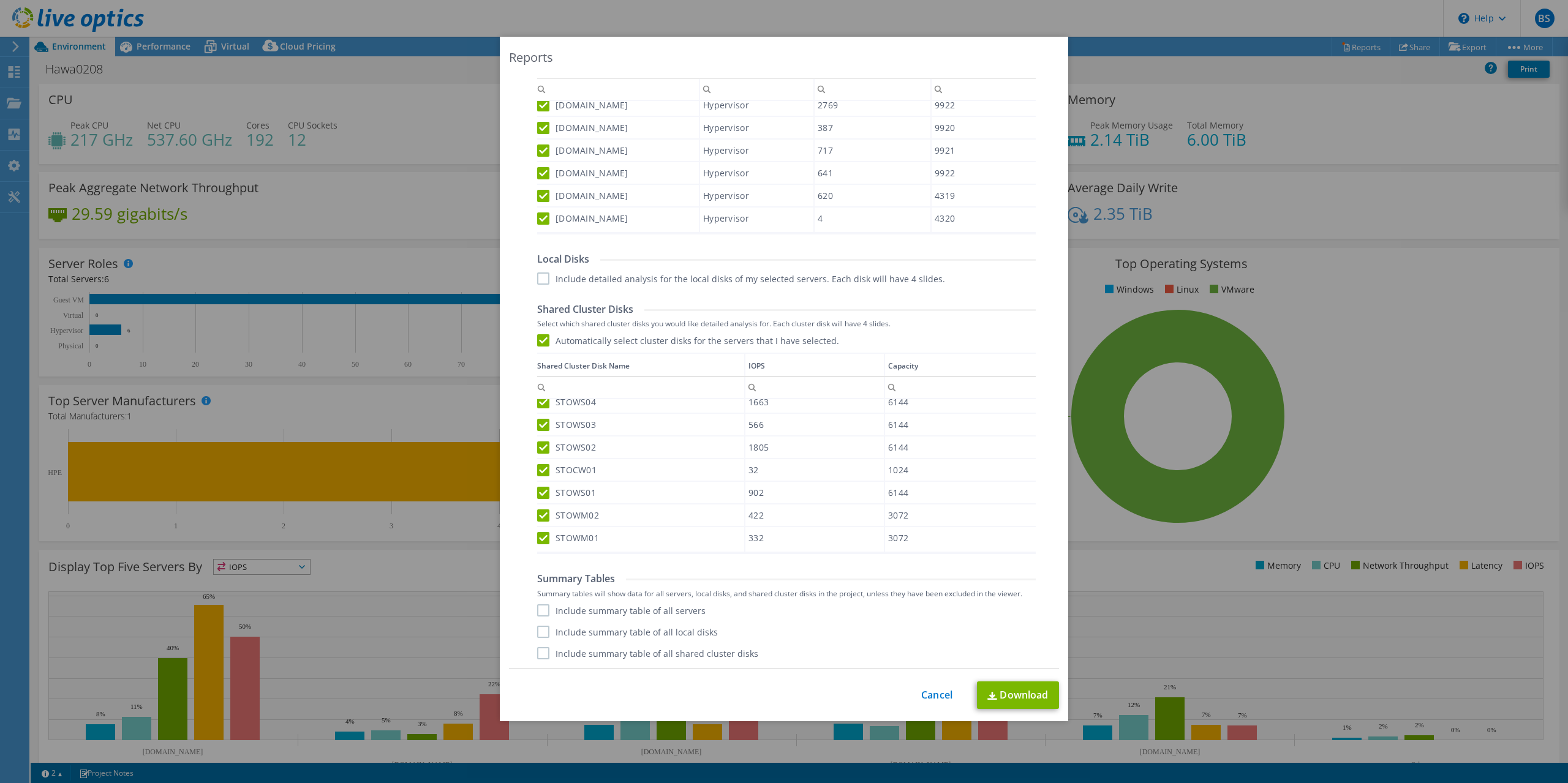
drag, startPoint x: 542, startPoint y: 611, endPoint x: 542, endPoint y: 641, distance: 30.0
click at [542, 611] on label "Include summary table of all servers" at bounding box center [621, 610] width 169 height 12
click at [0, 0] on input "Include summary table of all servers" at bounding box center [0, 0] width 0 height 0
click at [541, 653] on label "Include summary table of all shared cluster disks" at bounding box center [648, 653] width 221 height 12
click at [0, 0] on input "Include summary table of all shared cluster disks" at bounding box center [0, 0] width 0 height 0
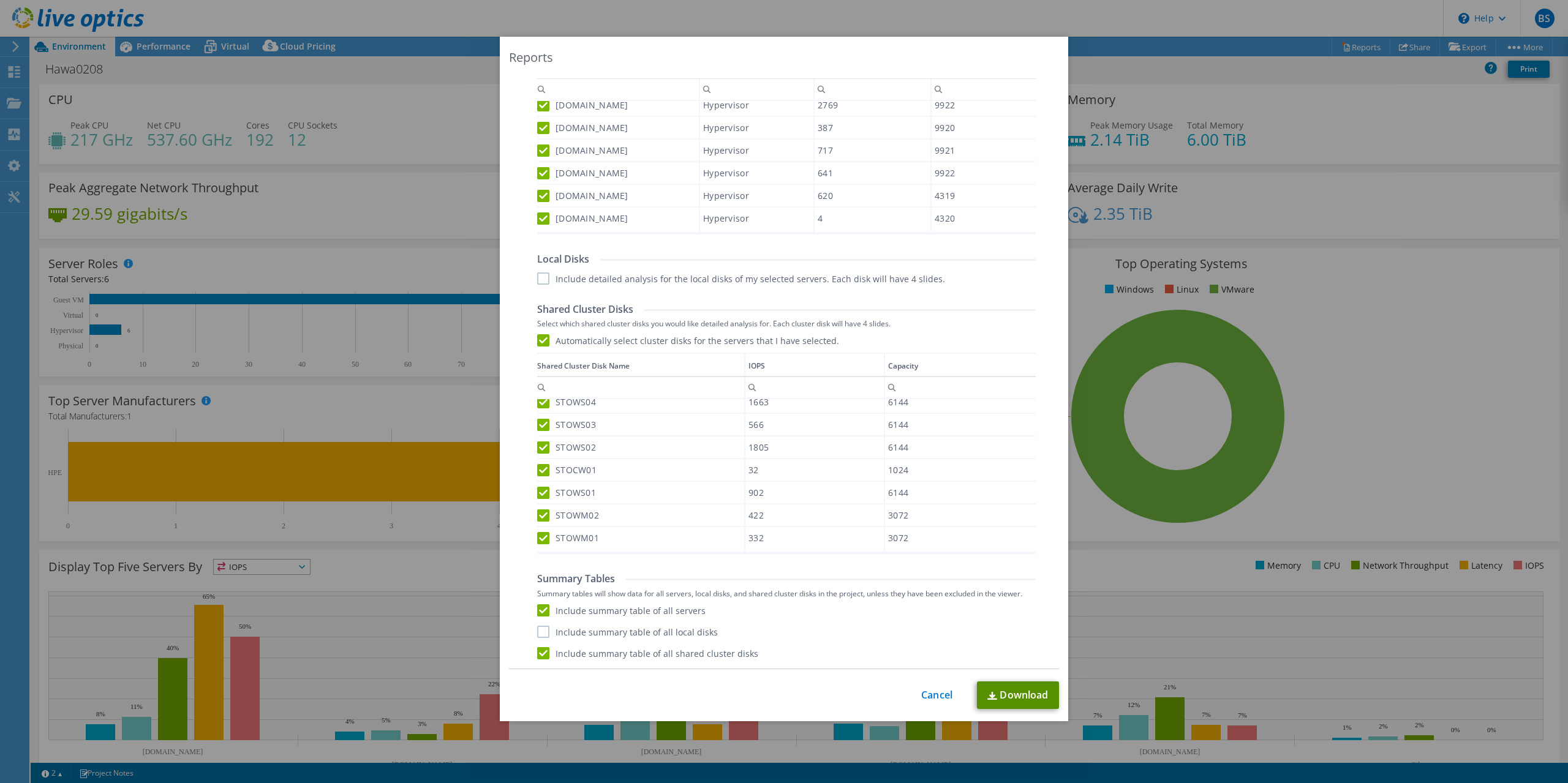
click at [1015, 695] on link "Download" at bounding box center [1018, 696] width 82 height 28
click at [931, 697] on link "Cancel" at bounding box center [937, 695] width 32 height 12
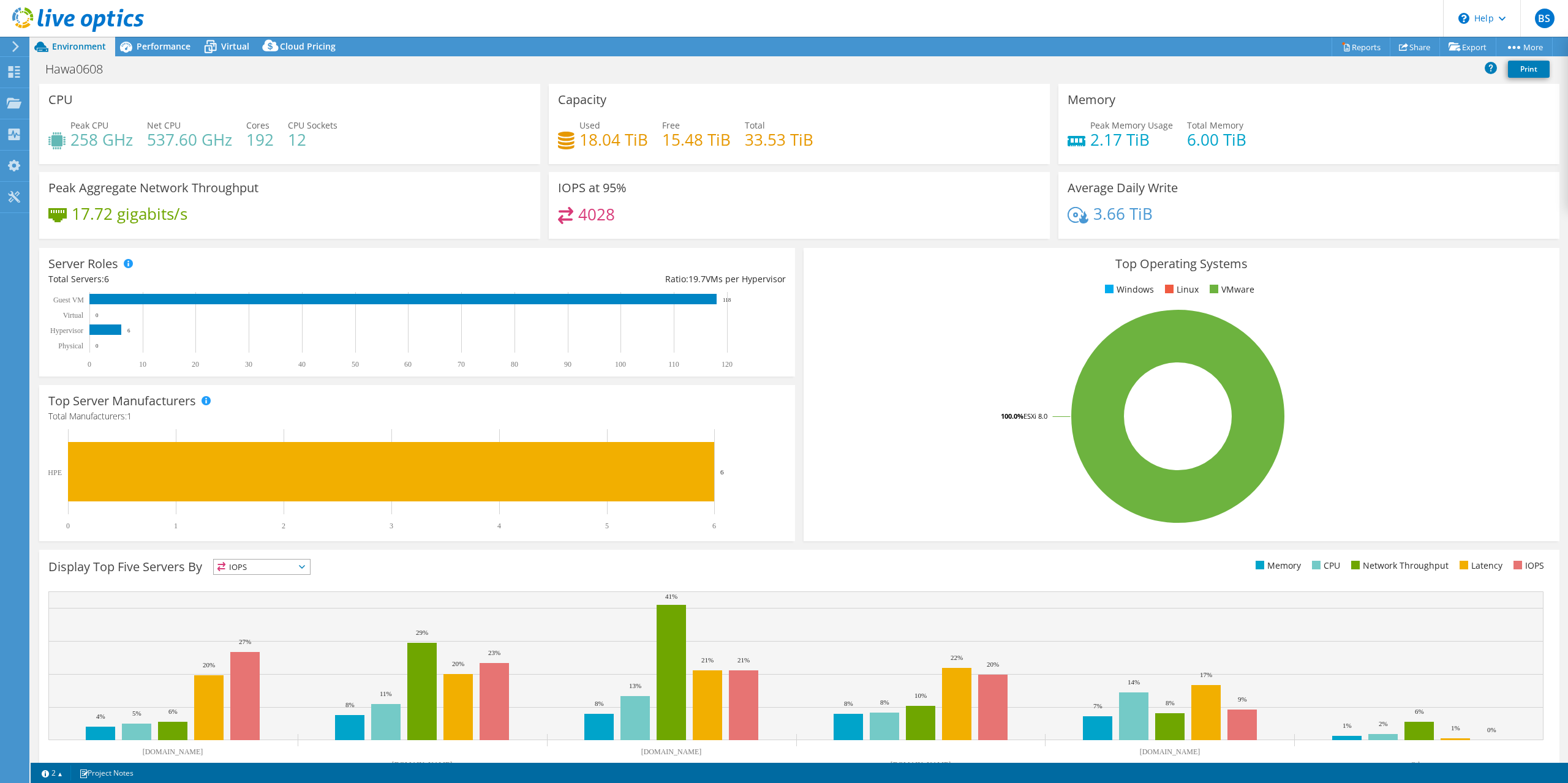
select select "USD"
click at [1349, 46] on link "Reports" at bounding box center [1361, 47] width 59 height 19
click at [1349, 46] on div at bounding box center [784, 391] width 1568 height 783
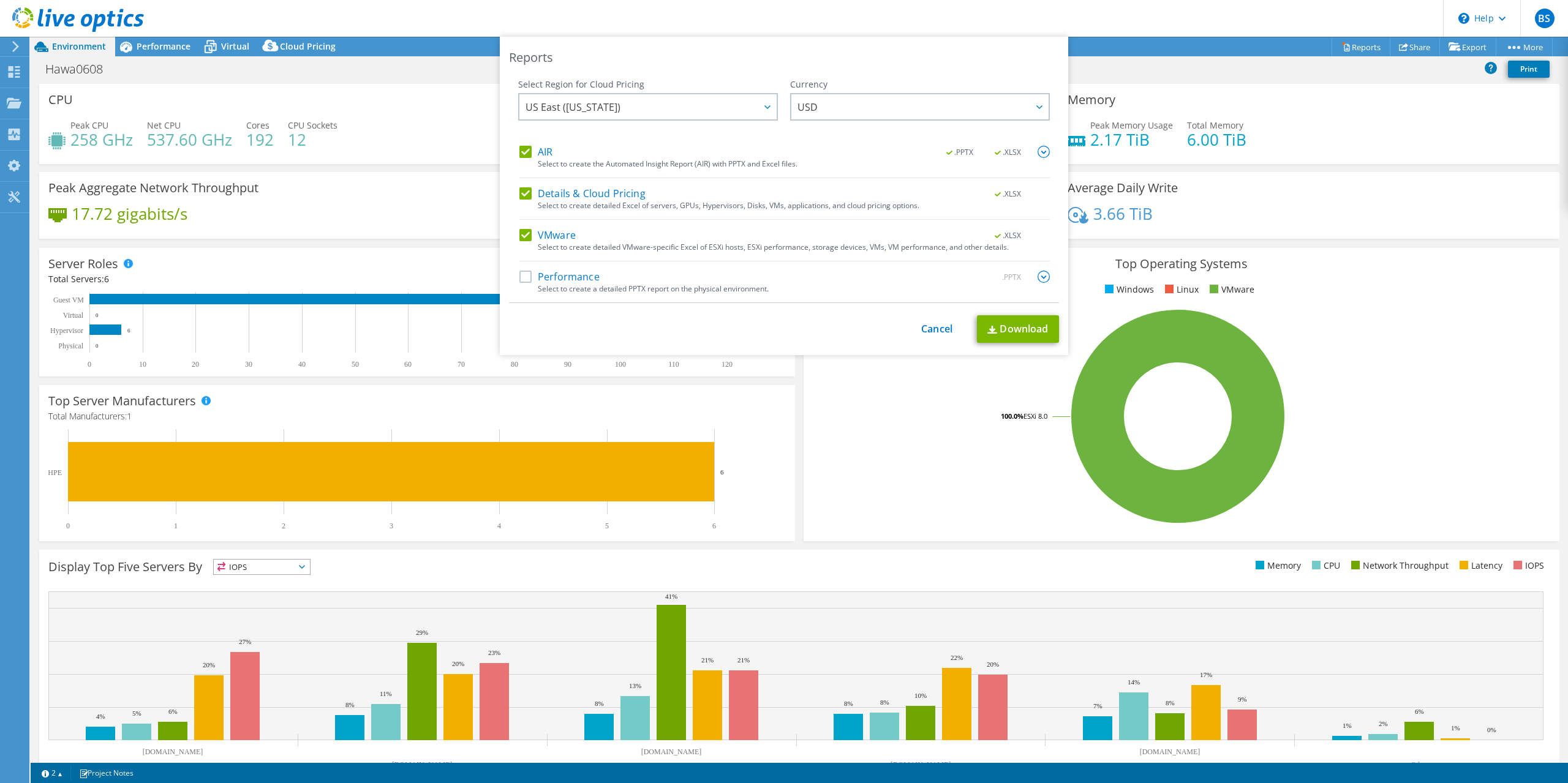
click at [529, 152] on label "AIR" at bounding box center [536, 152] width 33 height 12
click at [0, 0] on input "AIR" at bounding box center [0, 0] width 0 height 0
click at [525, 198] on label "Details & Cloud Pricing" at bounding box center [583, 193] width 126 height 12
click at [0, 0] on input "Details & Cloud Pricing" at bounding box center [0, 0] width 0 height 0
click at [531, 275] on label "Performance" at bounding box center [560, 277] width 81 height 12
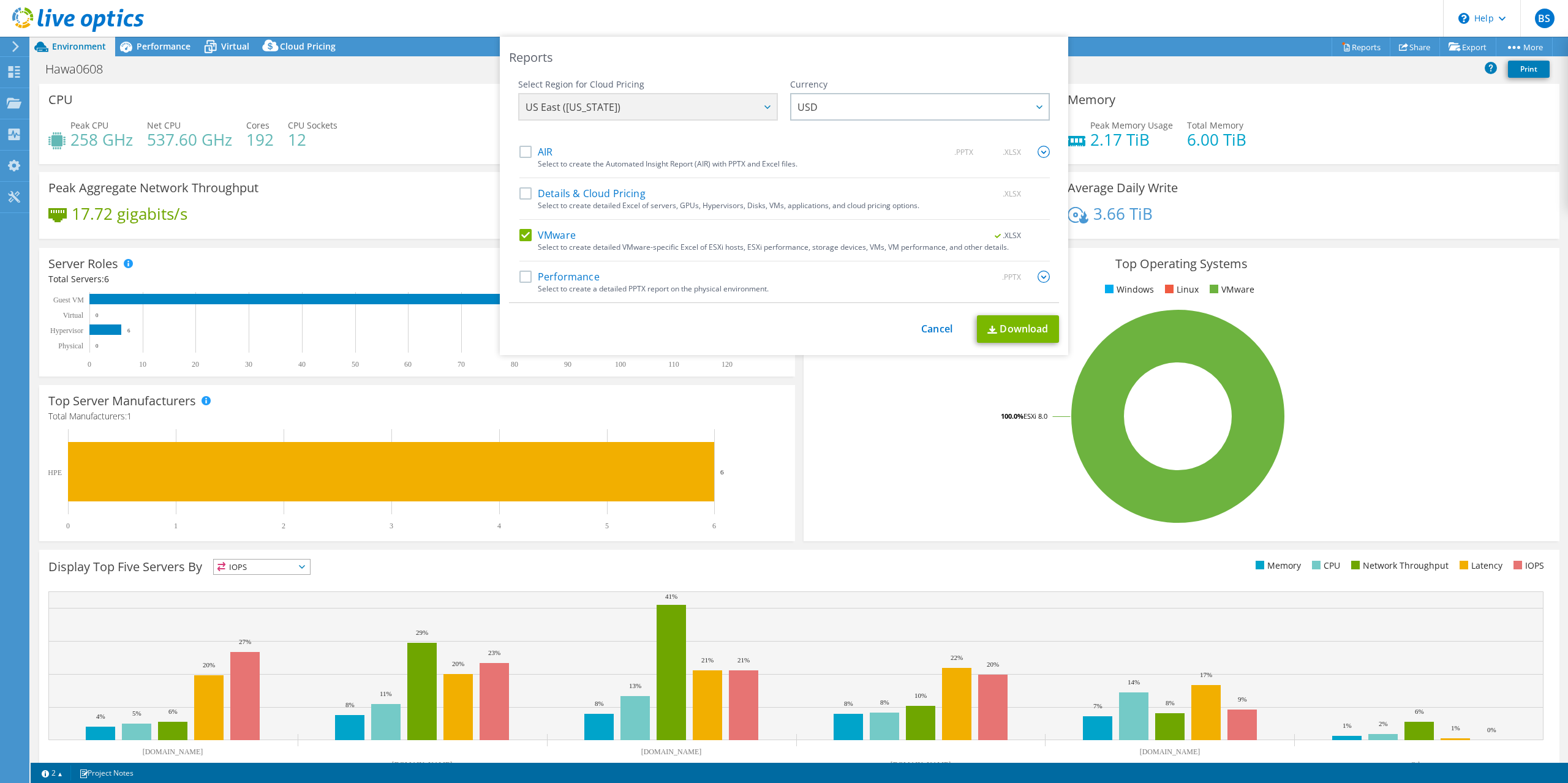
click at [0, 0] on input "Performance" at bounding box center [0, 0] width 0 height 0
click at [1044, 275] on img at bounding box center [1043, 277] width 12 height 12
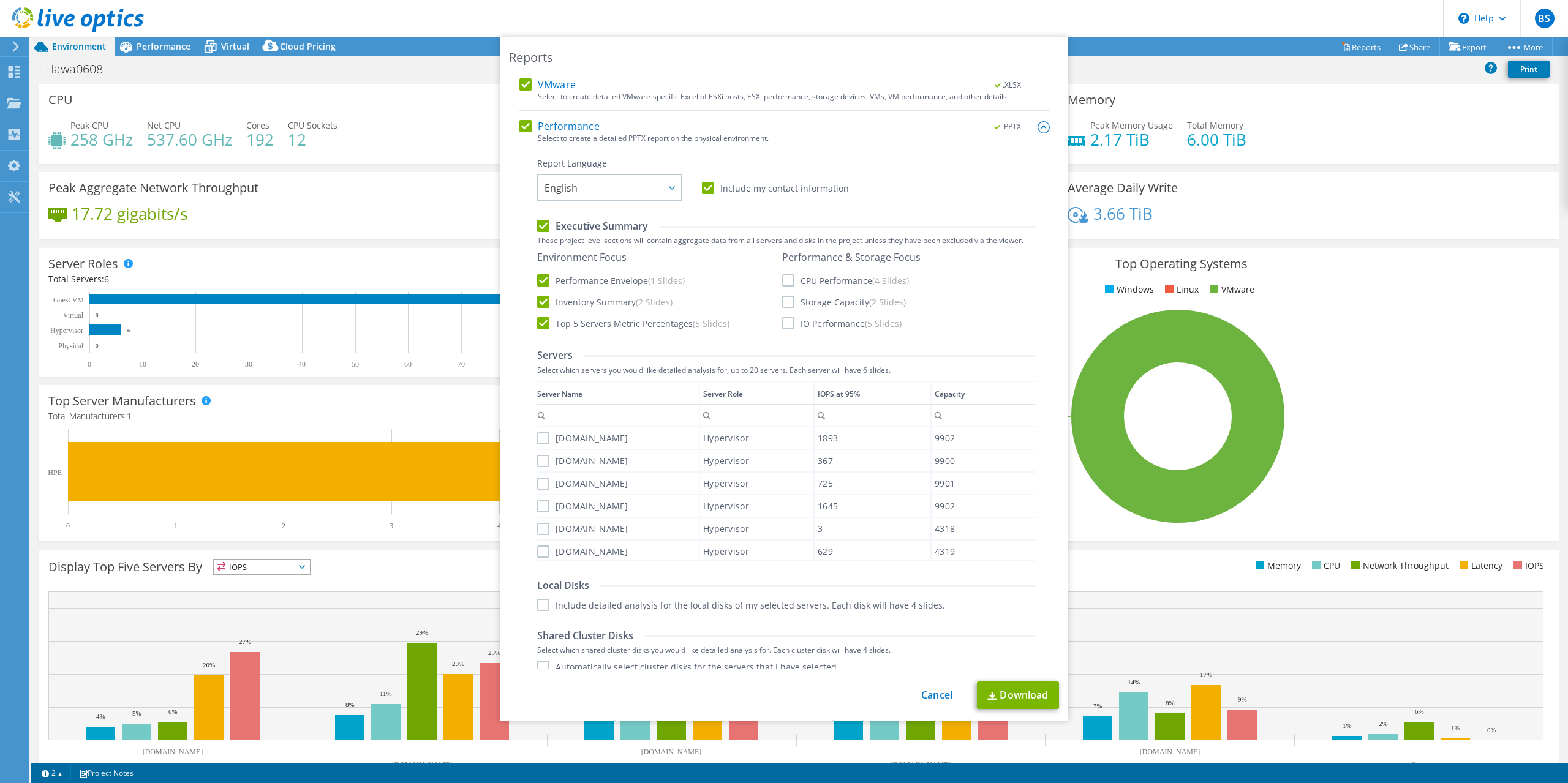
scroll to position [188, 0]
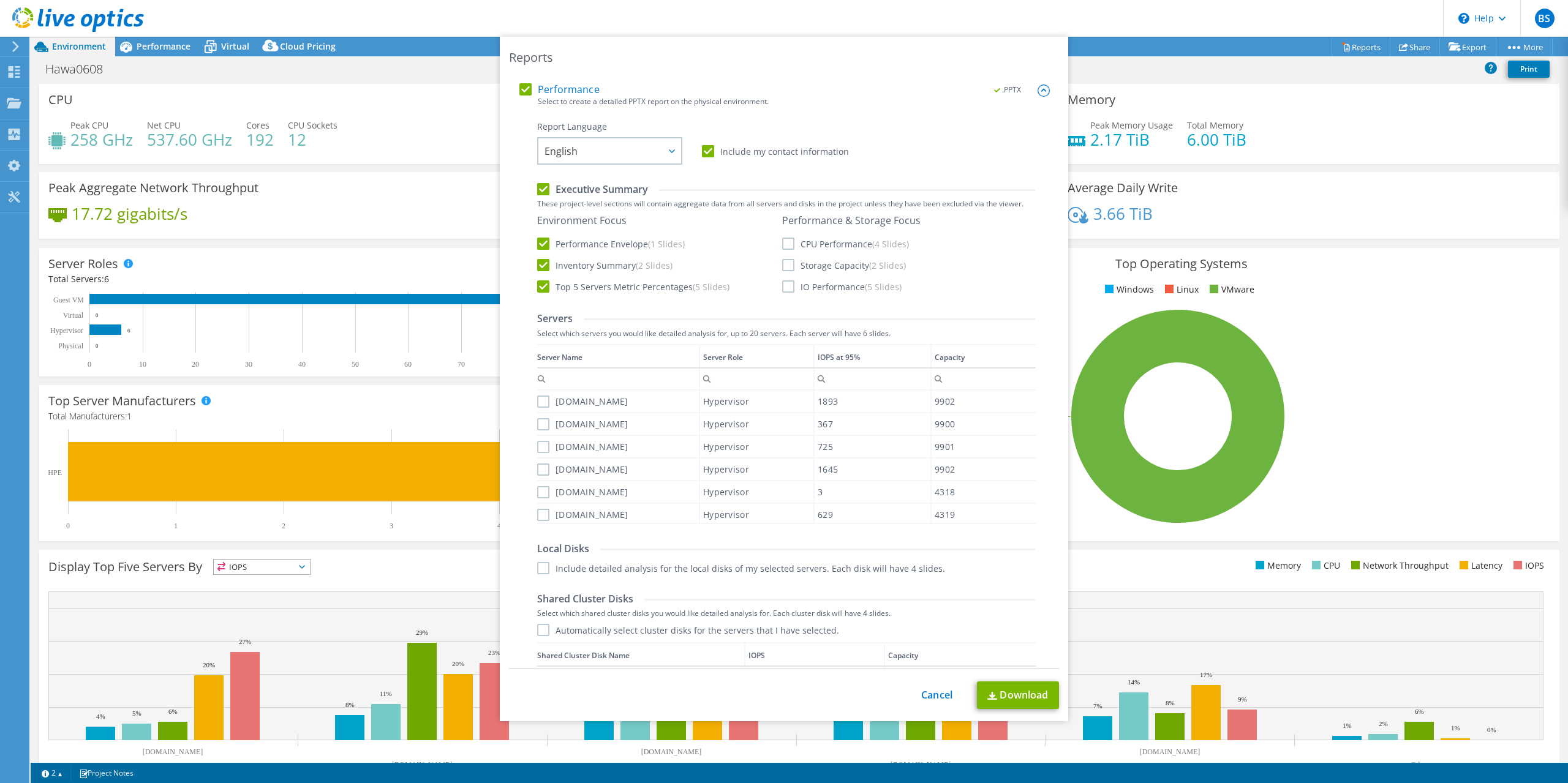
click at [792, 245] on label "CPU Performance (4 Slides)" at bounding box center [846, 243] width 127 height 12
click at [0, 0] on input "CPU Performance (4 Slides)" at bounding box center [0, 0] width 0 height 0
drag, startPoint x: 788, startPoint y: 262, endPoint x: 792, endPoint y: 272, distance: 10.8
click at [788, 264] on label "Storage Capacity (2 Slides)" at bounding box center [844, 265] width 124 height 12
click at [0, 0] on input "Storage Capacity (2 Slides)" at bounding box center [0, 0] width 0 height 0
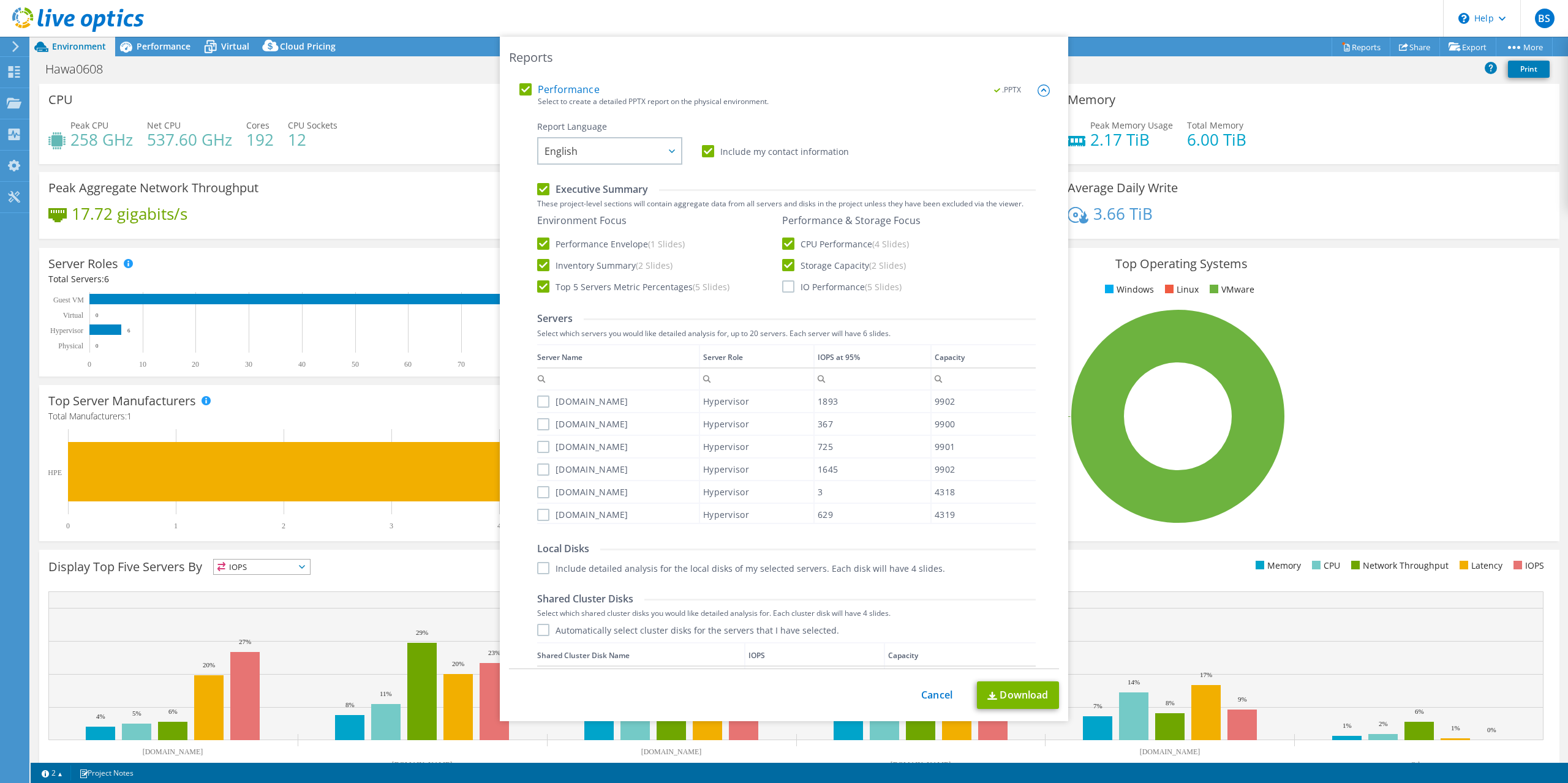
click at [787, 286] on label "IO Performance (5 Slides)" at bounding box center [842, 286] width 119 height 12
click at [0, 0] on input "IO Performance (5 Slides)" at bounding box center [0, 0] width 0 height 0
click at [542, 286] on label "Top 5 Servers Metric Percentages (5 Slides)" at bounding box center [633, 286] width 193 height 12
click at [0, 0] on input "Top 5 Servers Metric Percentages (5 Slides)" at bounding box center [0, 0] width 0 height 0
click at [544, 403] on label "[DOMAIN_NAME]" at bounding box center [583, 401] width 92 height 12
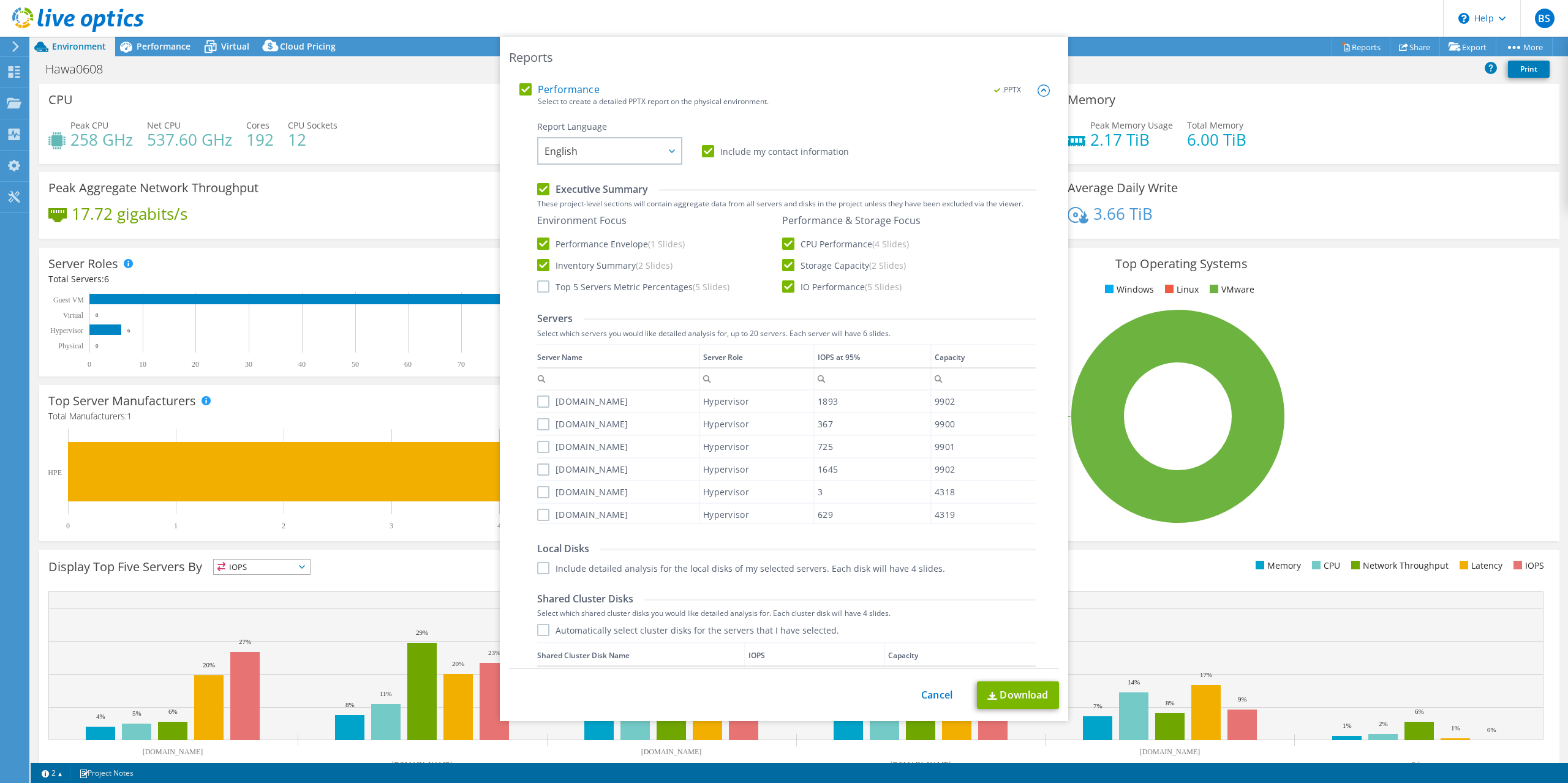
click at [0, 0] on input "[DOMAIN_NAME]" at bounding box center [0, 0] width 0 height 0
click at [544, 424] on label "[DOMAIN_NAME]" at bounding box center [583, 424] width 92 height 12
click at [0, 0] on input "[DOMAIN_NAME]" at bounding box center [0, 0] width 0 height 0
click at [545, 426] on label "[DOMAIN_NAME]" at bounding box center [583, 424] width 92 height 12
click at [547, 446] on label "[DOMAIN_NAME]" at bounding box center [583, 447] width 92 height 12
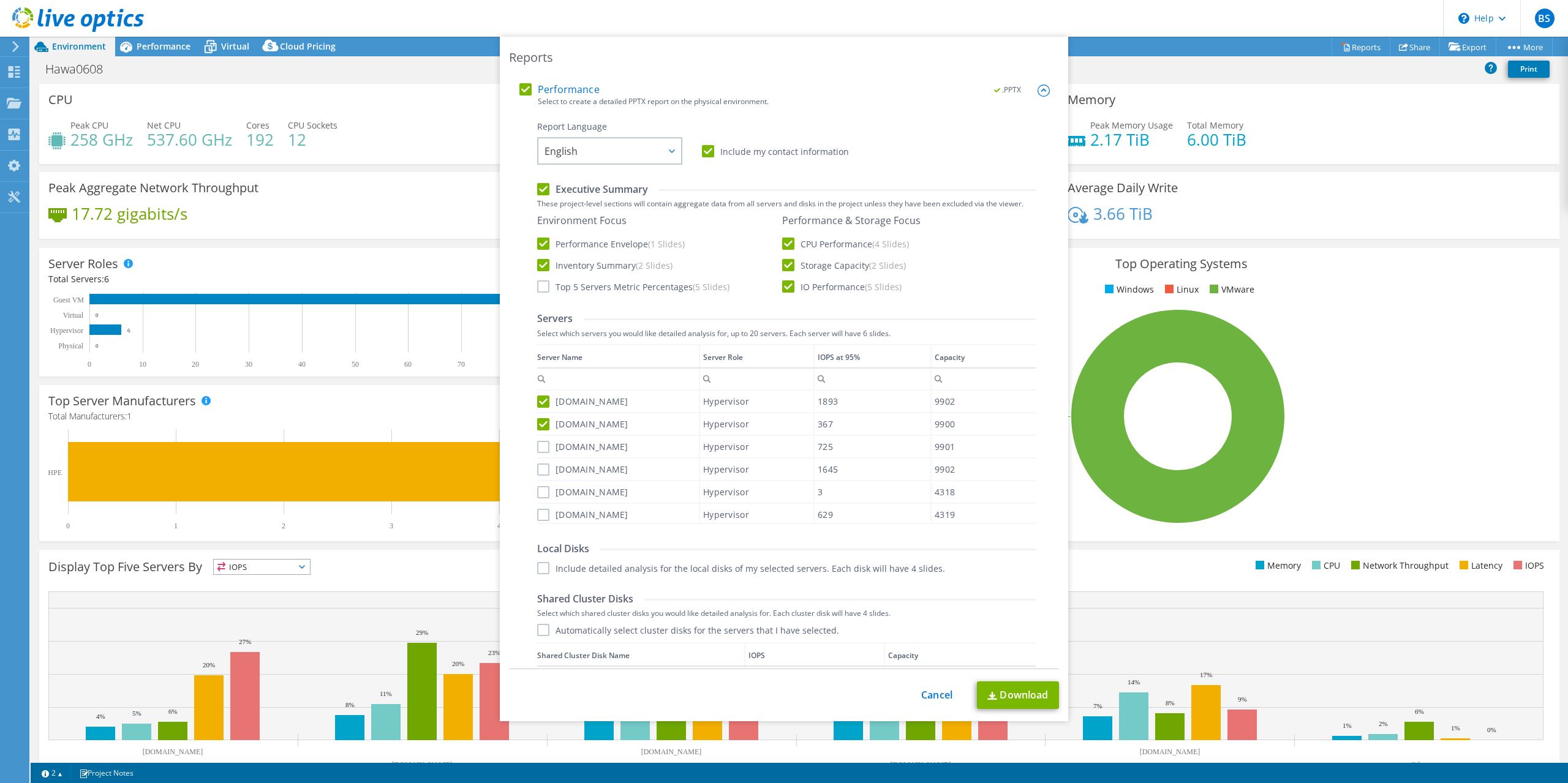
click at [0, 0] on input "[DOMAIN_NAME]" at bounding box center [0, 0] width 0 height 0
click at [543, 469] on label "[DOMAIN_NAME]" at bounding box center [583, 470] width 92 height 12
click at [0, 0] on input "[DOMAIN_NAME]" at bounding box center [0, 0] width 0 height 0
click at [546, 495] on label "[DOMAIN_NAME]" at bounding box center [583, 492] width 92 height 12
click at [0, 0] on input "[DOMAIN_NAME]" at bounding box center [0, 0] width 0 height 0
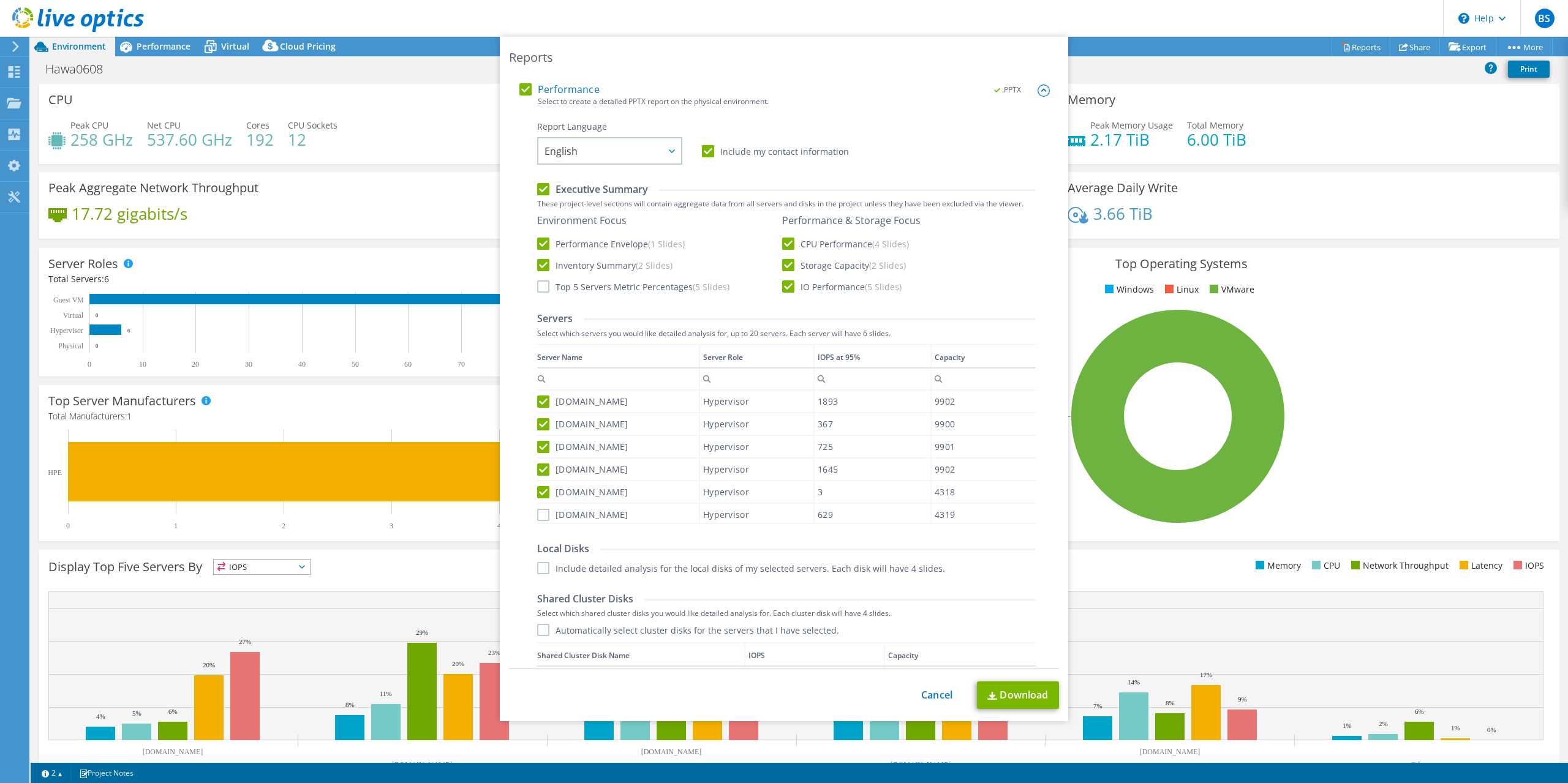
click at [544, 513] on label "[DOMAIN_NAME]" at bounding box center [583, 515] width 92 height 12
click at [0, 0] on input "[DOMAIN_NAME]" at bounding box center [0, 0] width 0 height 0
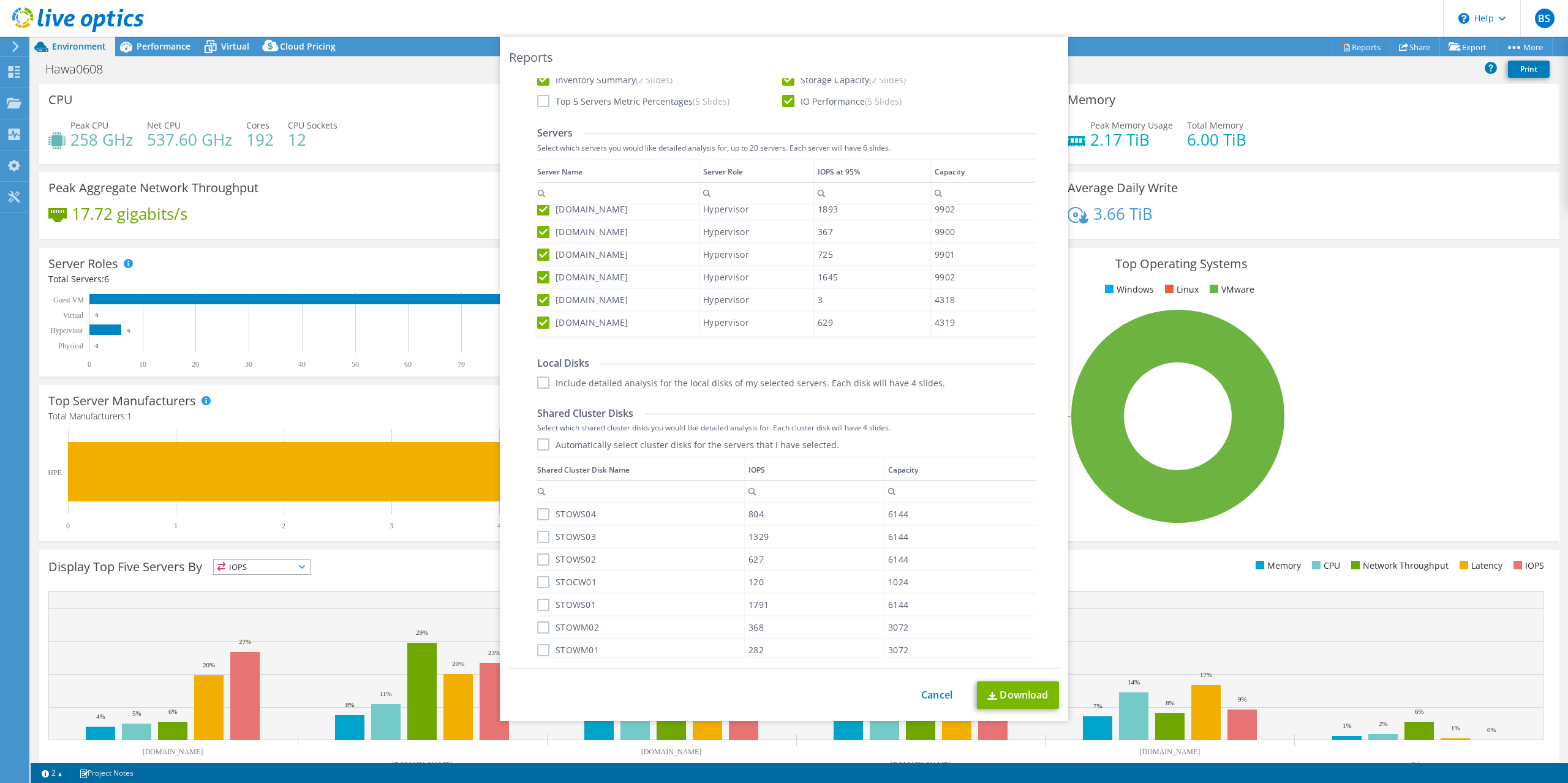
scroll to position [375, 0]
click at [547, 443] on label "Automatically select cluster disks for the servers that I have selected." at bounding box center [688, 442] width 302 height 12
click at [0, 0] on input "Automatically select cluster disks for the servers that I have selected." at bounding box center [0, 0] width 0 height 0
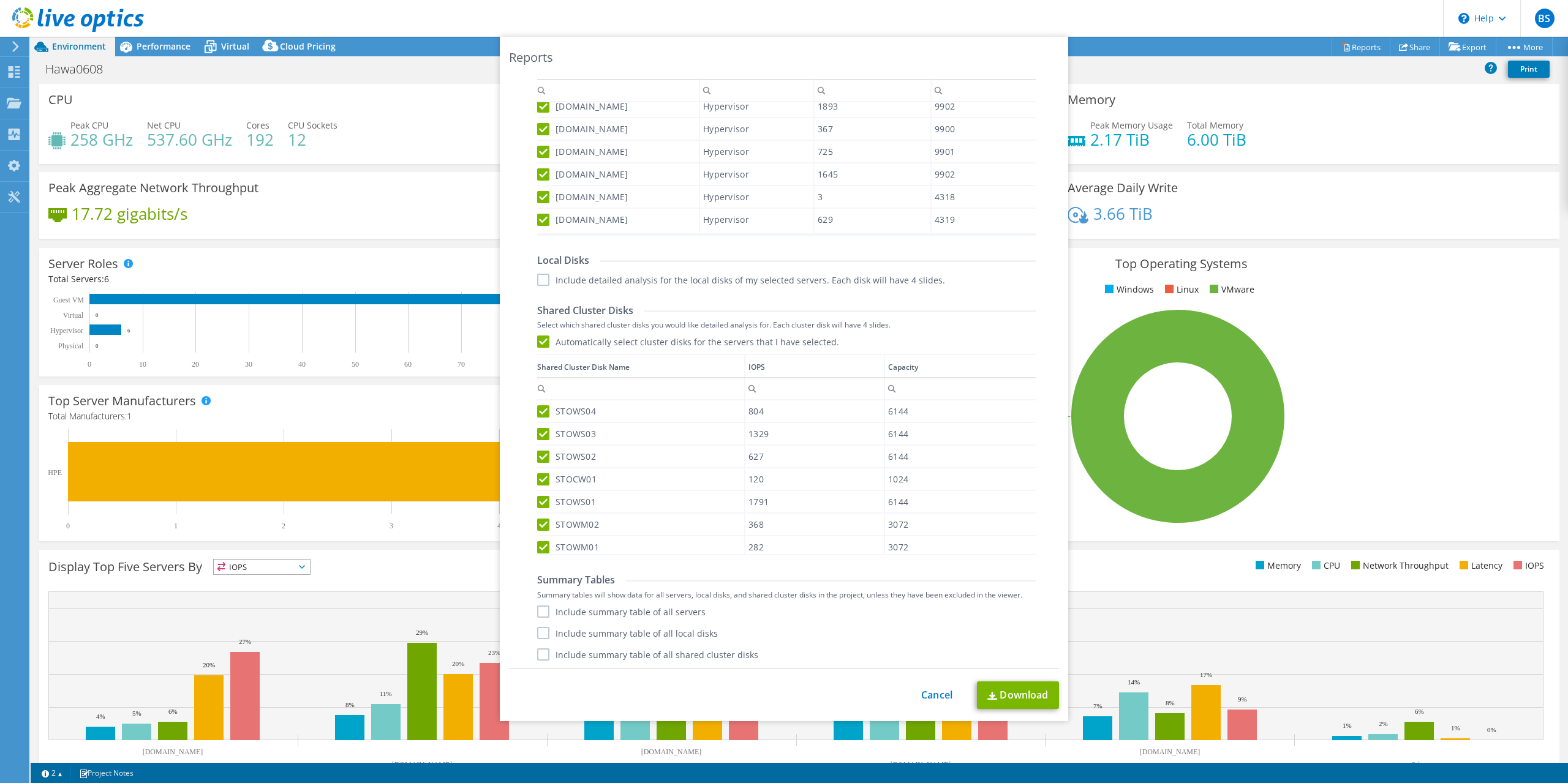
scroll to position [8, 0]
click at [538, 612] on label "Include summary table of all servers" at bounding box center [621, 610] width 169 height 12
click at [0, 0] on input "Include summary table of all servers" at bounding box center [0, 0] width 0 height 0
click at [541, 655] on label "Include summary table of all shared cluster disks" at bounding box center [648, 653] width 221 height 12
click at [0, 0] on input "Include summary table of all shared cluster disks" at bounding box center [0, 0] width 0 height 0
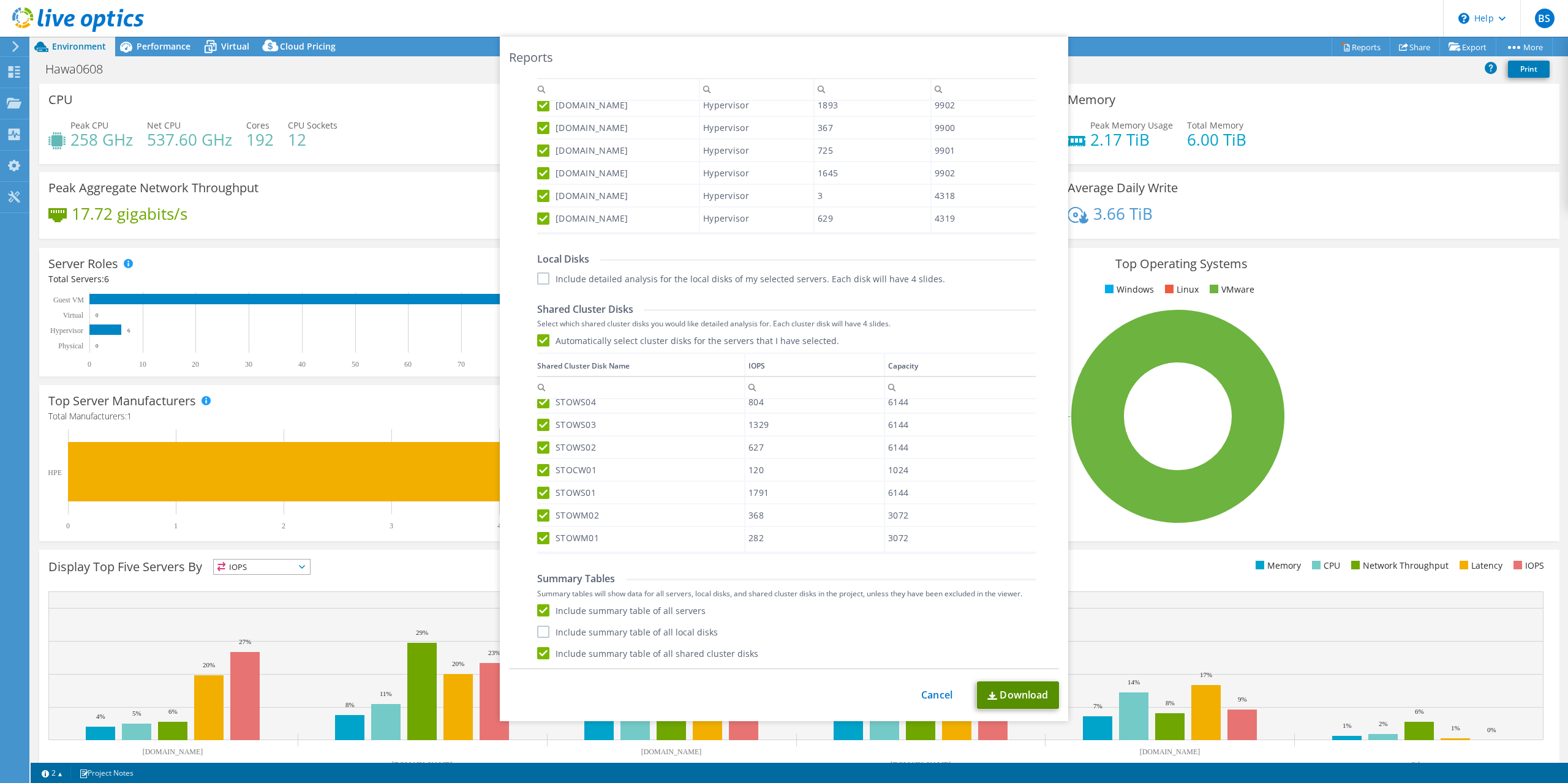
click at [1019, 699] on link "Download" at bounding box center [1018, 696] width 82 height 28
drag, startPoint x: 935, startPoint y: 694, endPoint x: 990, endPoint y: 630, distance: 84.4
click at [935, 693] on link "Cancel" at bounding box center [937, 695] width 32 height 12
